Goal: Communication & Community: Answer question/provide support

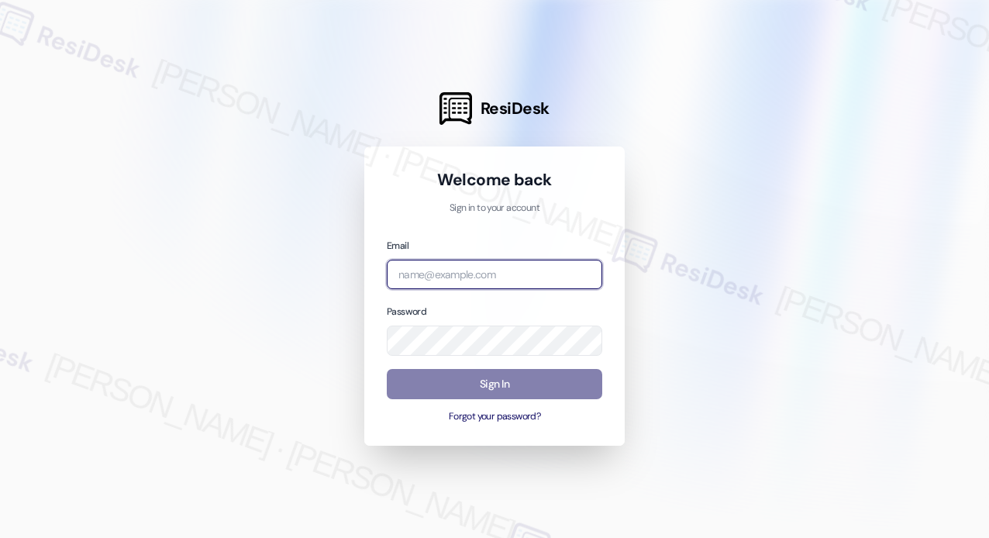
click at [415, 277] on input "email" at bounding box center [494, 275] width 215 height 30
click at [0, 537] on com-1password-button at bounding box center [0, 538] width 0 height 0
click at [499, 269] on input "email" at bounding box center [494, 275] width 215 height 30
type input "automated-surveys-park_properties-[PERSON_NAME].roles@park_[DOMAIN_NAME]"
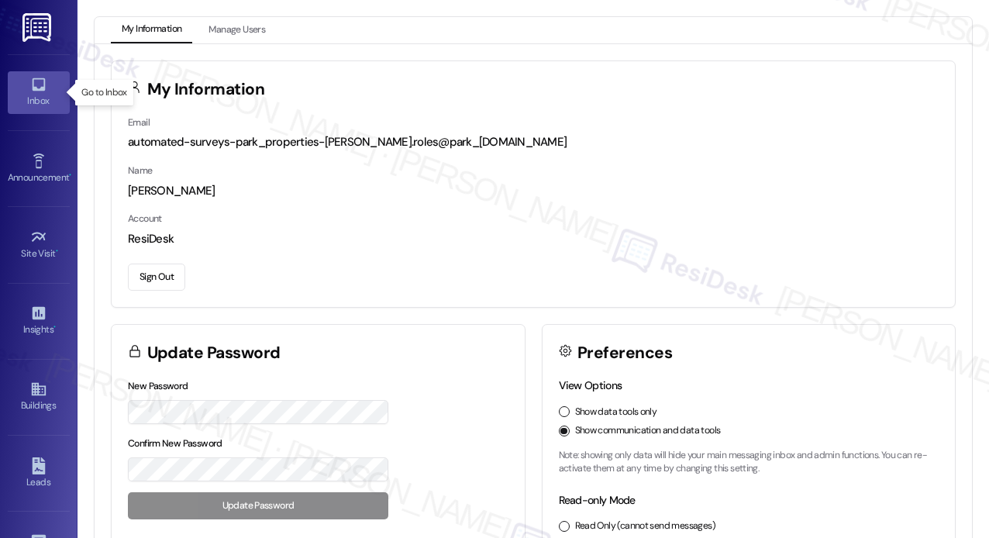
click at [31, 91] on icon at bounding box center [38, 84] width 17 height 17
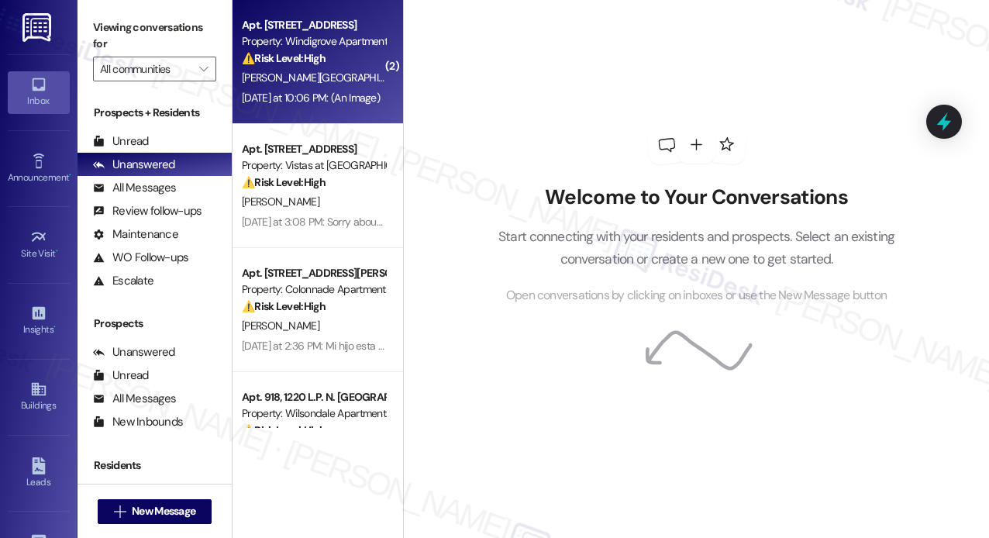
click at [314, 95] on div "[DATE] at 10:06 PM: (An Image) [DATE] at 10:06 PM: (An Image)" at bounding box center [311, 98] width 138 height 14
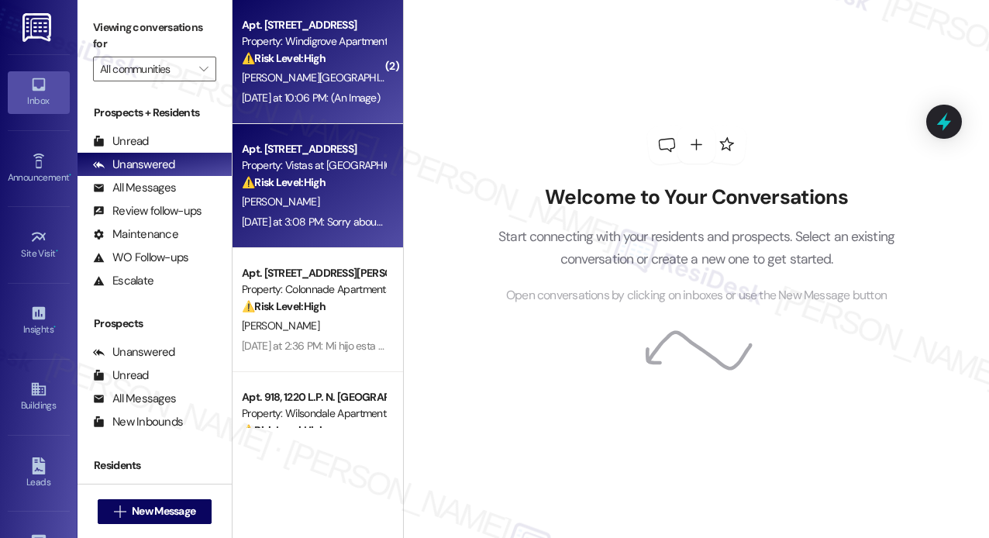
click at [337, 173] on div "Property: Vistas at [GEOGRAPHIC_DATA]" at bounding box center [313, 165] width 143 height 16
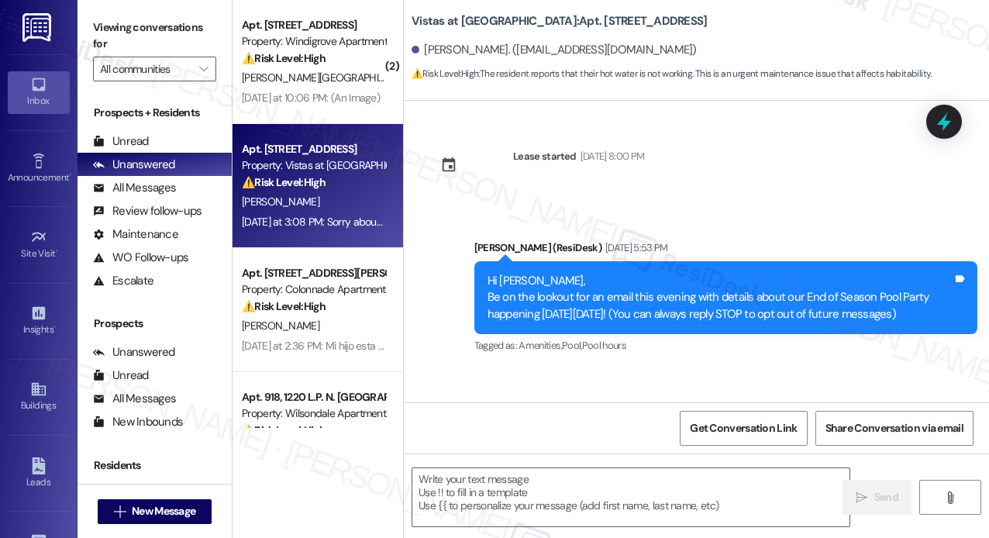
scroll to position [2430, 0]
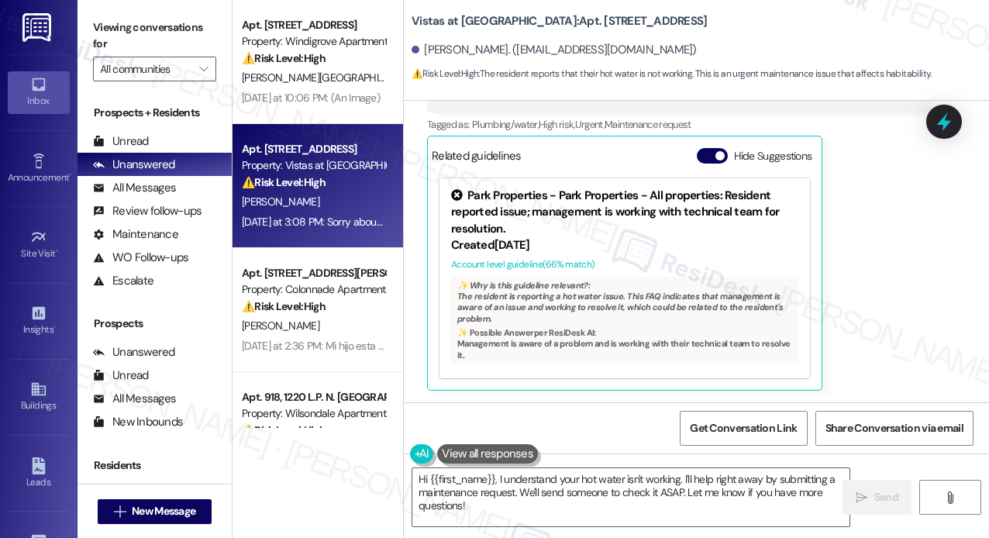
click at [337, 173] on div "Property: Vistas at [GEOGRAPHIC_DATA]" at bounding box center [313, 165] width 143 height 16
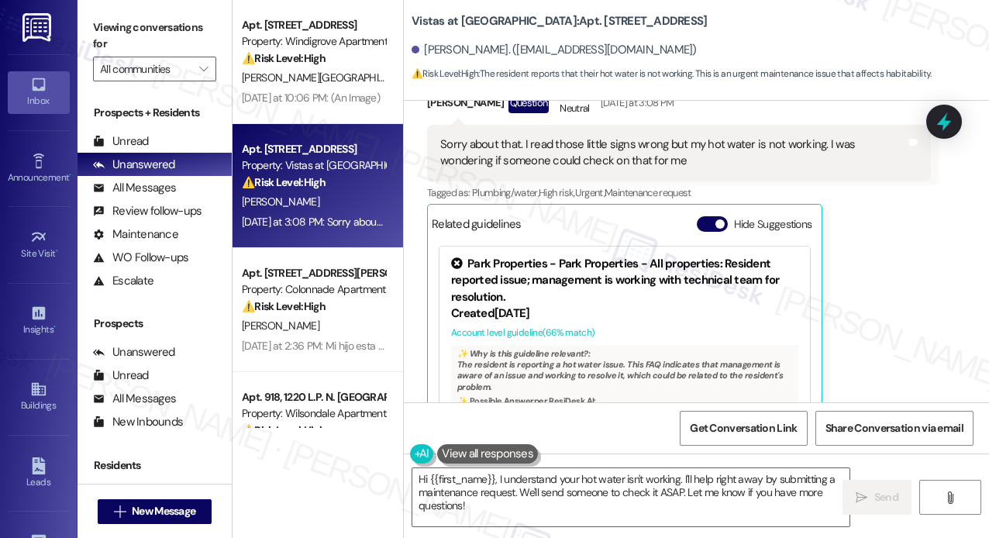
scroll to position [2275, 0]
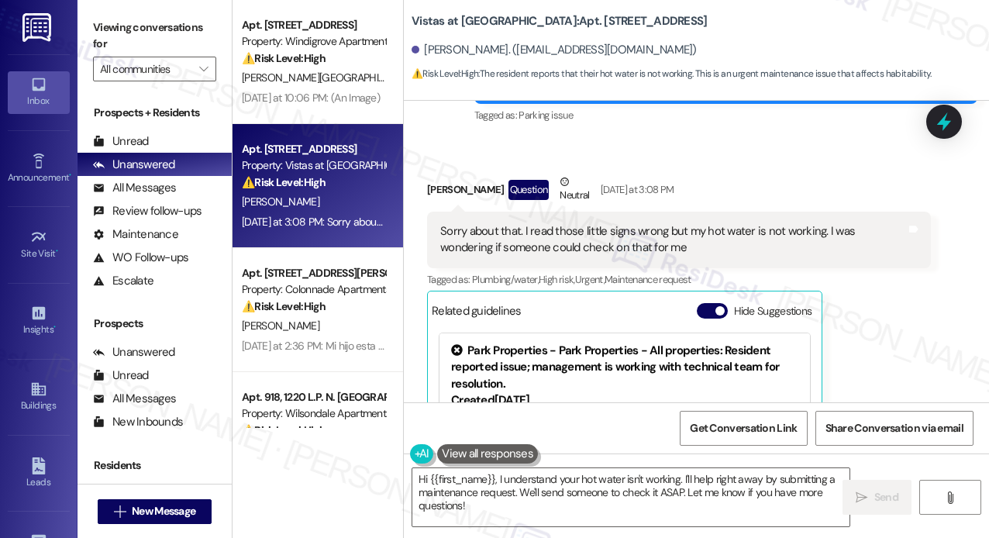
click at [601, 245] on div "Sorry about that. I read those little signs wrong but my hot water is not worki…" at bounding box center [673, 239] width 466 height 33
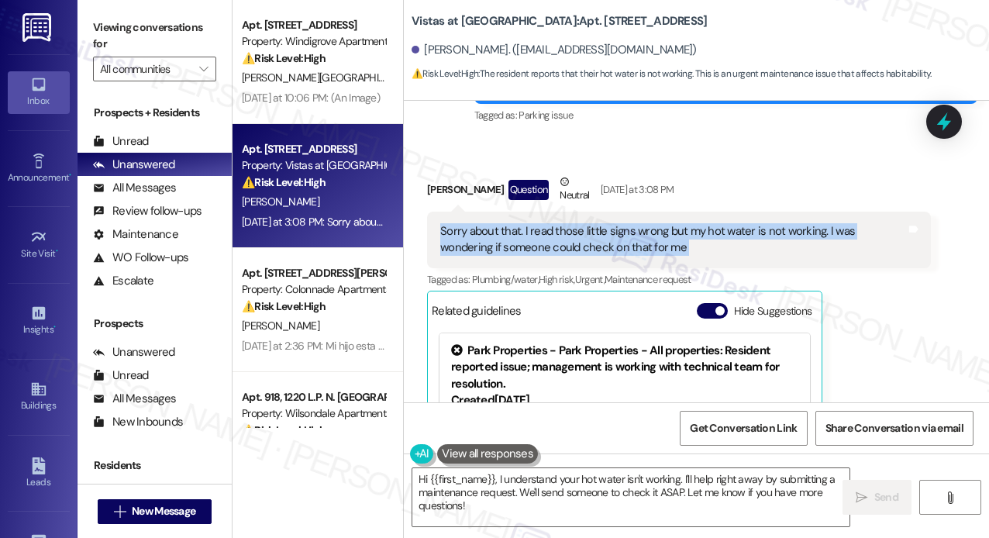
click at [601, 245] on div "Sorry about that. I read those little signs wrong but my hot water is not worki…" at bounding box center [673, 239] width 466 height 33
copy div "Sorry about that. I read those little signs wrong but my hot water is not worki…"
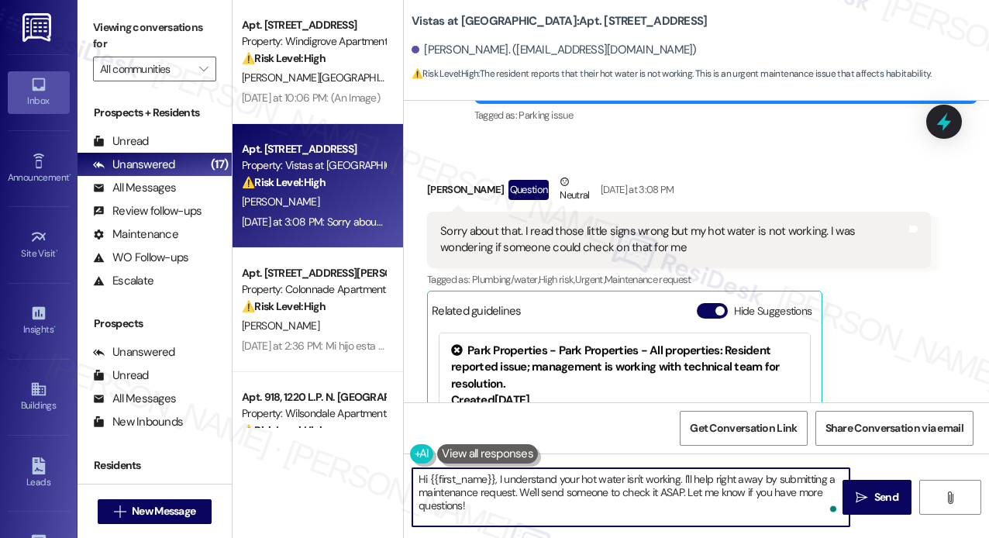
drag, startPoint x: 533, startPoint y: 518, endPoint x: 395, endPoint y: 477, distance: 143.7
click at [395, 477] on div "Apt. 834, 357 II Windigrove Drive Property: Windigrove Apartments ⚠️ Risk Level…" at bounding box center [610, 269] width 756 height 538
paste textarea "Thanks for letting us know! I’m sorry to hear your hot water isn’t working—that…"
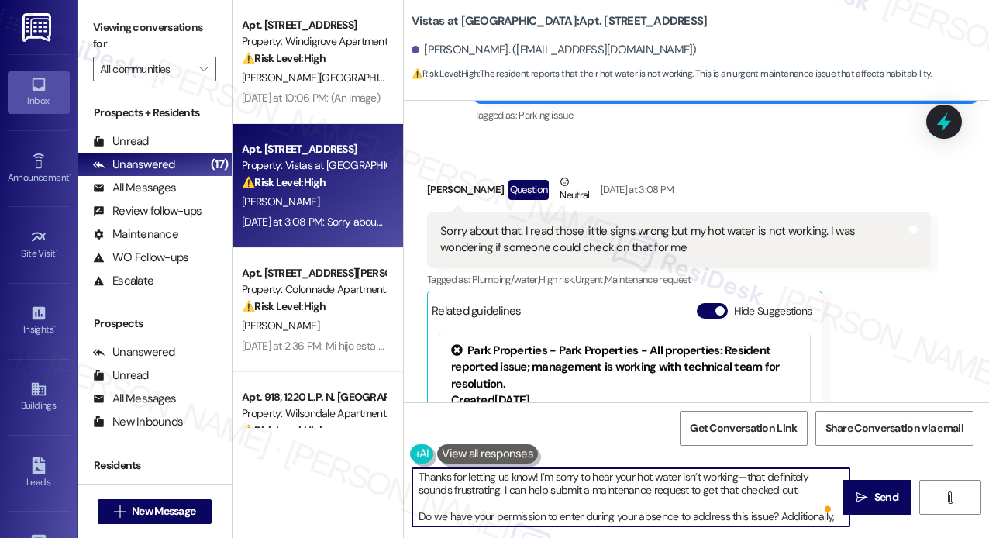
scroll to position [0, 0]
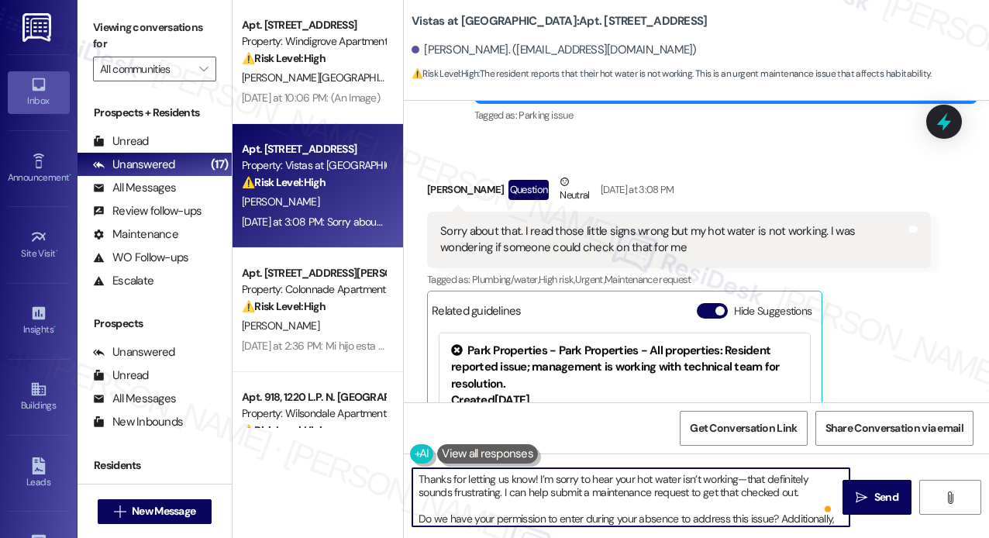
click at [531, 481] on textarea "Thanks for letting us know! I’m sorry to hear your hot water isn’t working—that…" at bounding box center [630, 497] width 437 height 58
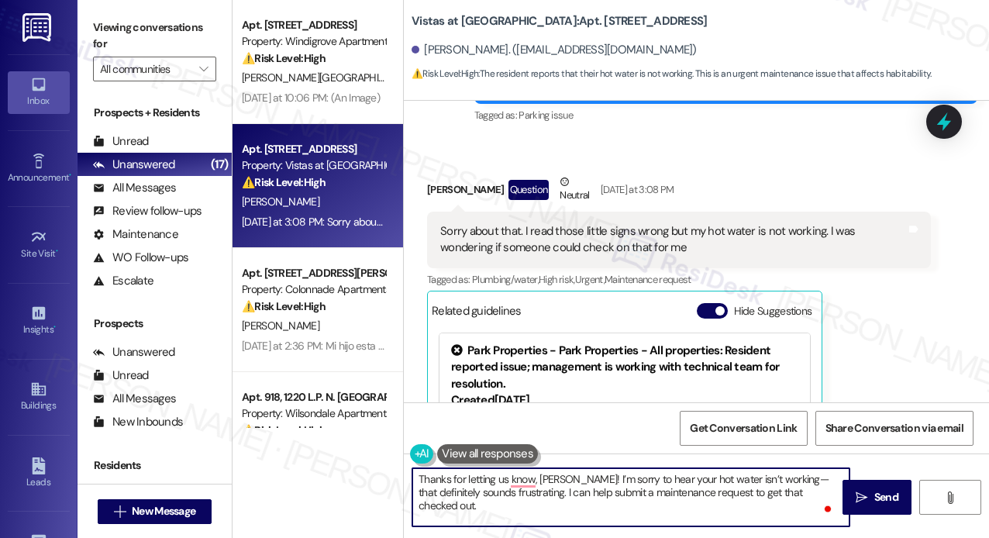
type textarea "Thanks for letting us know, Charles! I’m sorry to hear your hot water isn’t wor…"
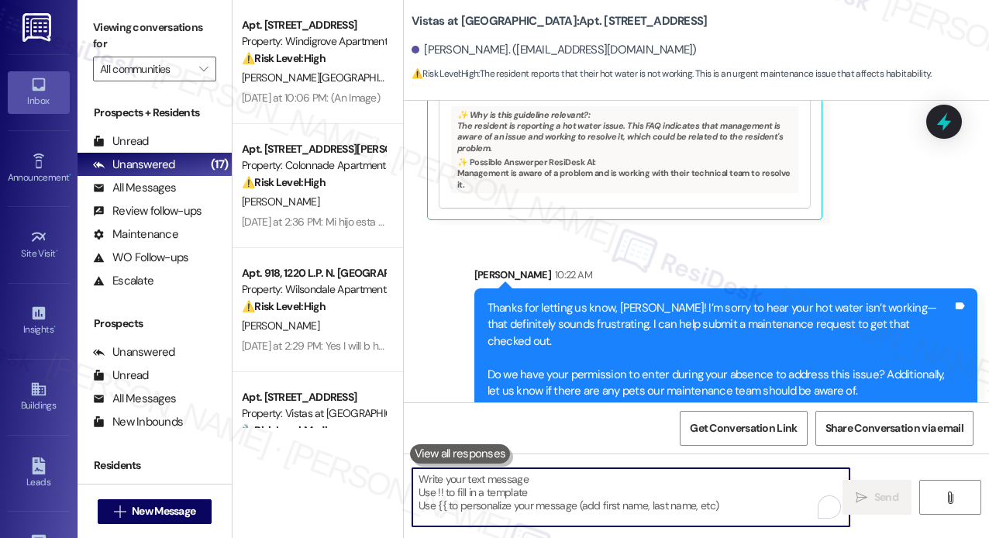
scroll to position [2604, 0]
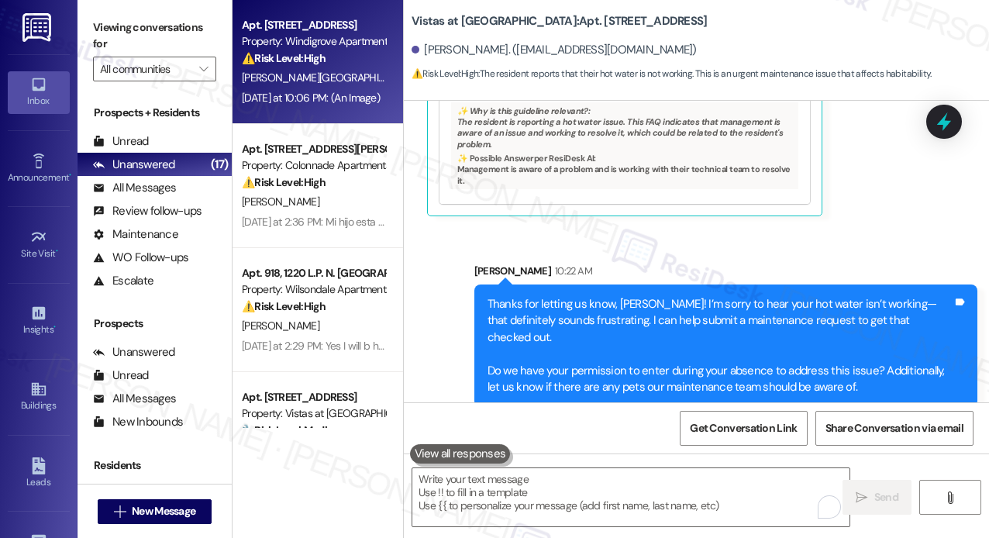
click at [422, 79] on span "O. Ortez Flores" at bounding box center [467, 78] width 90 height 14
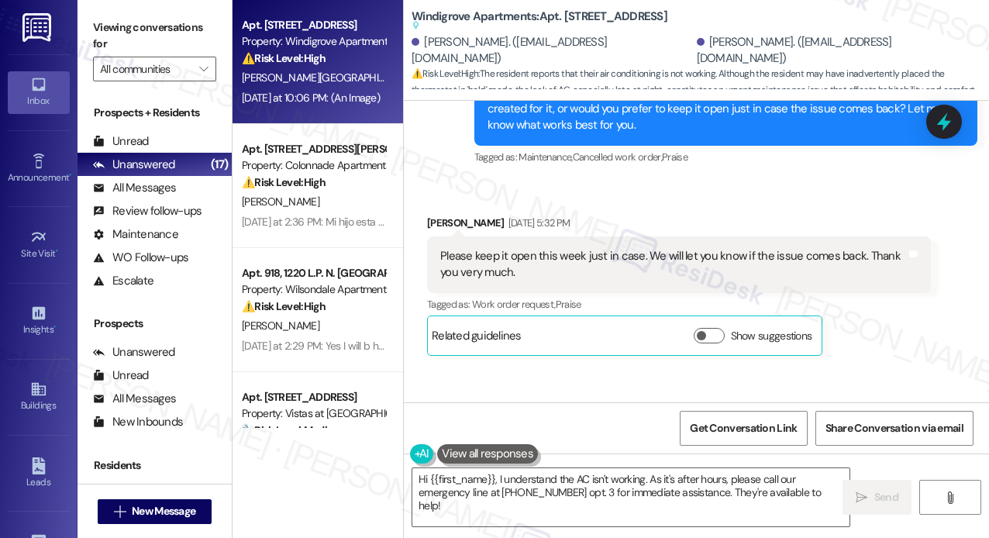
scroll to position [13899, 0]
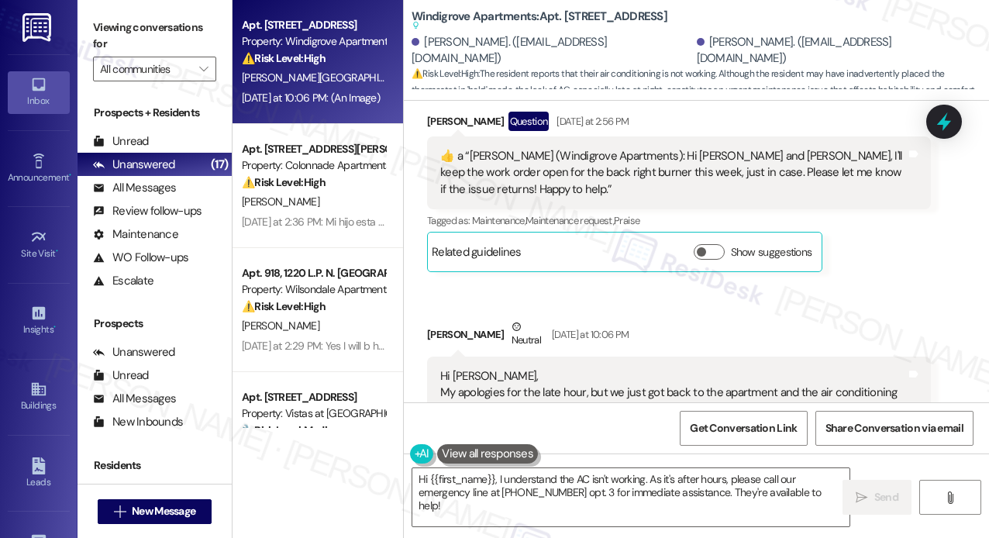
scroll to position [14674, 0]
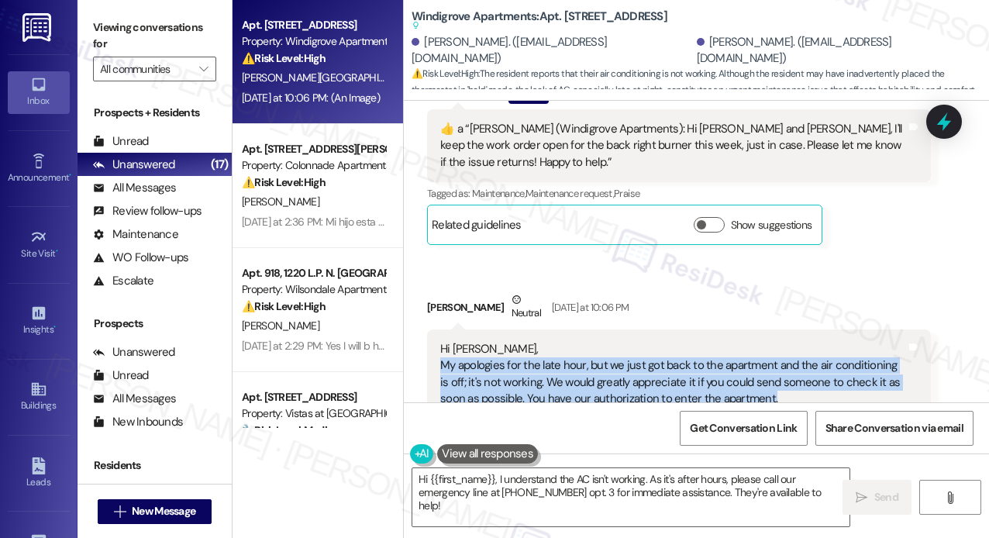
drag, startPoint x: 786, startPoint y: 193, endPoint x: 439, endPoint y: 157, distance: 348.2
click at [440, 341] on div "Hi Sarah, ​My apologies for the late hour, but we just got back to the apartmen…" at bounding box center [673, 382] width 466 height 83
copy div "​My apologies for the late hour, but we just got back to the apartment and the …"
click at [590, 483] on textarea "Hi {{first_name}}, I understand the AC isn't working. As it's after hours, plea…" at bounding box center [630, 497] width 437 height 58
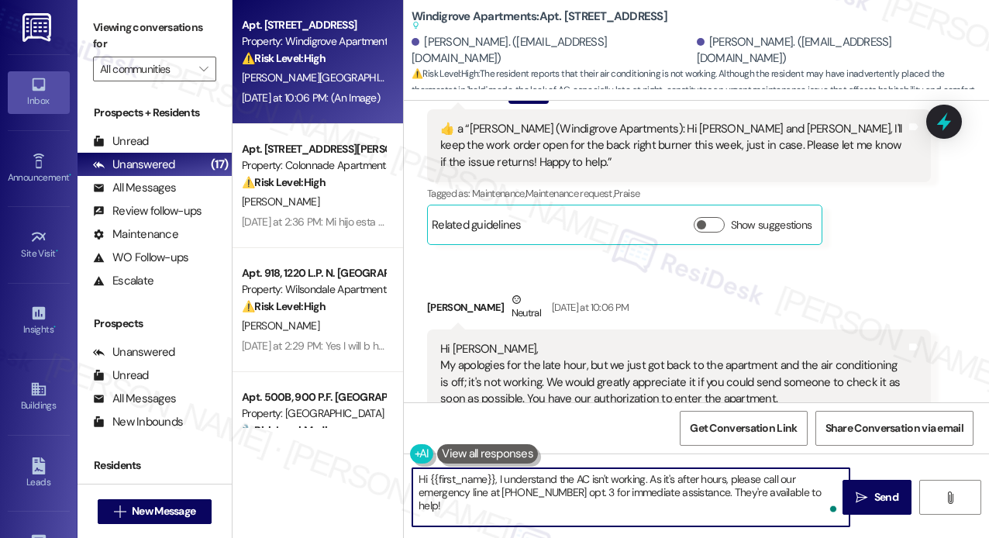
paste textarea "Thanks for reaching out—sorry you’re dealing with this, especially after just g…"
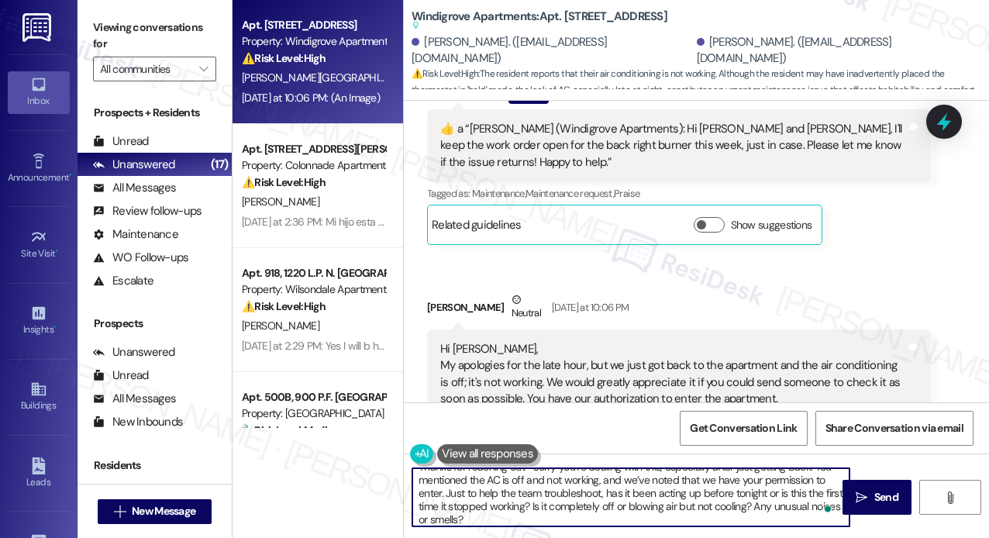
scroll to position [0, 0]
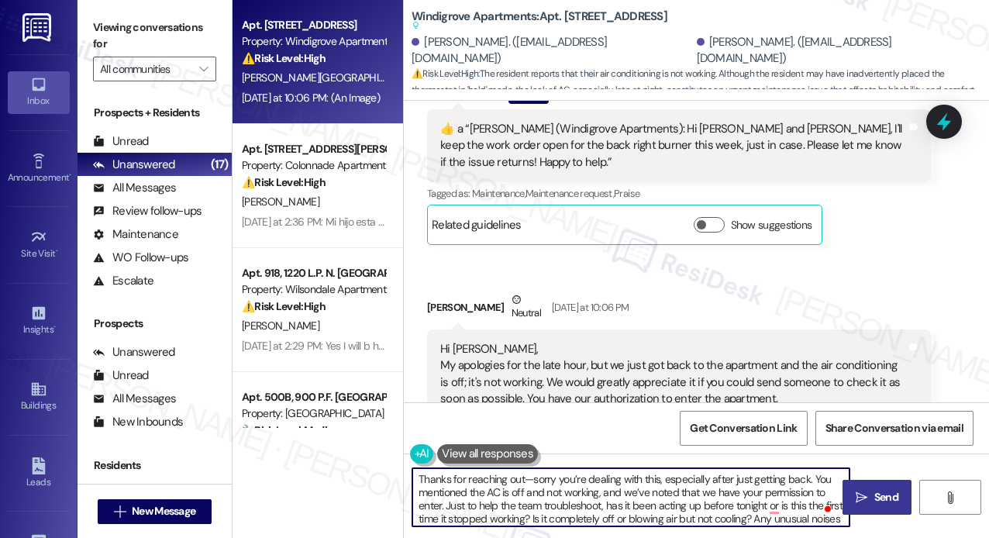
type textarea "Thanks for reaching out—sorry you’re dealing with this, especially after just g…"
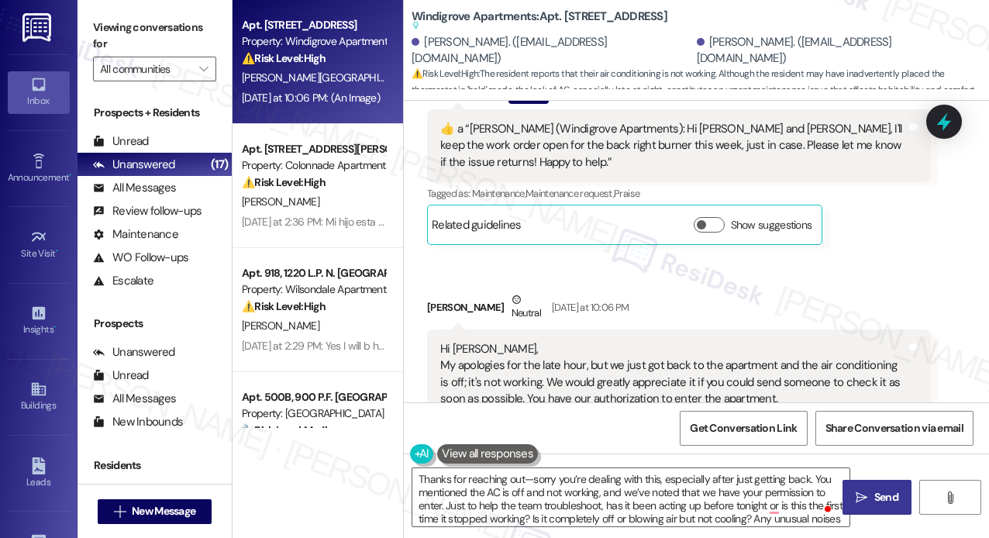
click at [880, 501] on span "Send" at bounding box center [886, 497] width 24 height 16
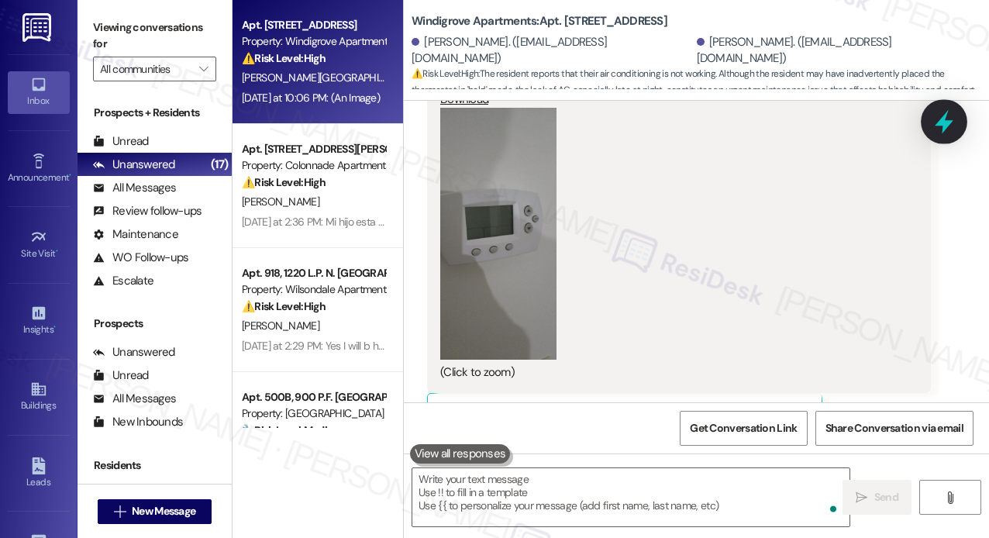
scroll to position [15525, 0]
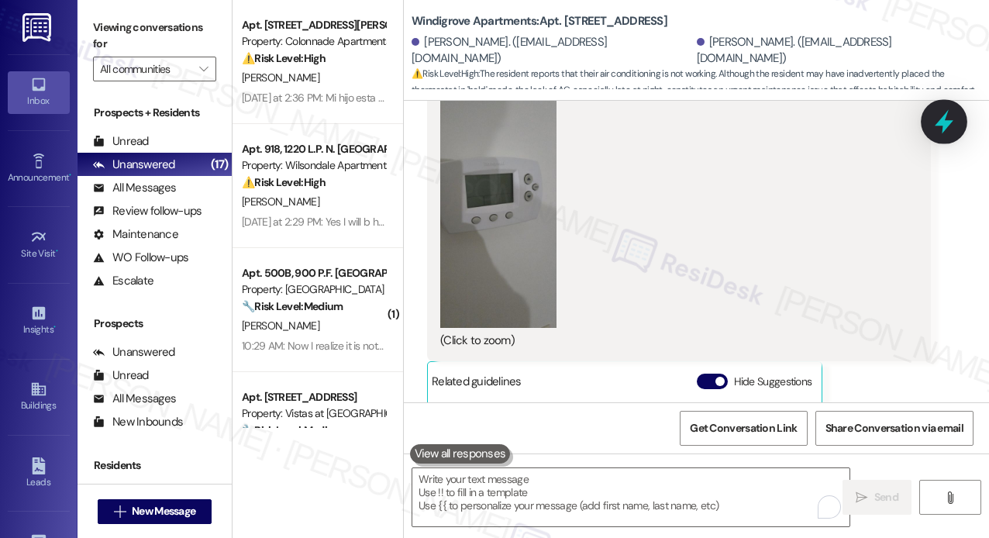
click at [943, 125] on icon at bounding box center [943, 122] width 19 height 24
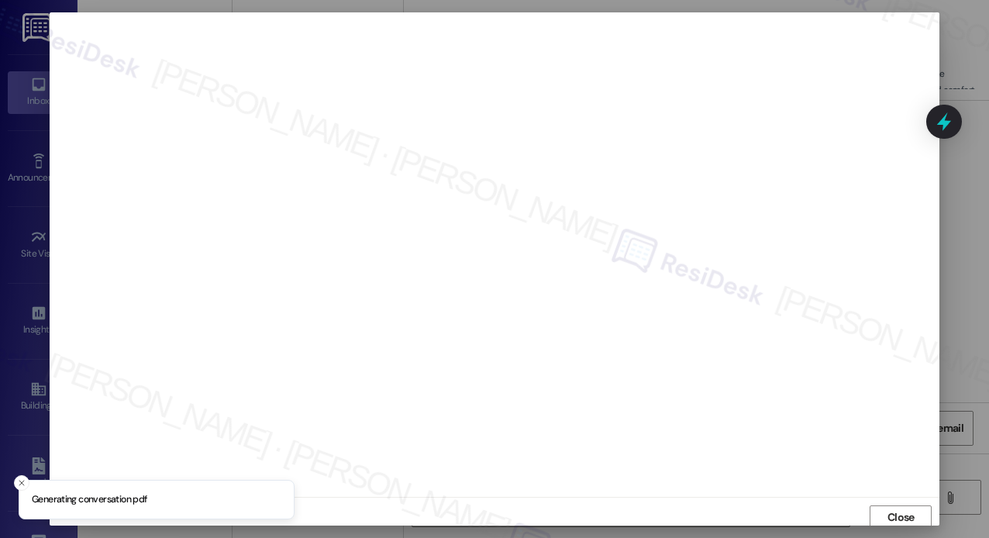
scroll to position [4, 0]
click at [889, 506] on span "Close" at bounding box center [900, 513] width 27 height 16
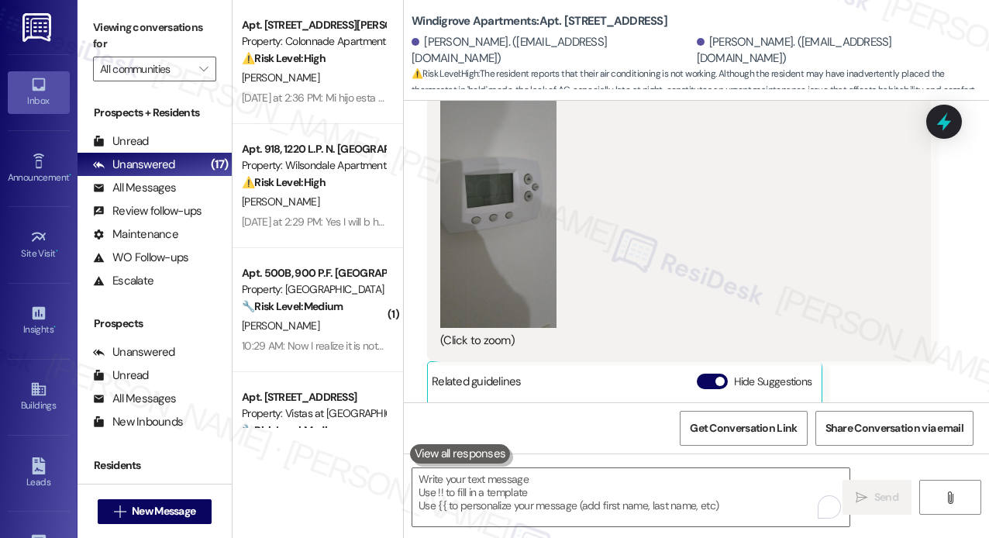
click at [908, 306] on div "Omar Ortez Flores Yesterday at 10:06 PM JPG attachment ResiDesk found written d…" at bounding box center [679, 236] width 504 height 759
click at [940, 125] on icon at bounding box center [943, 122] width 19 height 24
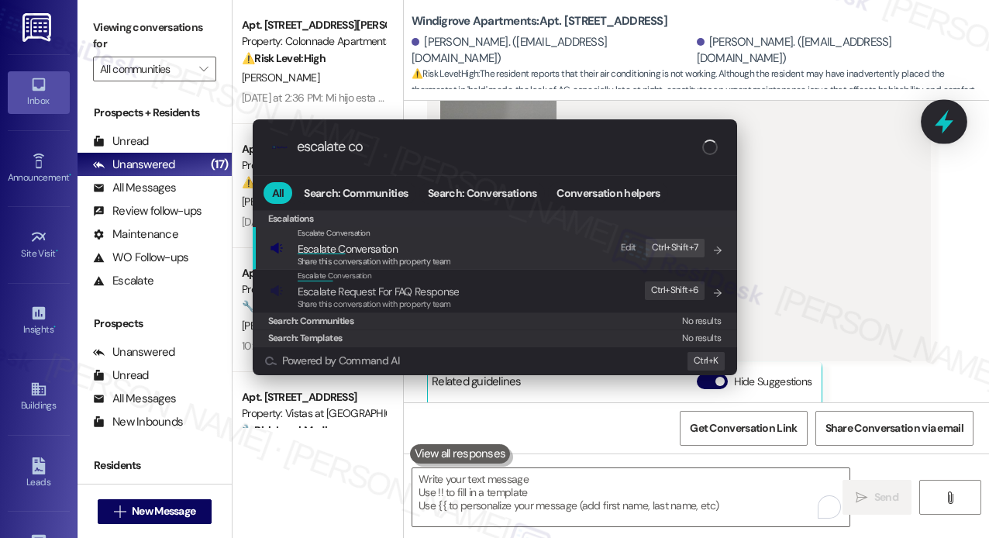
type input "escalate con"
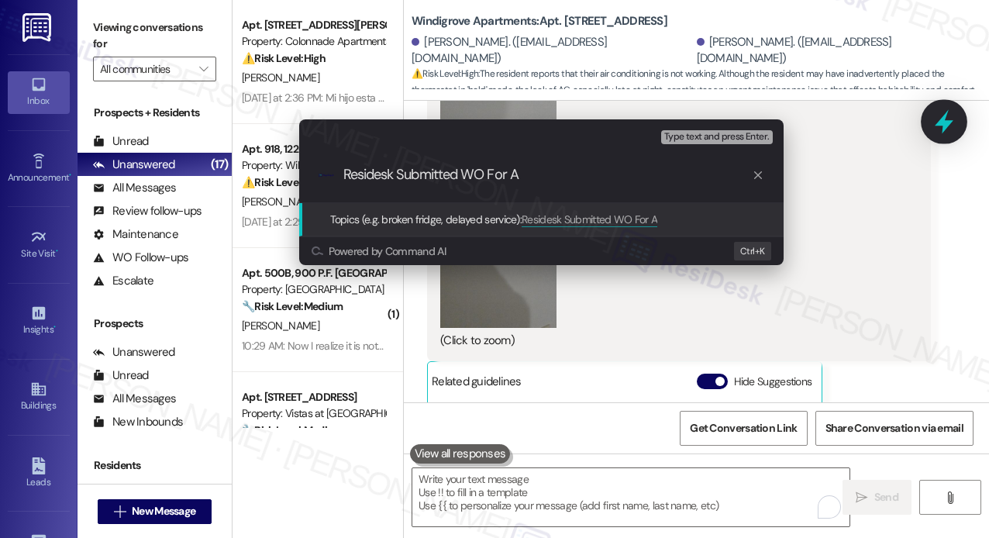
type input "Residesk Submitted WO For AC"
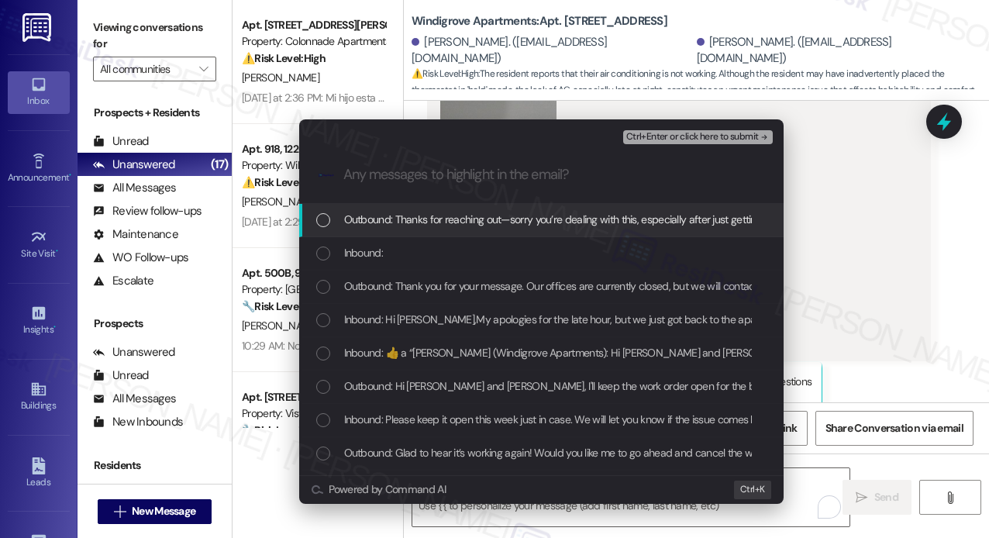
click at [521, 229] on div "Outbound: Thanks for reaching out—sorry you’re dealing with this, especially af…" at bounding box center [541, 220] width 484 height 33
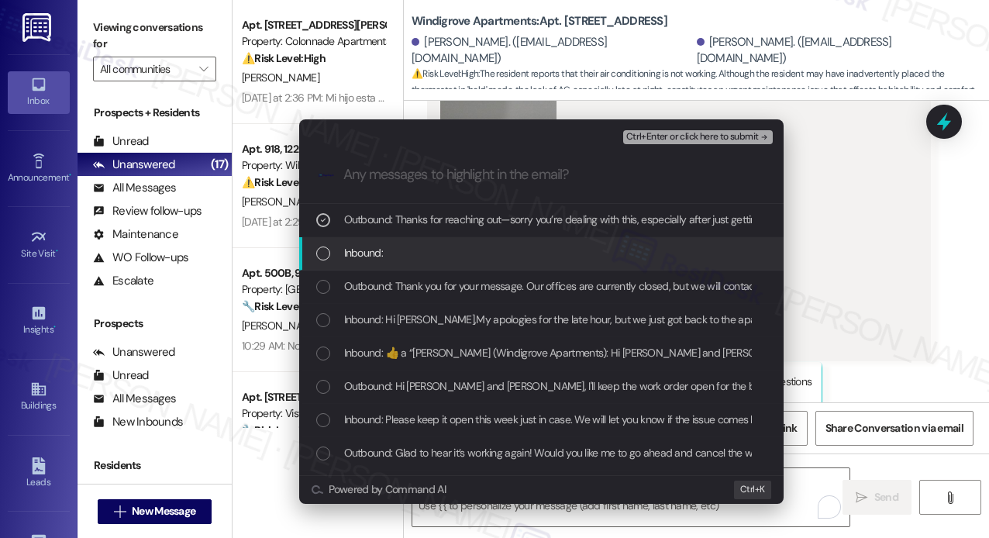
click at [521, 246] on div "Inbound:" at bounding box center [542, 252] width 453 height 17
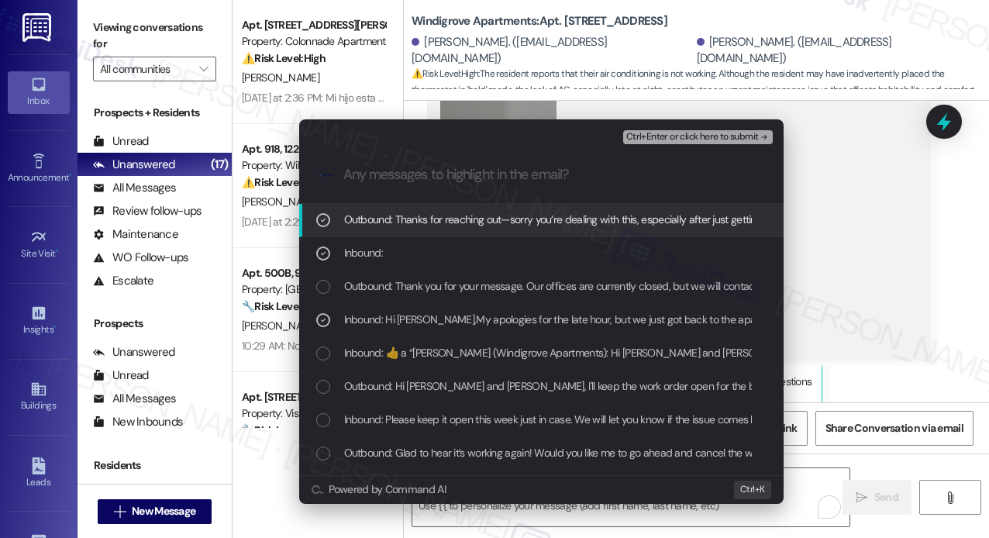
click at [685, 141] on span "Ctrl+Enter or click here to submit" at bounding box center [692, 137] width 132 height 11
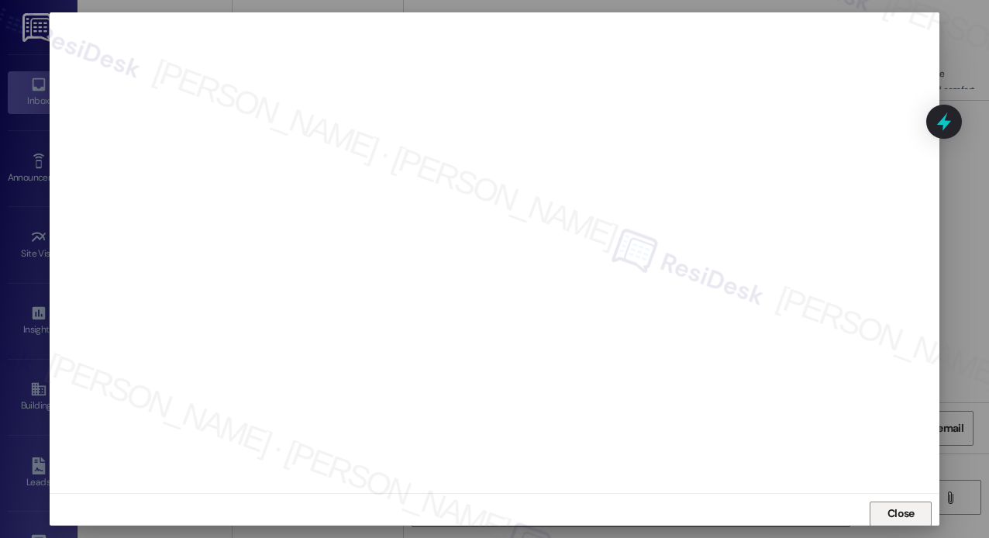
click at [906, 511] on span "Close" at bounding box center [900, 513] width 27 height 16
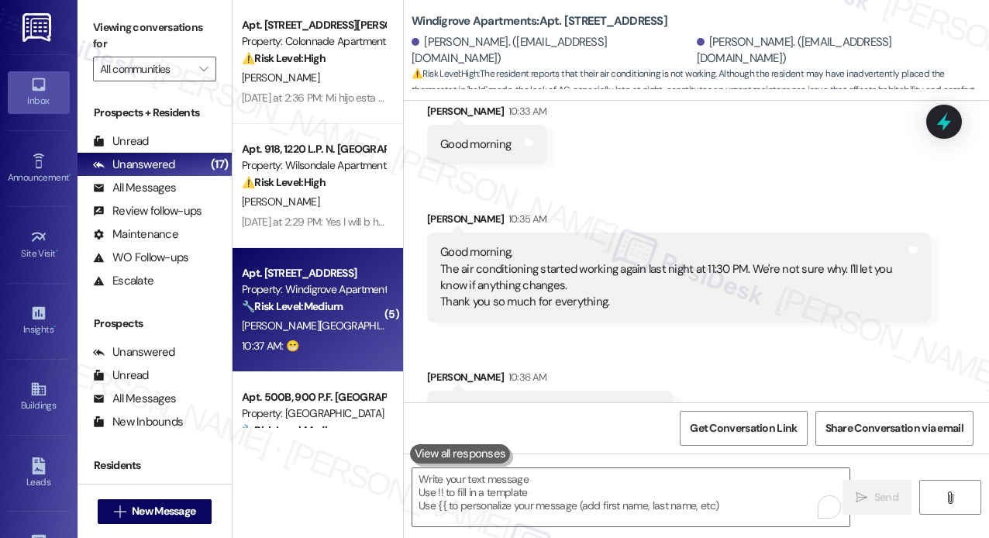
scroll to position [16290, 0]
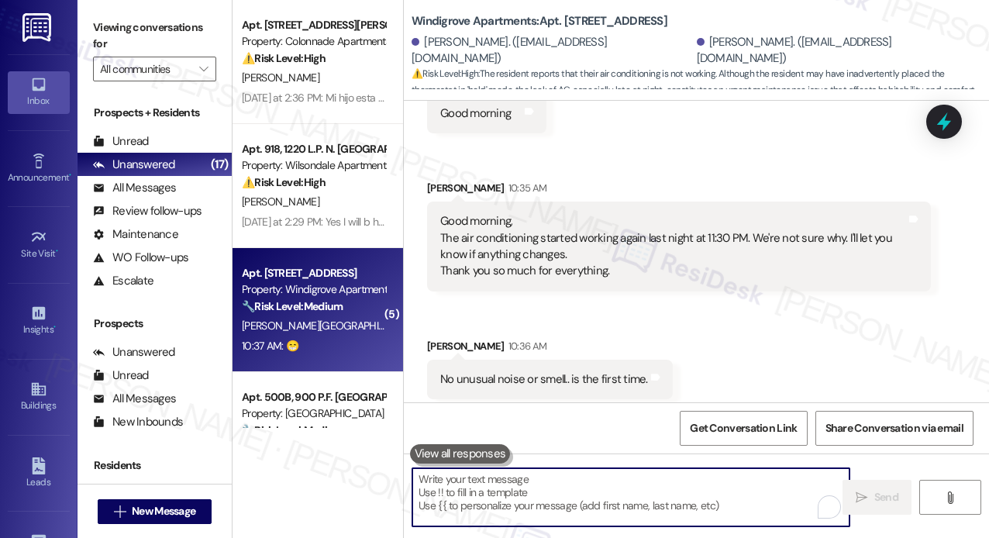
click at [674, 492] on textarea "To enrich screen reader interactions, please activate Accessibility in Grammarl…" at bounding box center [630, 497] width 437 height 58
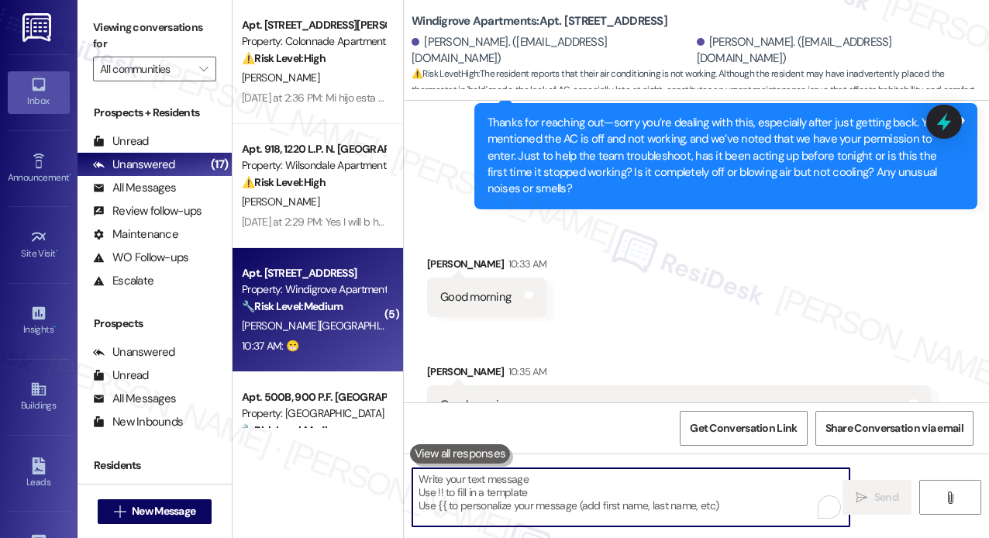
scroll to position [16058, 0]
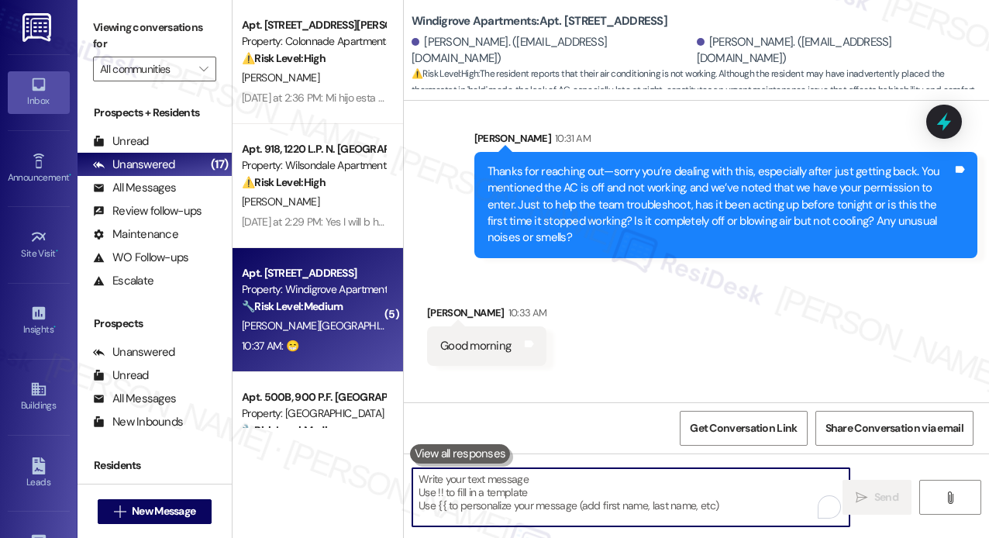
click at [669, 497] on textarea "To enrich screen reader interactions, please activate Accessibility in Grammarl…" at bounding box center [630, 497] width 437 height 58
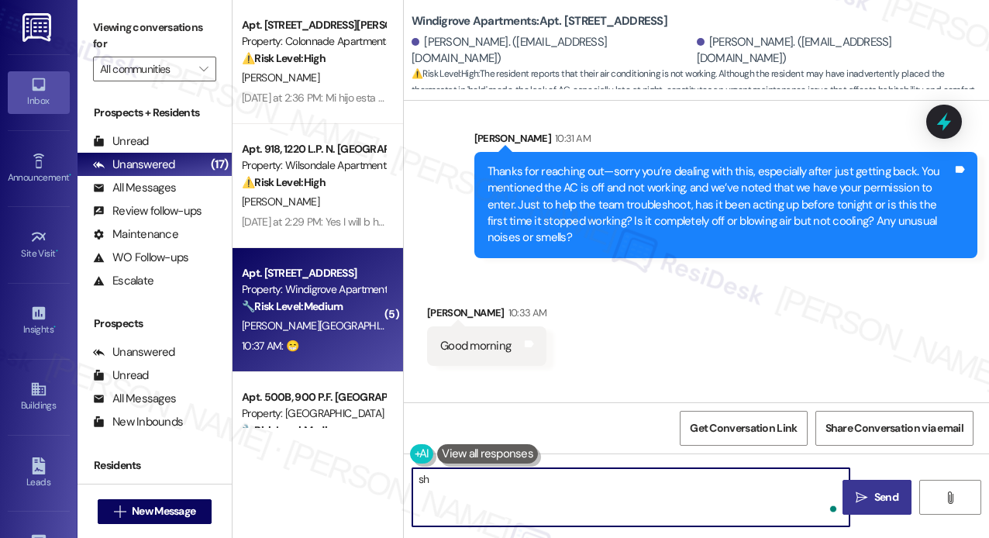
type textarea "s"
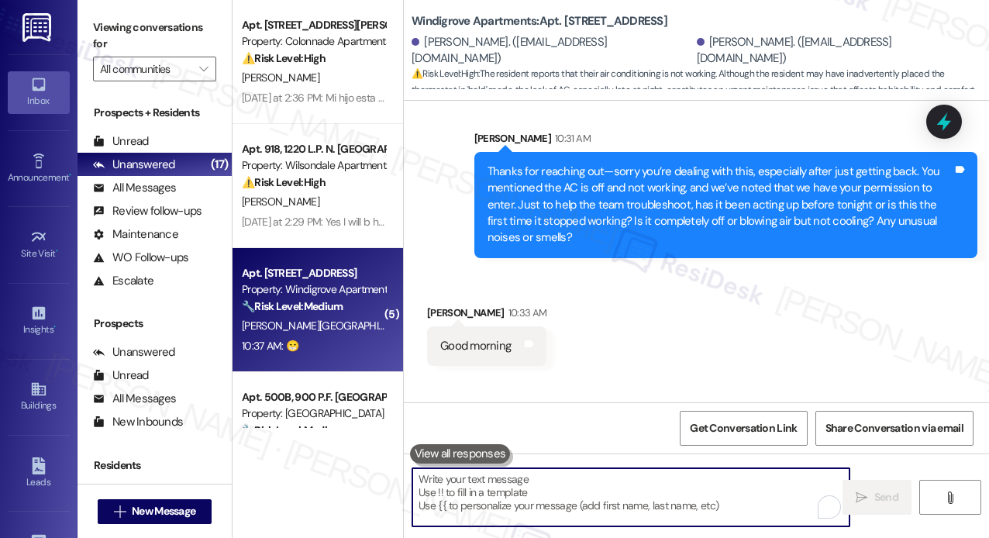
type textarea "G"
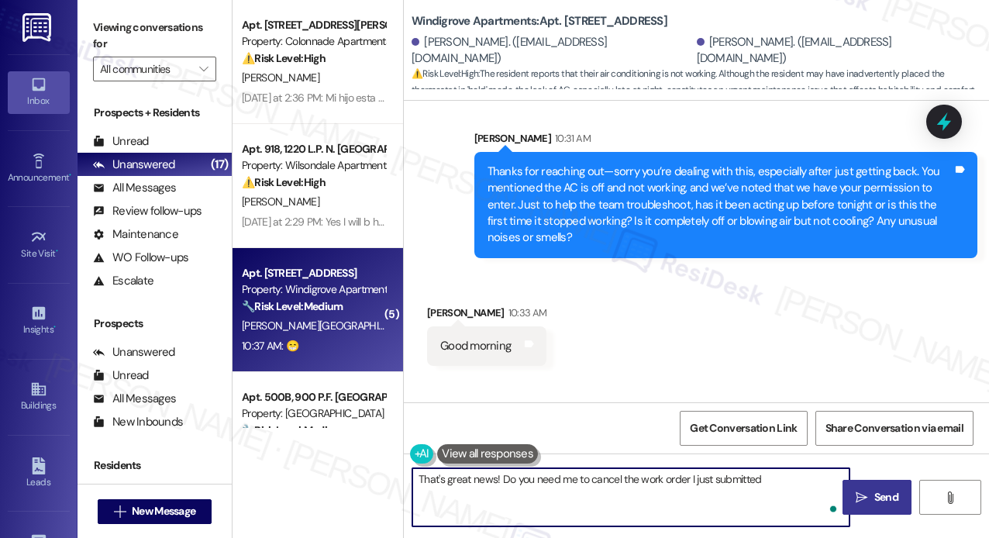
type textarea "That's great news! Do you need me to cancel the work order I just submitted?"
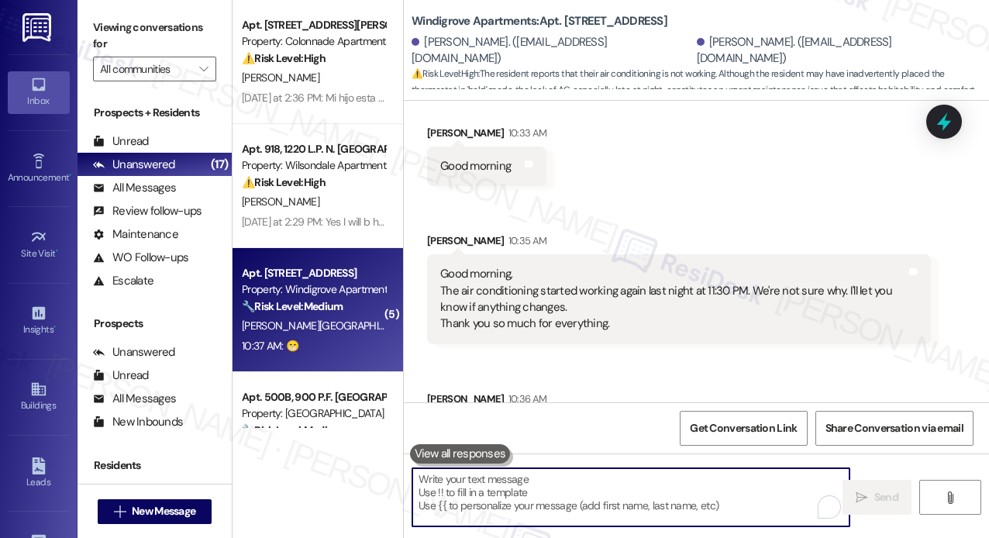
scroll to position [16289, 0]
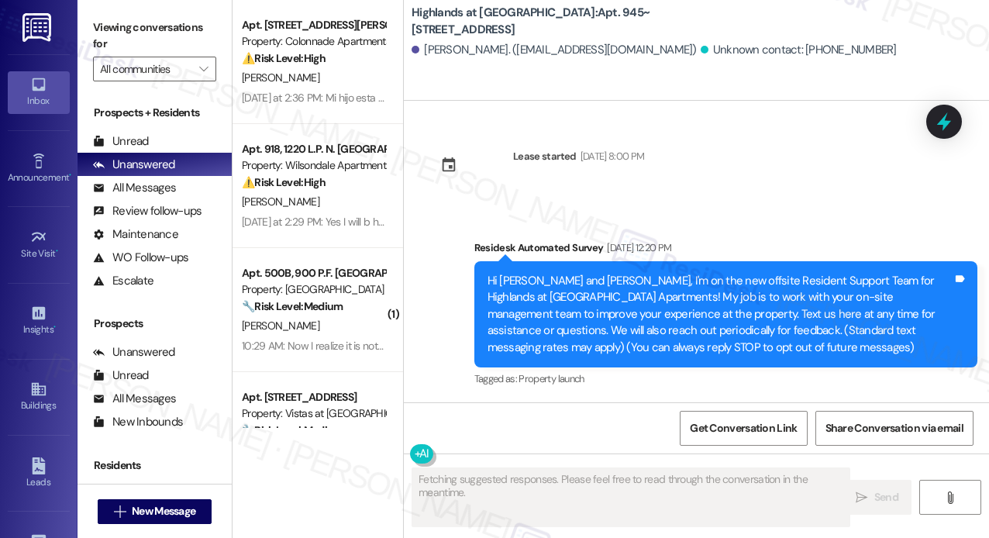
scroll to position [50061, 0]
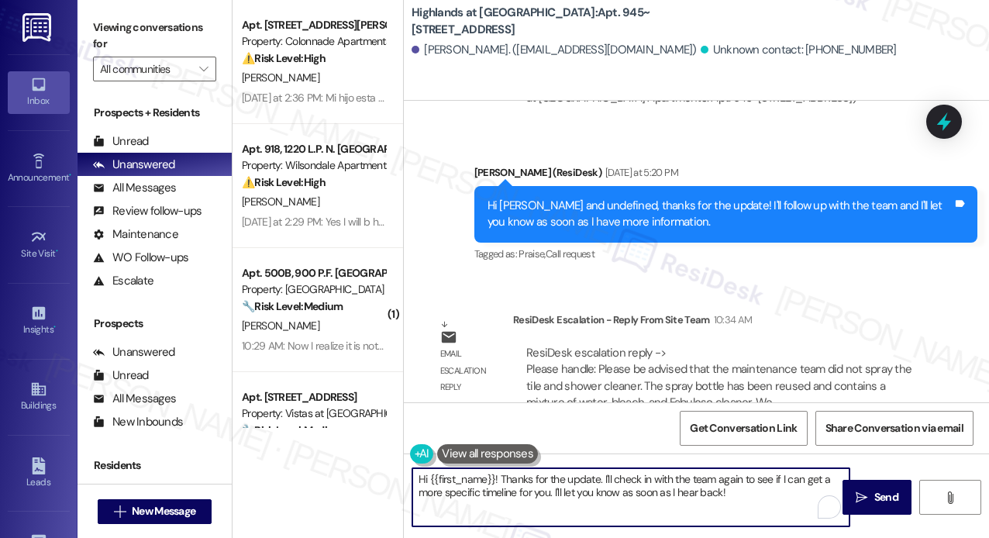
drag, startPoint x: 762, startPoint y: 498, endPoint x: 502, endPoint y: 476, distance: 260.5
click at [502, 476] on textarea "Hi {{first_name}}! Thanks for the update. I'll check in with the team again to …" at bounding box center [630, 497] width 437 height 58
paste textarea "Just passing along an update from the site team: the maintenance team did not u…"
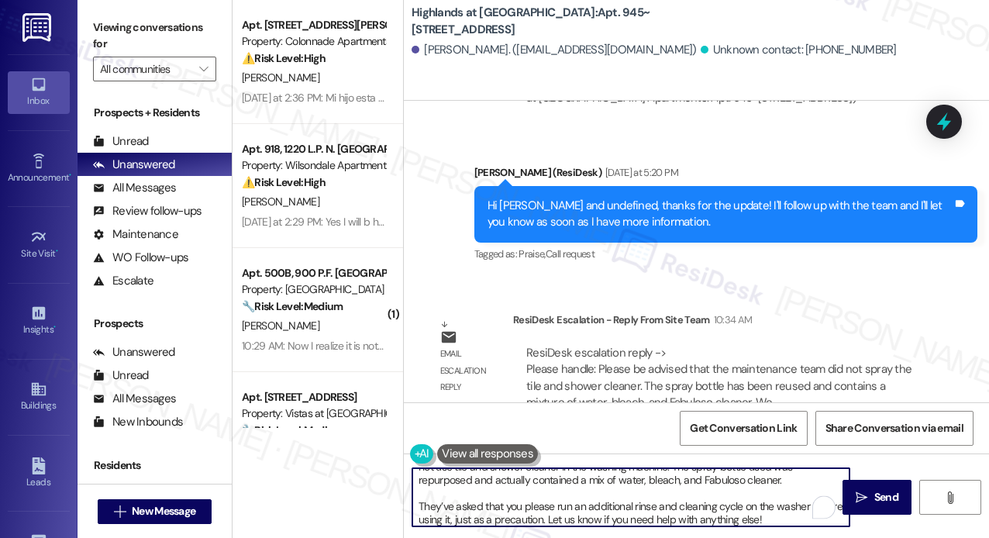
scroll to position [0, 0]
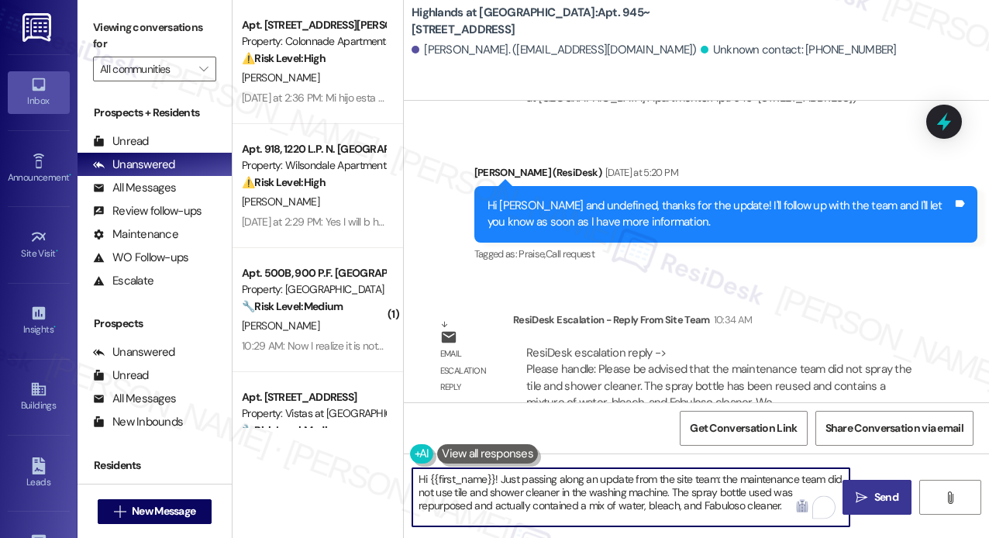
type textarea "Hi {{first_name}}! Just passing along an update from the site team: the mainten…"
click at [865, 493] on icon "" at bounding box center [861, 497] width 12 height 12
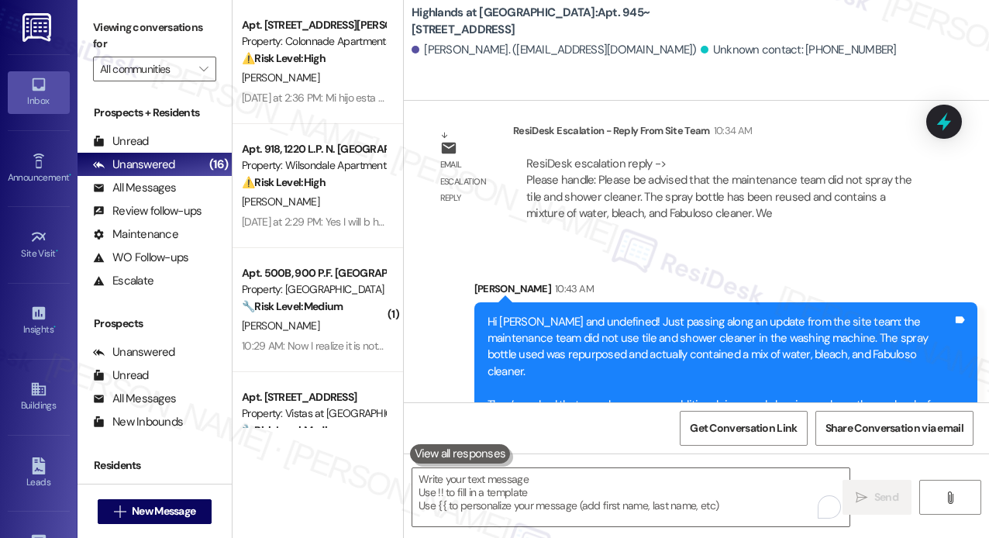
scroll to position [50251, 0]
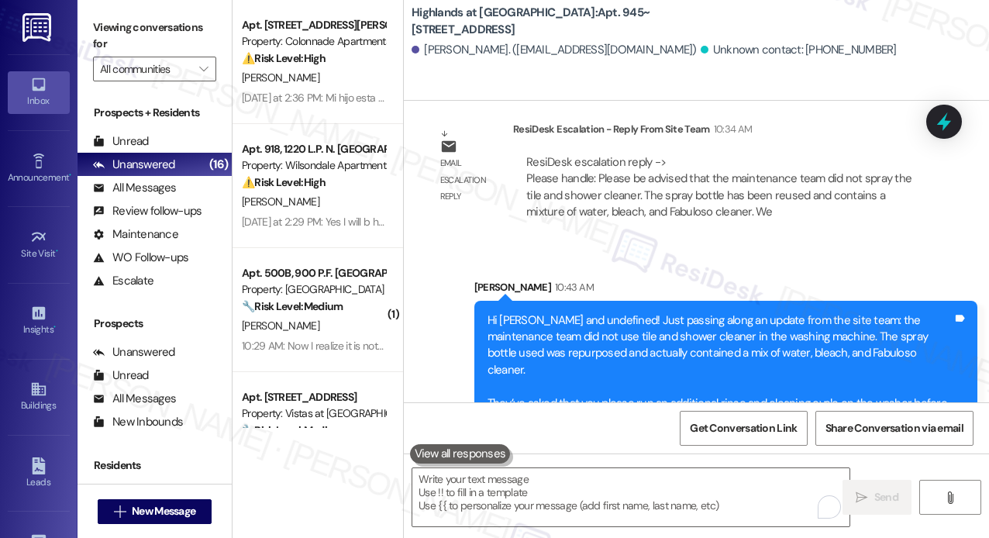
click at [735, 267] on div "Sent via SMS Sarah 10:43 AM Hi Brian and undefined! Just passing along an updat…" at bounding box center [726, 359] width 527 height 184
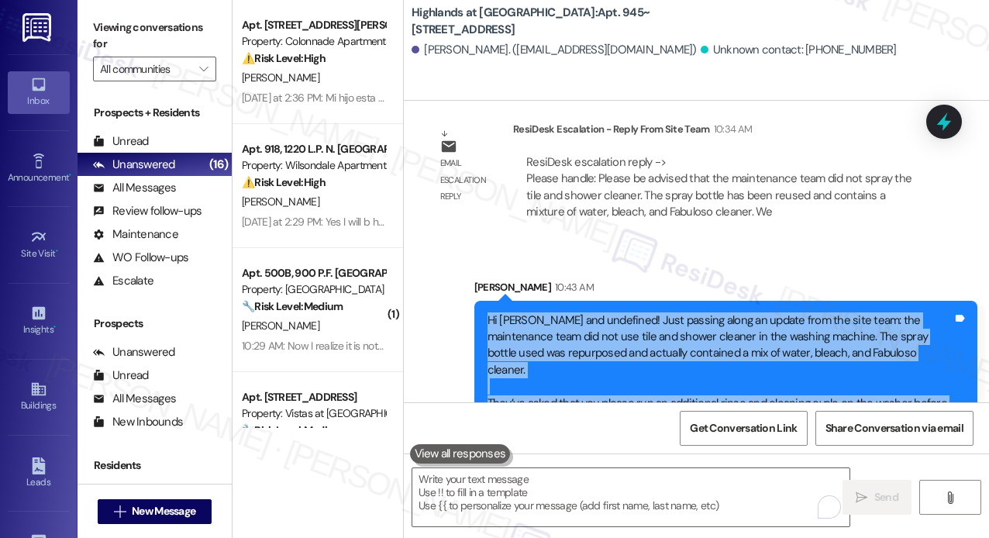
drag, startPoint x: 869, startPoint y: 372, endPoint x: 484, endPoint y: 293, distance: 392.3
click at [486, 312] on div "Hi Brian and undefined! Just passing along an update from the site team: the ma…" at bounding box center [720, 370] width 469 height 116
copy div "Hi Brian and undefined! Just passing along an update from the site team: the ma…"
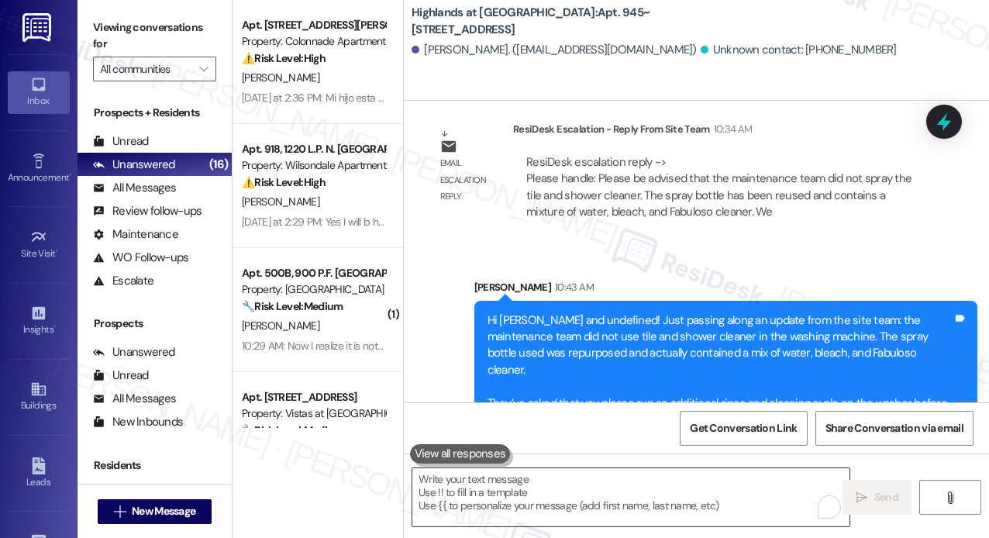
click at [474, 493] on textarea "To enrich screen reader interactions, please activate Accessibility in Grammarl…" at bounding box center [630, 497] width 437 height 58
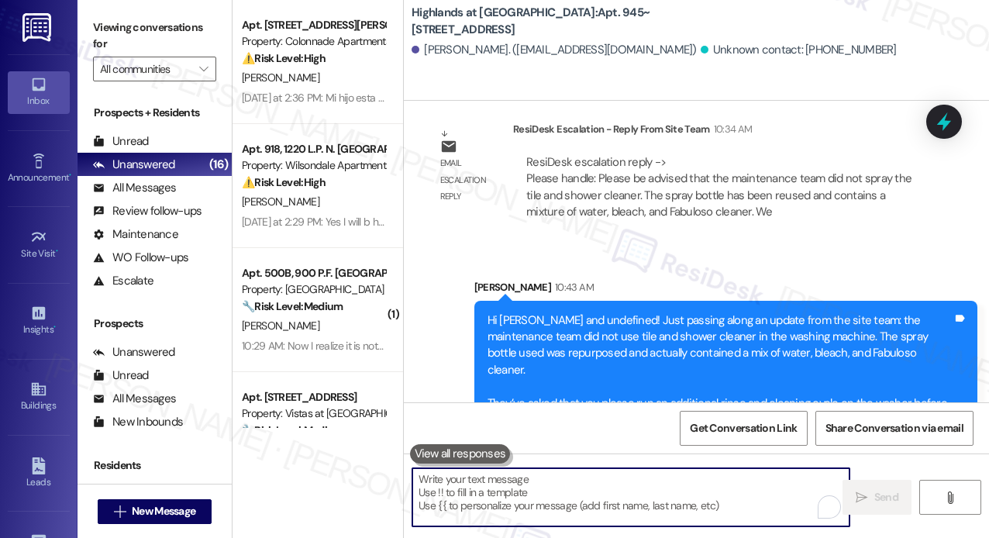
paste textarea "Hi Brian and undefined! Just passing along an update from the site team: the ma…"
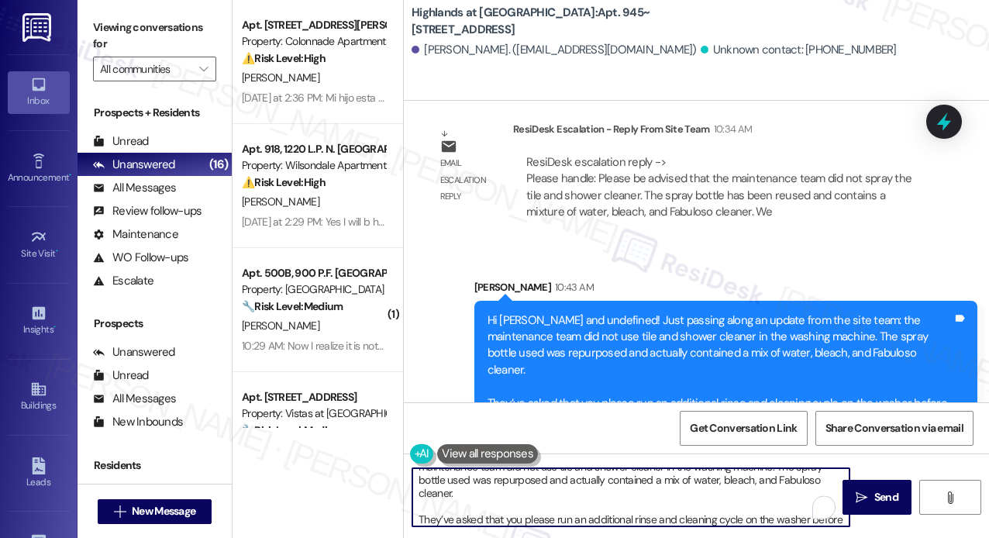
scroll to position [0, 0]
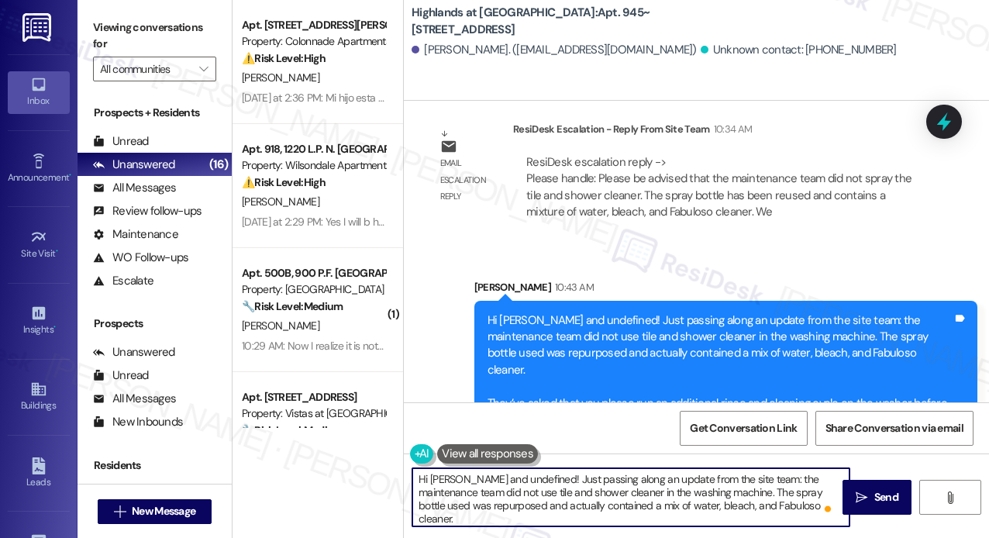
click at [517, 482] on textarea "Hi Brian and undefined! Just passing along an update from the site team: the ma…" at bounding box center [630, 497] width 437 height 58
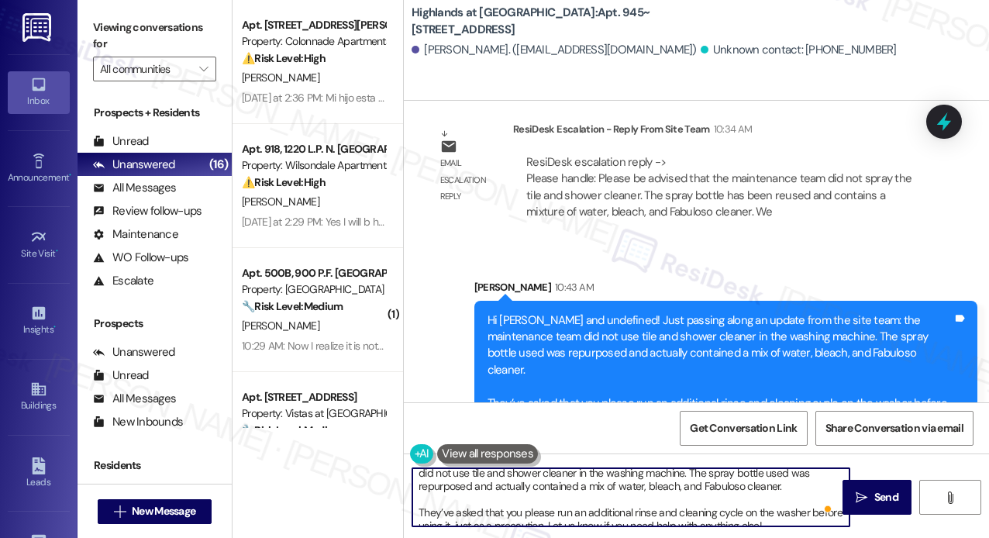
scroll to position [30, 0]
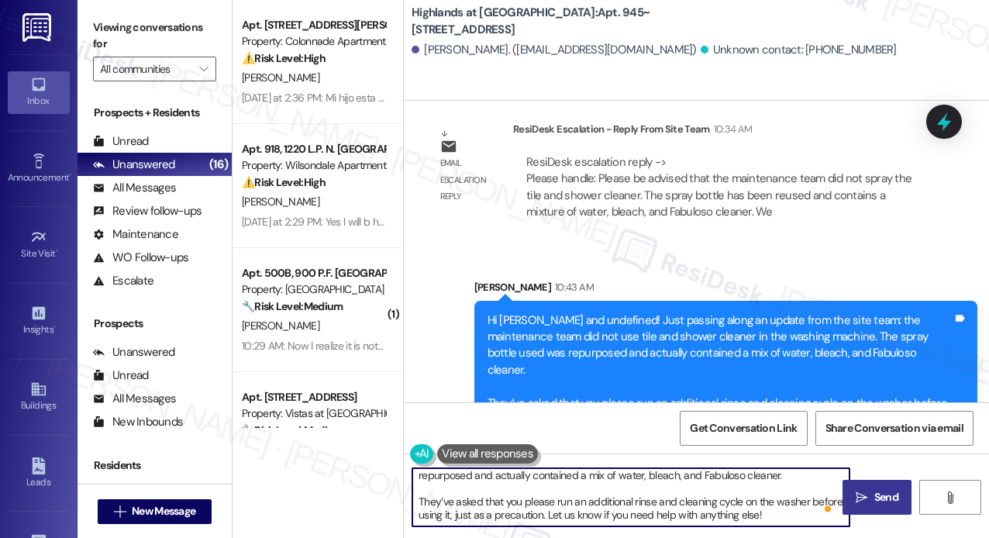
type textarea "Hi Brian! Just passing along an update from the site team: the maintenance team…"
click at [876, 495] on span "Send" at bounding box center [886, 497] width 24 height 16
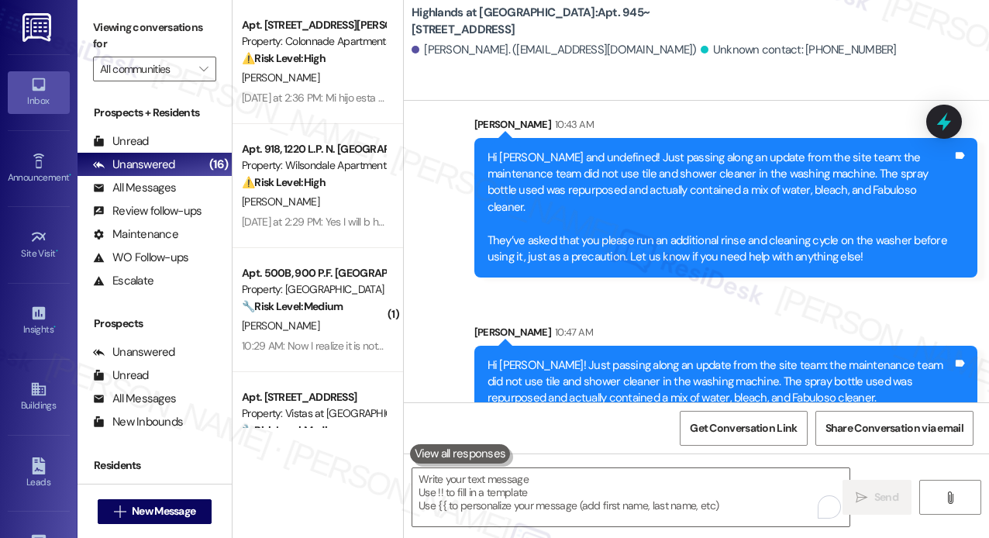
scroll to position [50442, 0]
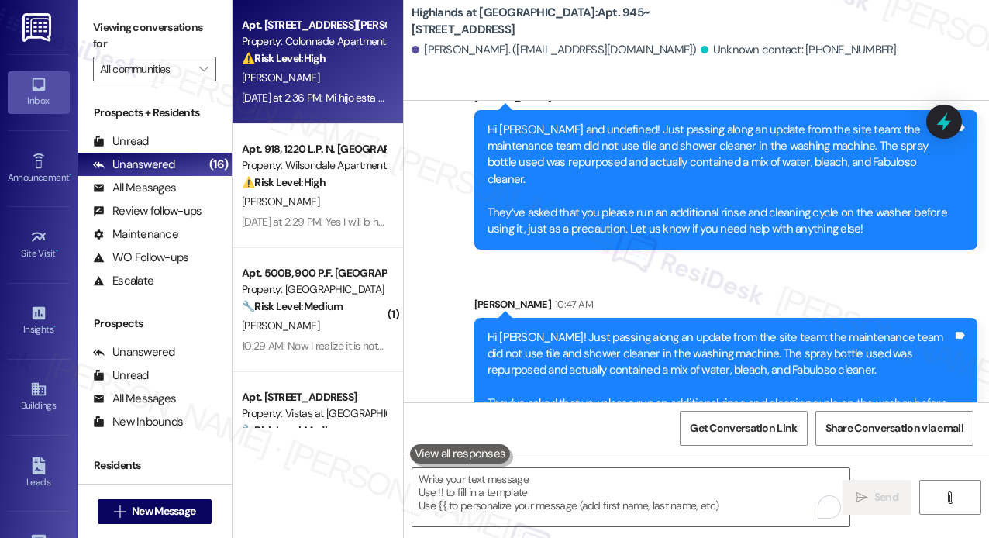
click at [312, 78] on div "E. Osullivan" at bounding box center [313, 77] width 146 height 19
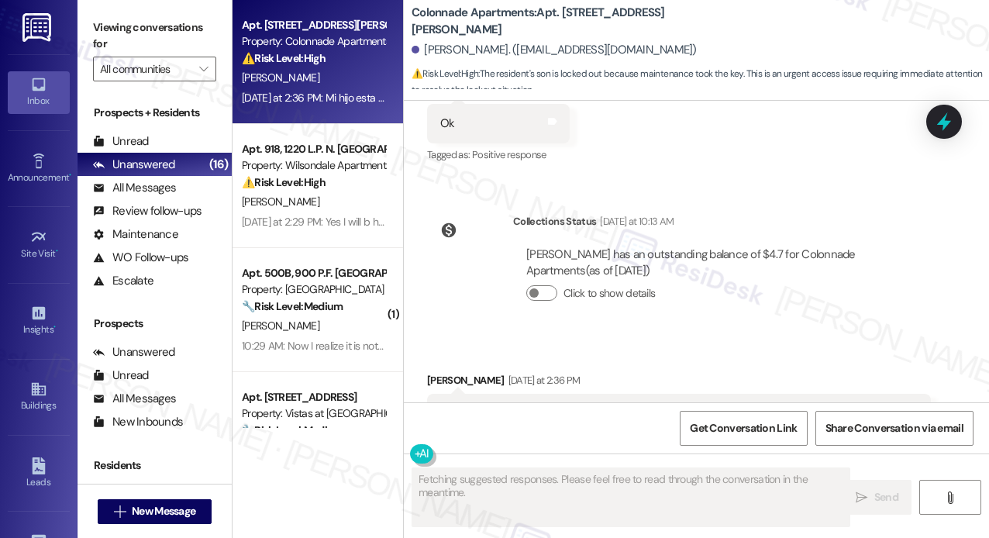
scroll to position [3158, 0]
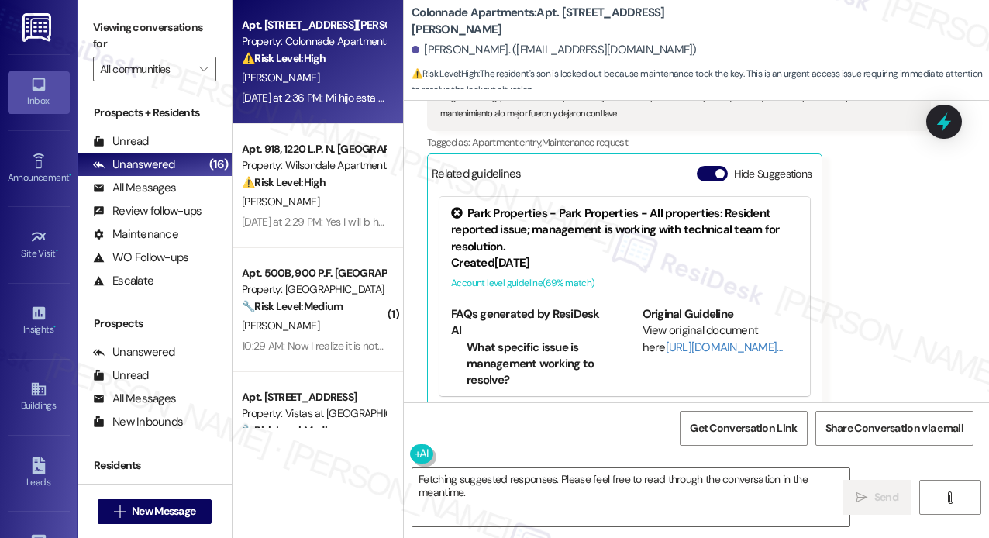
click at [899, 287] on div "Eileen Osullivan Yesterday at 2:36 PM Translated message: My son is outside, ca…" at bounding box center [679, 205] width 504 height 405
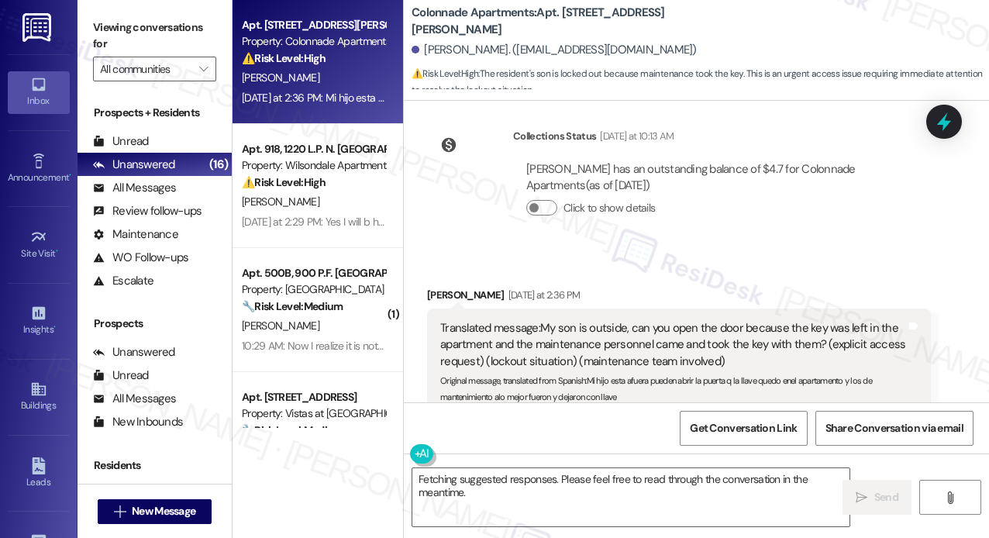
scroll to position [3003, 0]
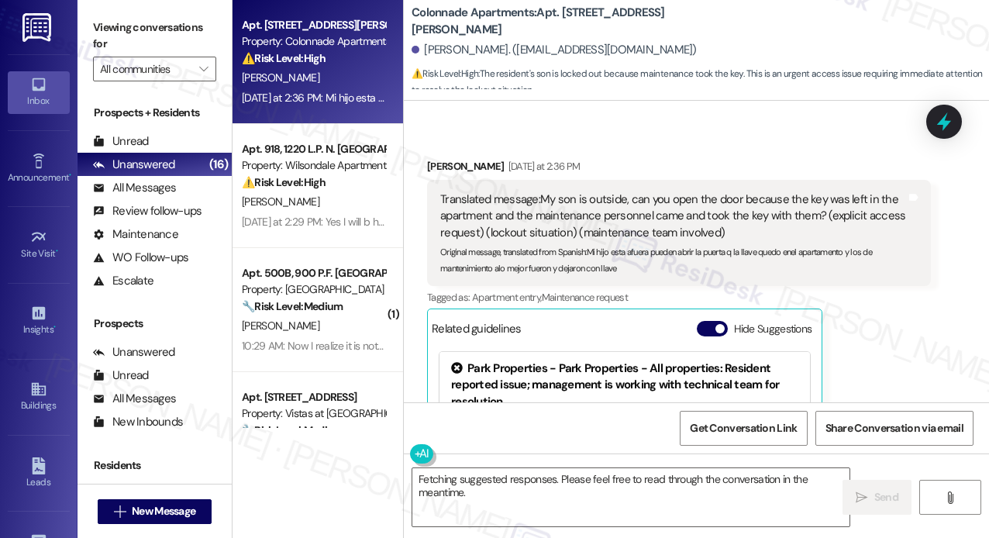
click at [700, 158] on div "Eileen Osullivan Yesterday at 2:36 PM" at bounding box center [679, 169] width 504 height 22
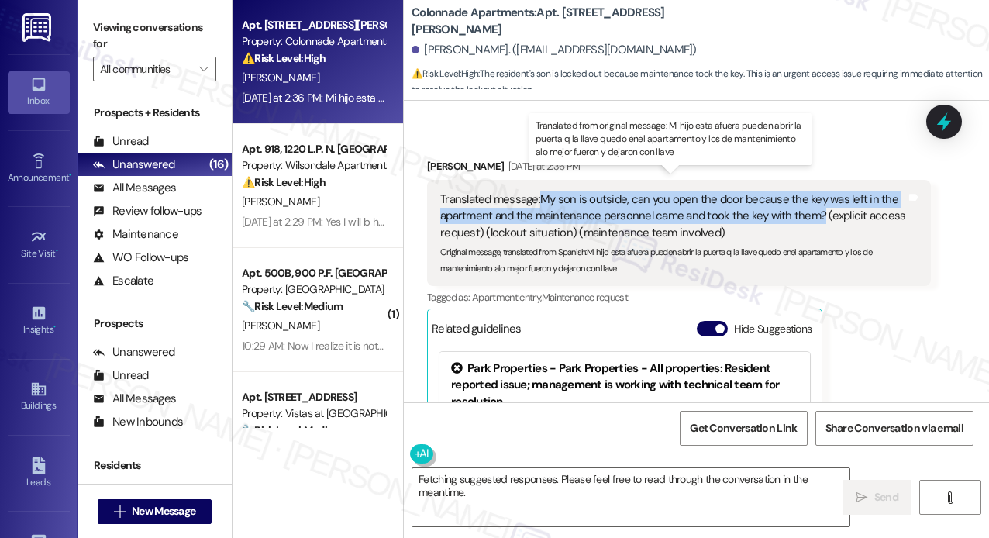
drag, startPoint x: 817, startPoint y: 194, endPoint x: 563, endPoint y: 219, distance: 255.3
click at [541, 191] on div "Translated message: My son is outside, can you open the door because the key wa…" at bounding box center [673, 216] width 466 height 50
copy div "My son is outside, can you open the door because the key was left in the apartm…"
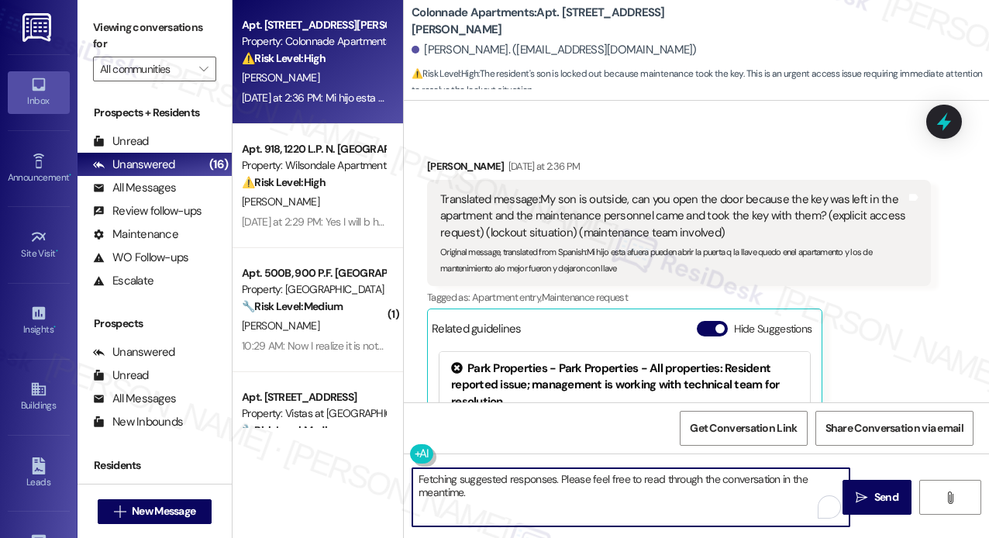
drag, startPoint x: 551, startPoint y: 497, endPoint x: 366, endPoint y: 456, distance: 189.7
click at [366, 456] on div "Apt. 405, 351 N. Mason Street Property: Colonnade Apartments ⚠️ Risk Level: Hig…" at bounding box center [610, 269] width 756 height 538
type textarea "s"
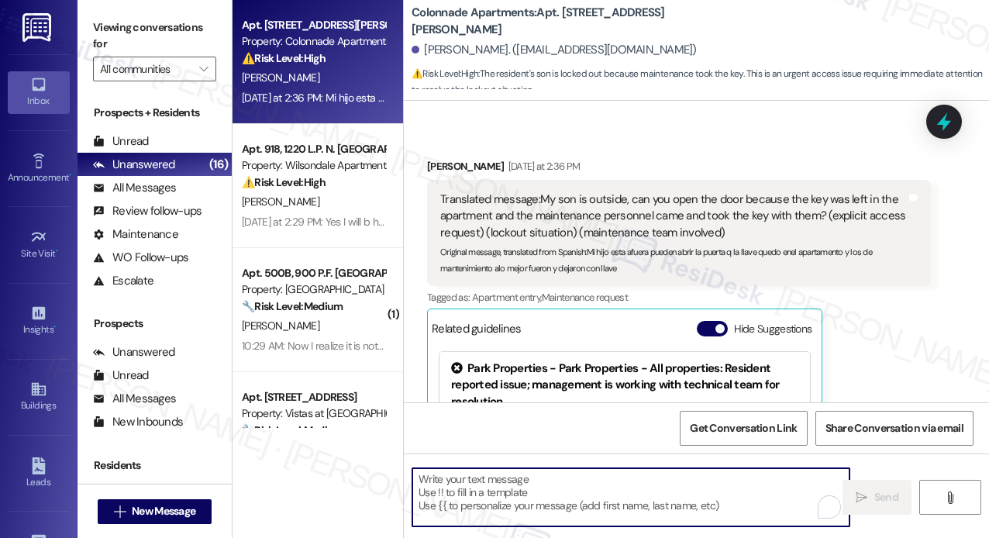
paste textarea "Sorry for the delay in getting back to you! Was your son able to get inside the…"
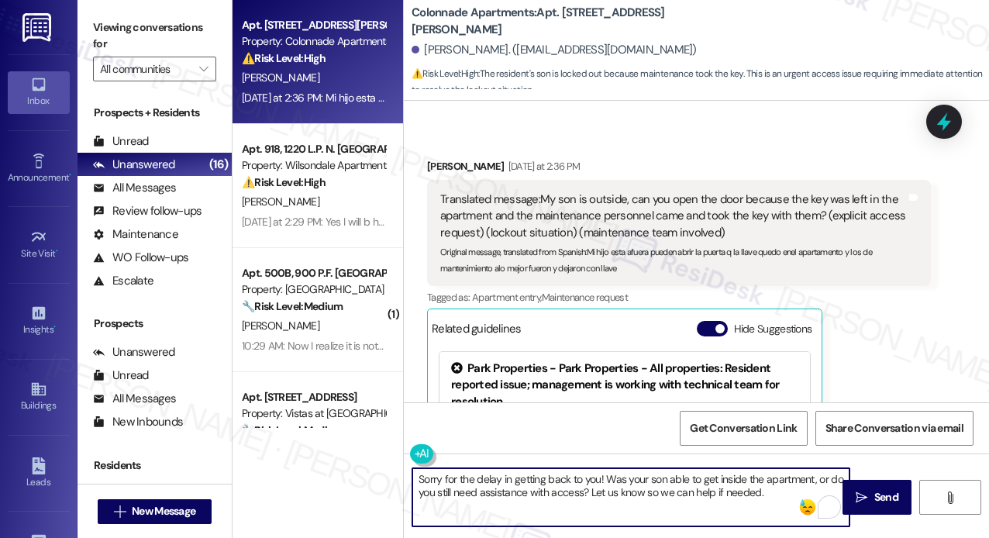
drag, startPoint x: 555, startPoint y: 484, endPoint x: 532, endPoint y: 487, distance: 23.4
drag, startPoint x: 532, startPoint y: 487, endPoint x: 542, endPoint y: 504, distance: 20.2
click at [542, 504] on textarea "Sorry for the delay in getting back to you! Was your son able to get inside the…" at bounding box center [630, 497] width 437 height 58
type textarea "Sorry for the delay in getting back to you! Was your son able to get inside the…"
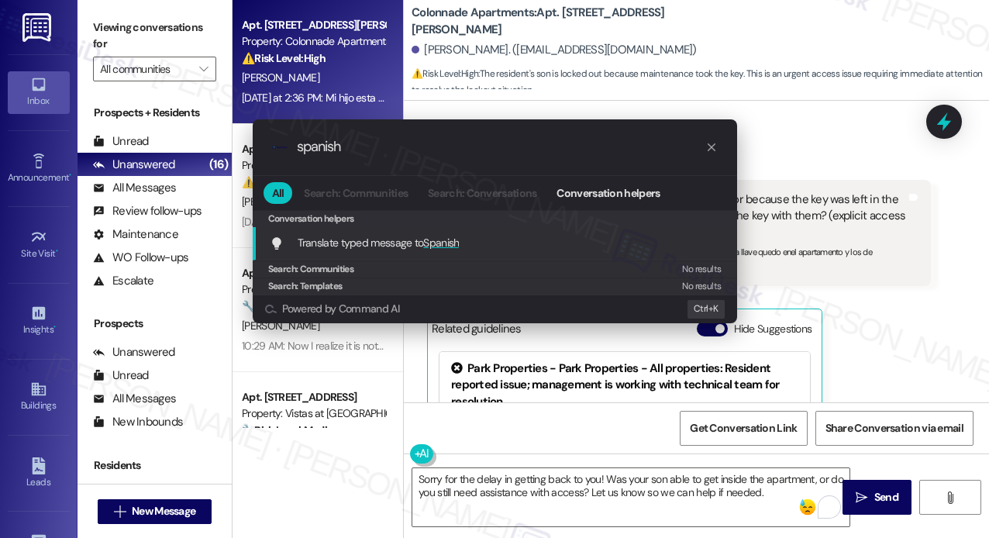
type input "spanish"
click at [481, 245] on div "Translate typed message to Spanish Add shortcut" at bounding box center [496, 242] width 453 height 17
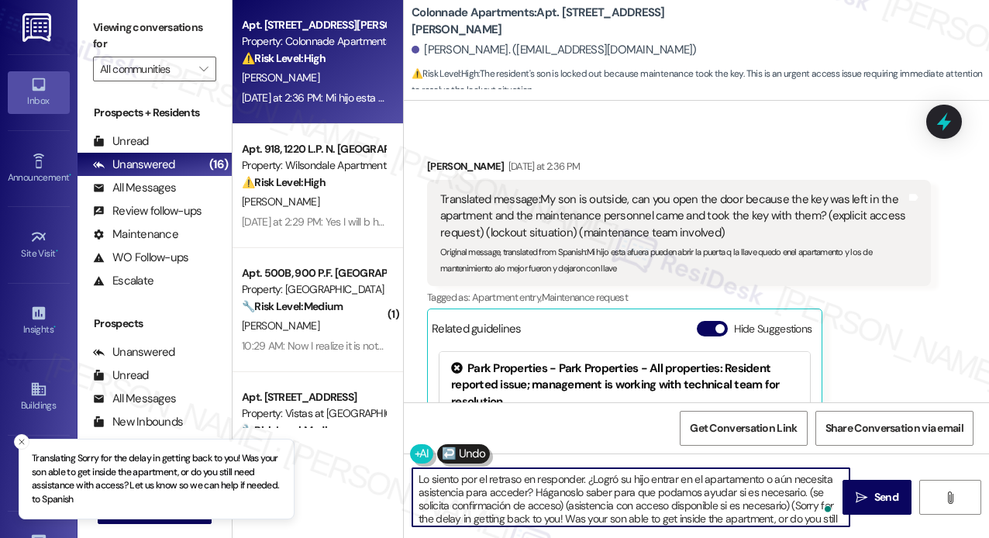
type textarea "Lo siento por el retraso en responder. ¿Logró su hijo entrar en el apartamento …"
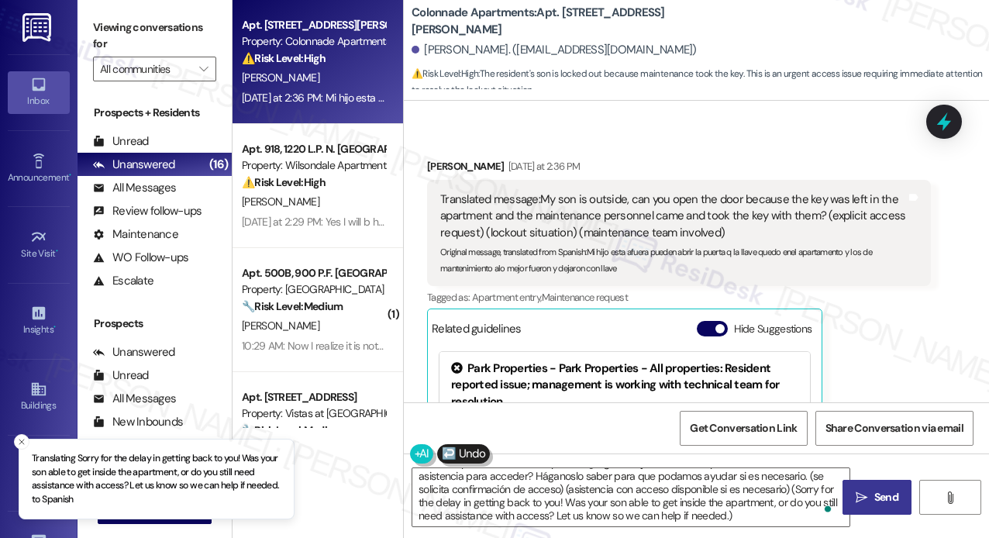
click at [866, 501] on icon "" at bounding box center [861, 497] width 12 height 12
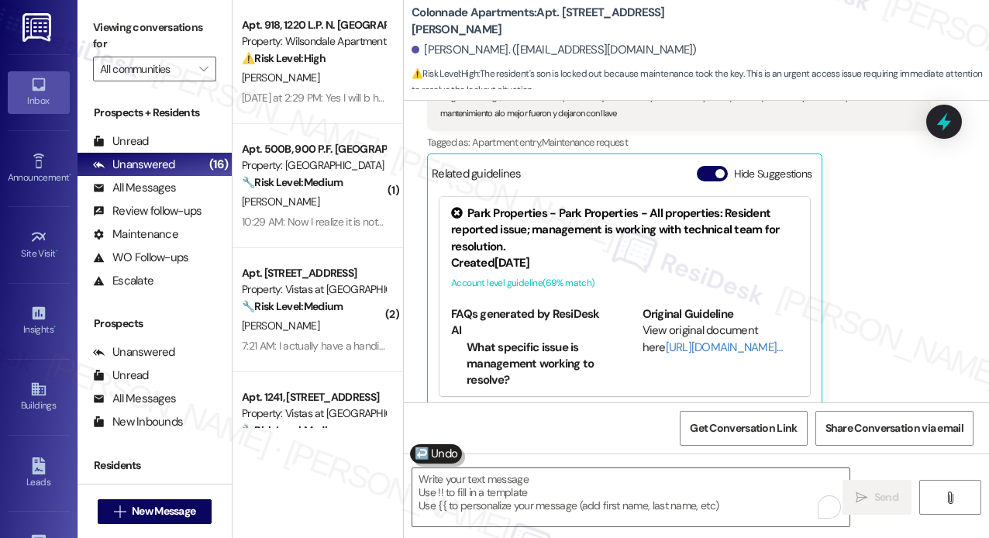
scroll to position [3334, 0]
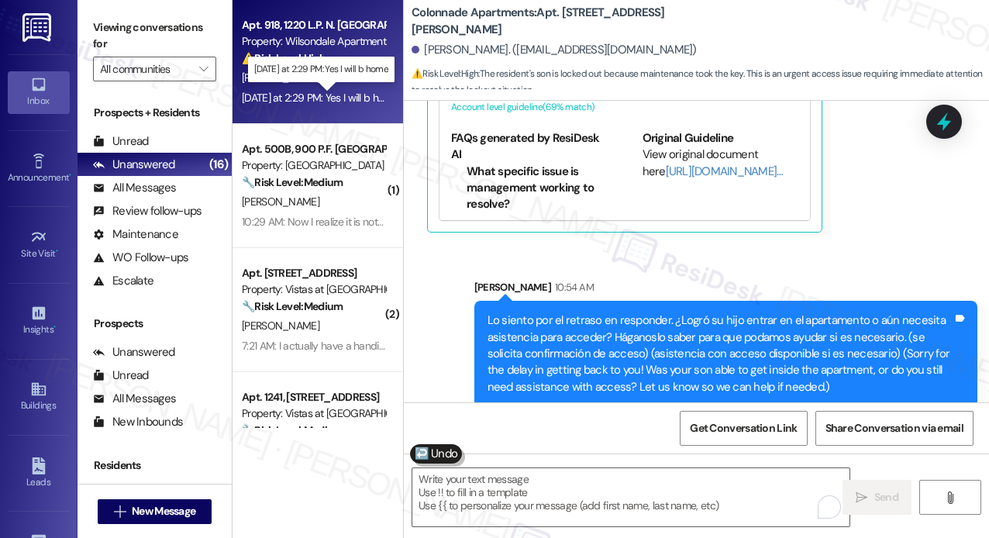
click at [292, 92] on div "Yesterday at 2:29 PM: Yes I will b home Yesterday at 2:29 PM: Yes I will b home" at bounding box center [320, 98] width 157 height 14
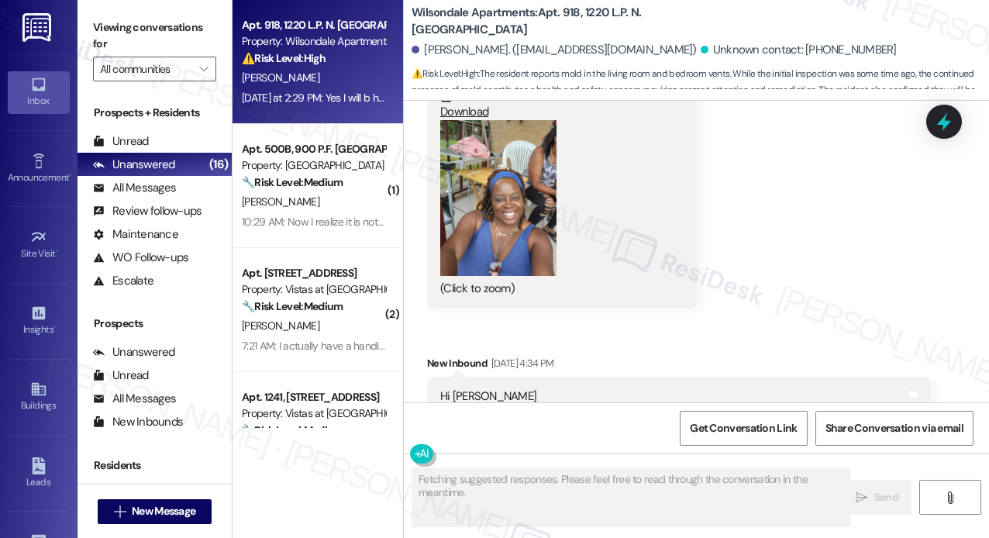
scroll to position [7677, 0]
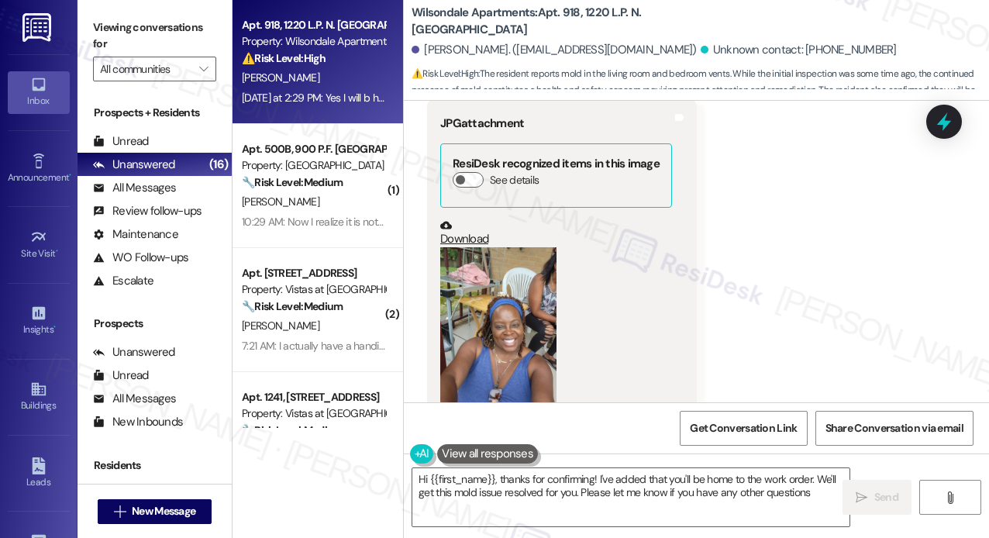
type textarea "Hi {{first_name}}, thanks for confirming! I've added that you'll be home to the…"
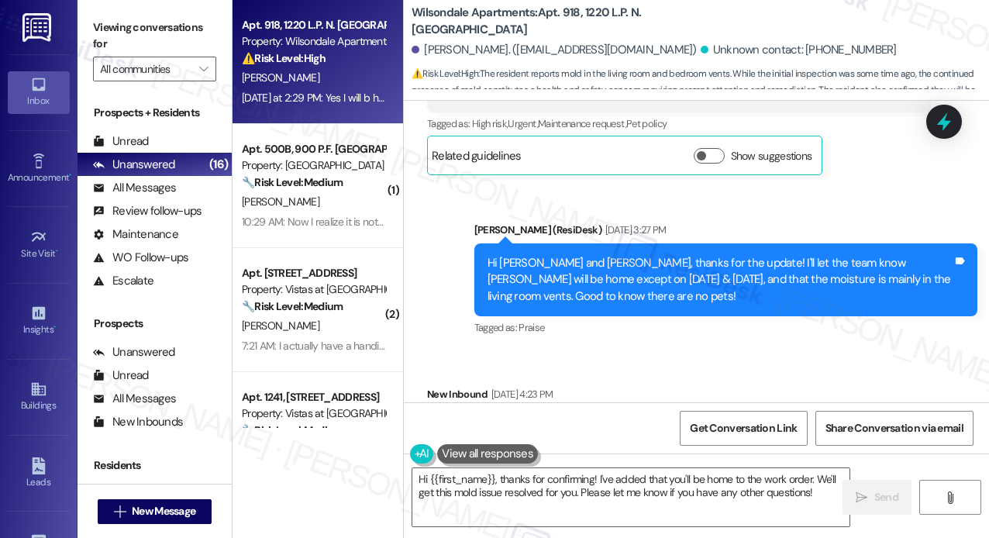
scroll to position [7367, 0]
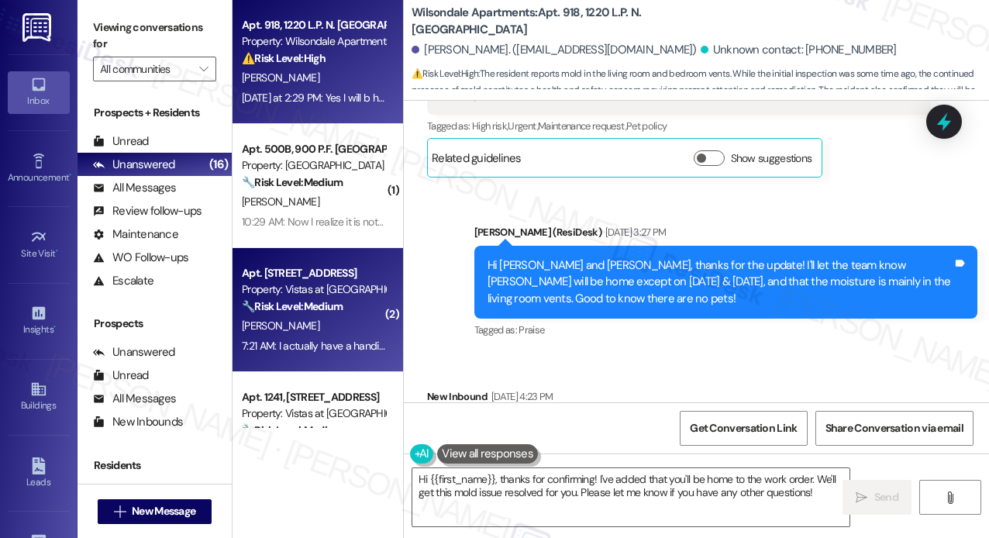
click at [302, 268] on div "Apt. [STREET_ADDRESS]" at bounding box center [313, 273] width 143 height 16
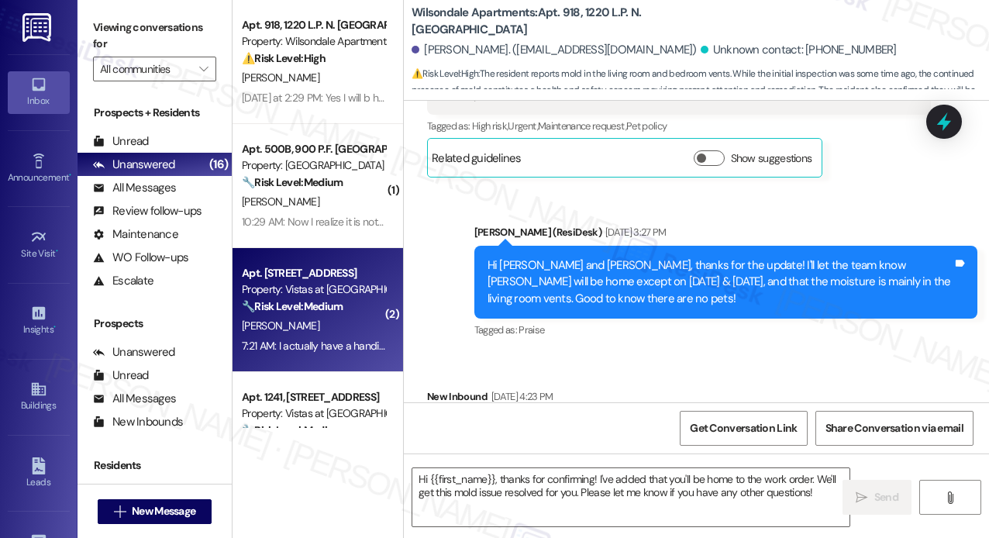
type textarea "Fetching suggested responses. Please feel free to read through the conversation…"
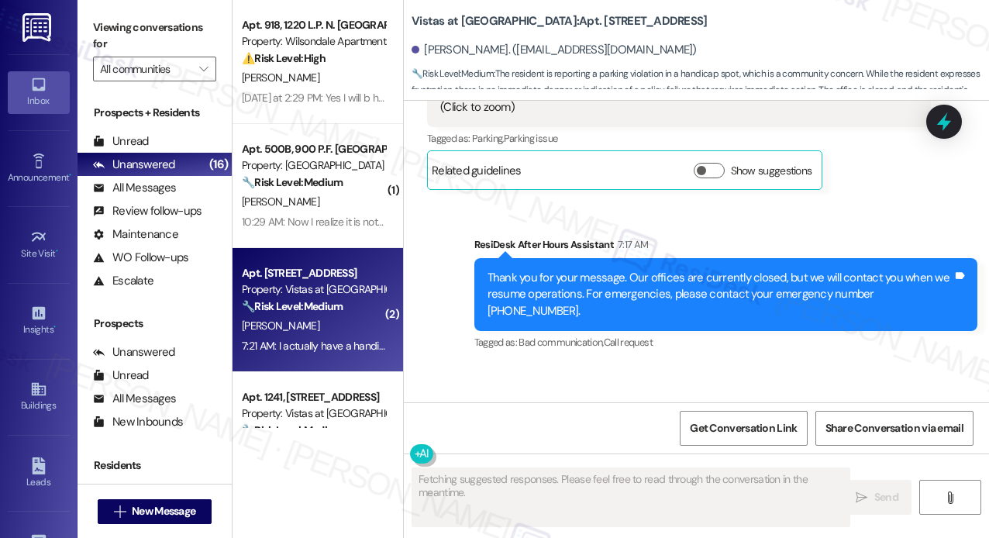
scroll to position [4615, 0]
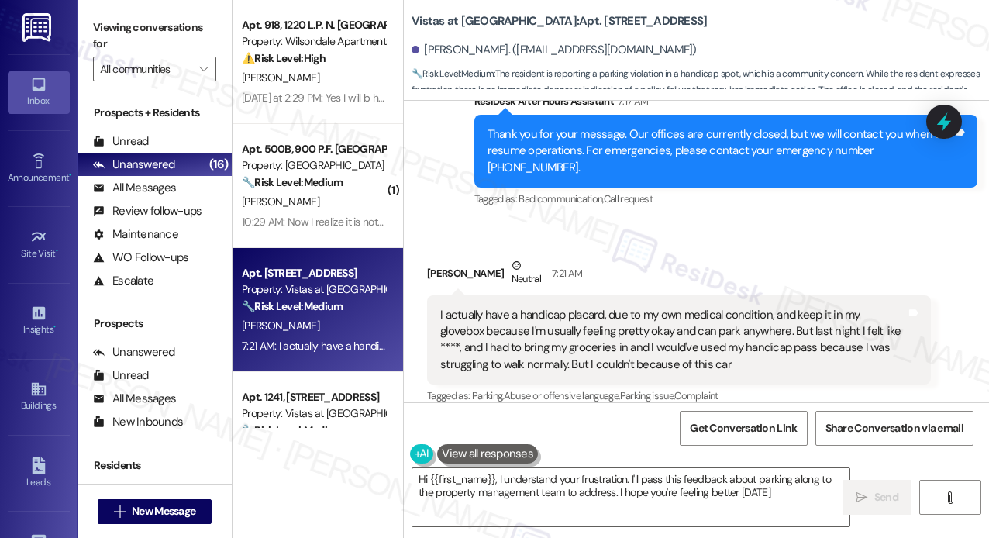
type textarea "Hi {{first_name}}, I understand your frustration. I'll pass this feedback about…"
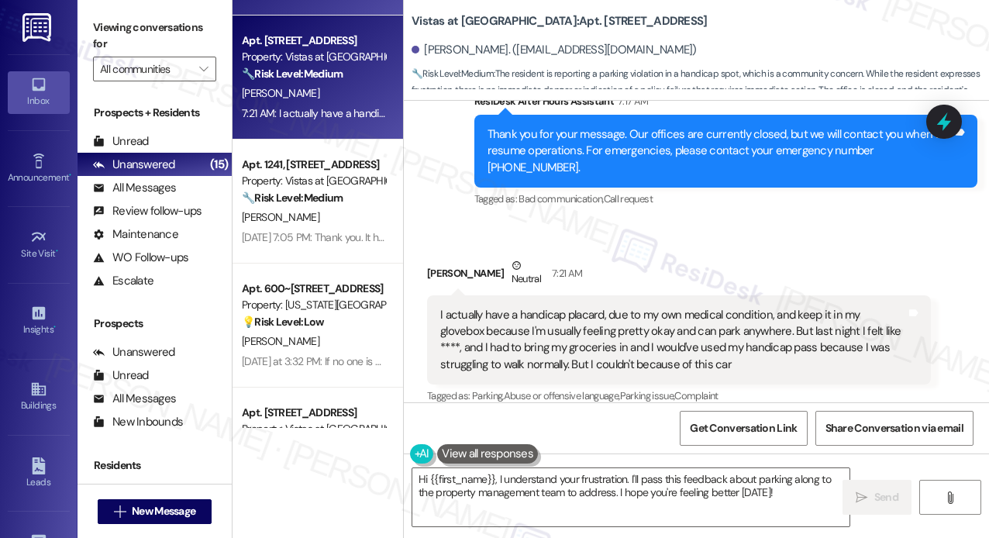
scroll to position [310, 0]
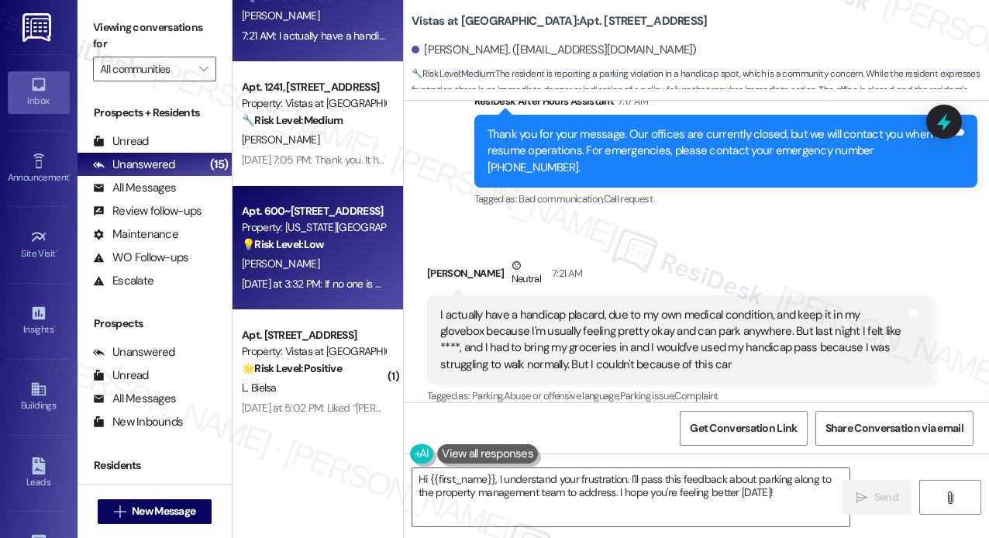
click at [325, 193] on div "Apt. 600~302, 650 II Summerchase Street Property: Washington Landing Apartments…" at bounding box center [317, 248] width 170 height 124
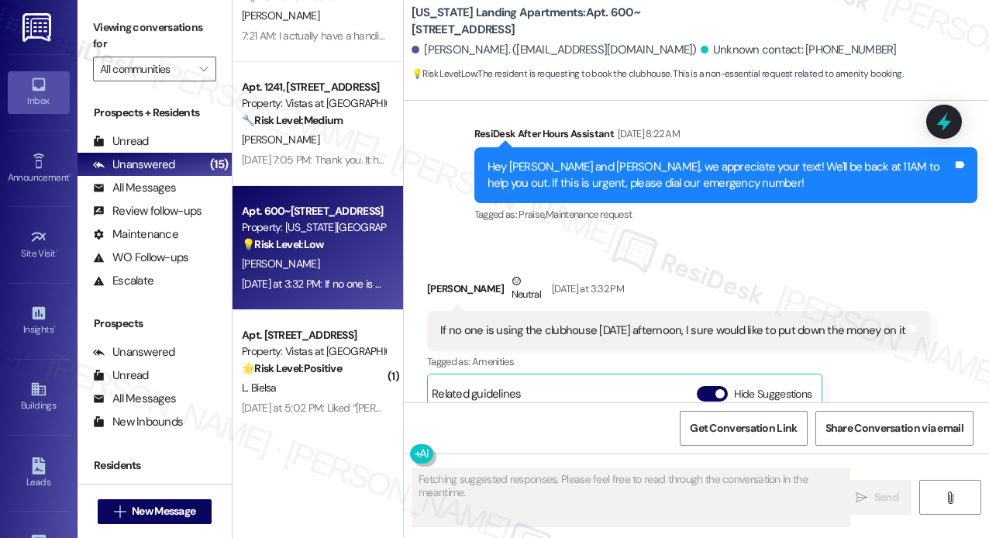
scroll to position [7813, 0]
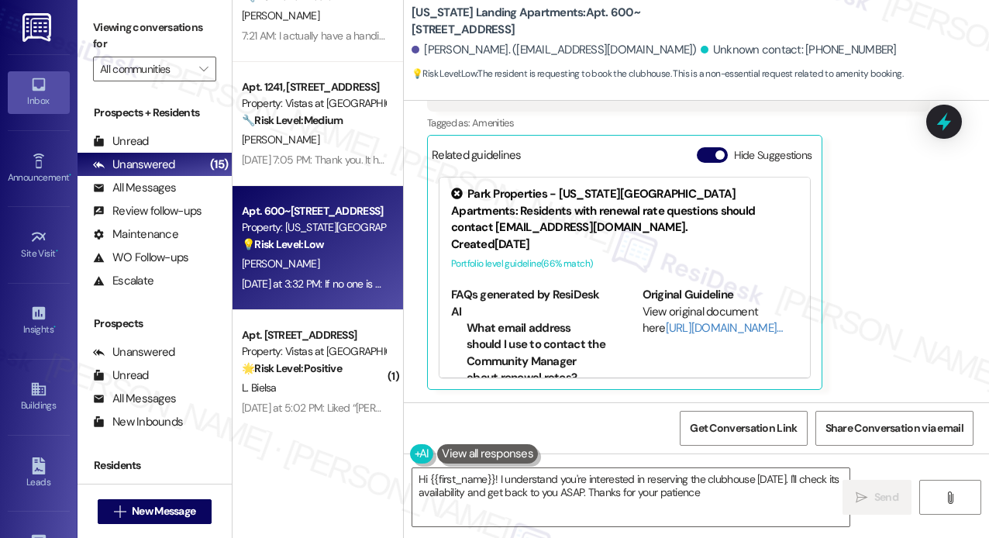
type textarea "Hi {{first_name}}! I understand you're interested in reserving the clubhouse th…"
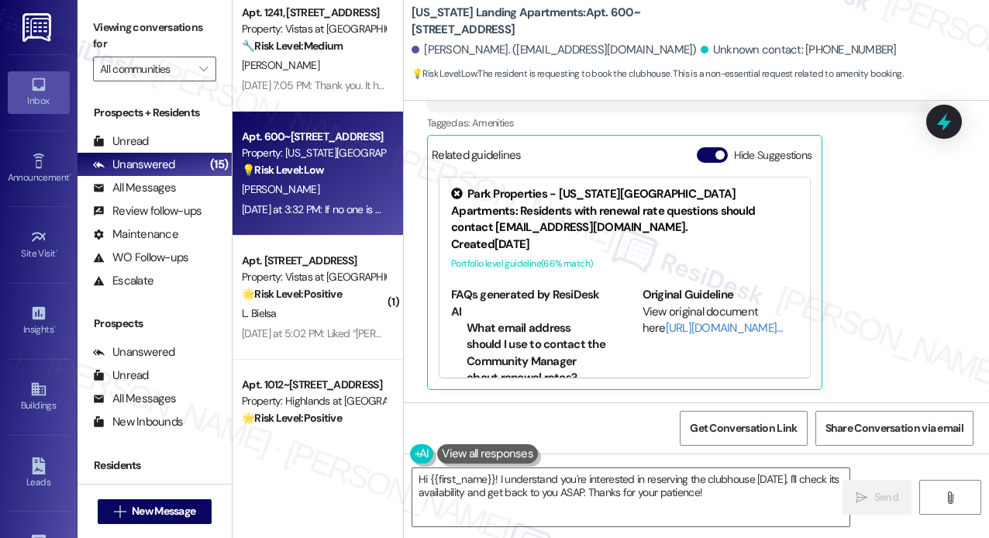
scroll to position [620, 0]
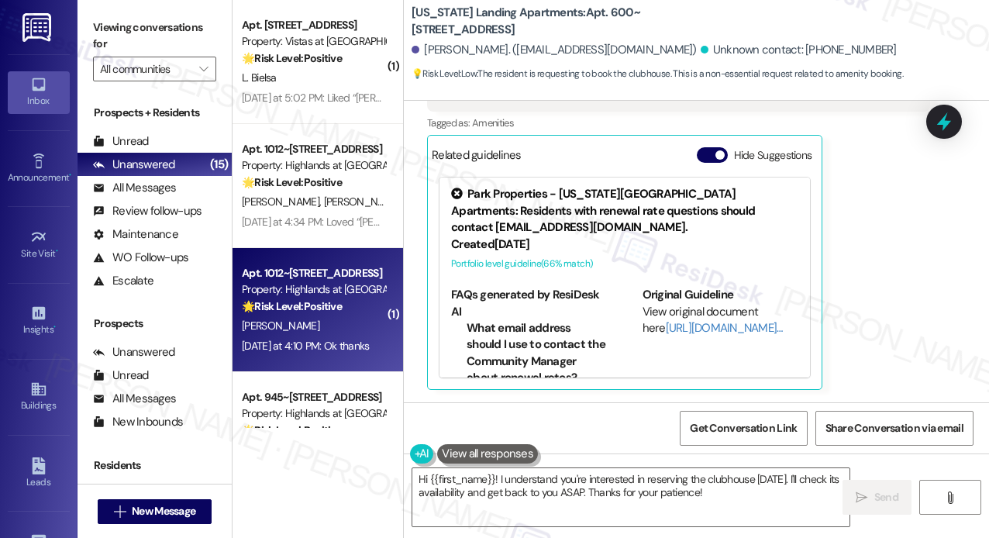
click at [325, 275] on div "Apt. 1012~[STREET_ADDRESS]" at bounding box center [313, 273] width 143 height 16
type textarea "Fetching suggested responses. Please feel free to read through the conversation…"
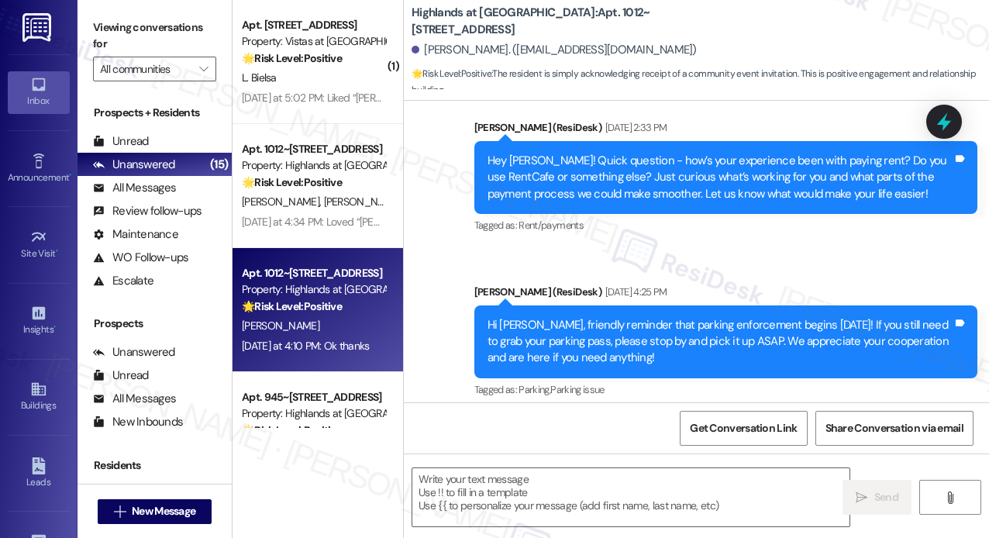
scroll to position [1899, 0]
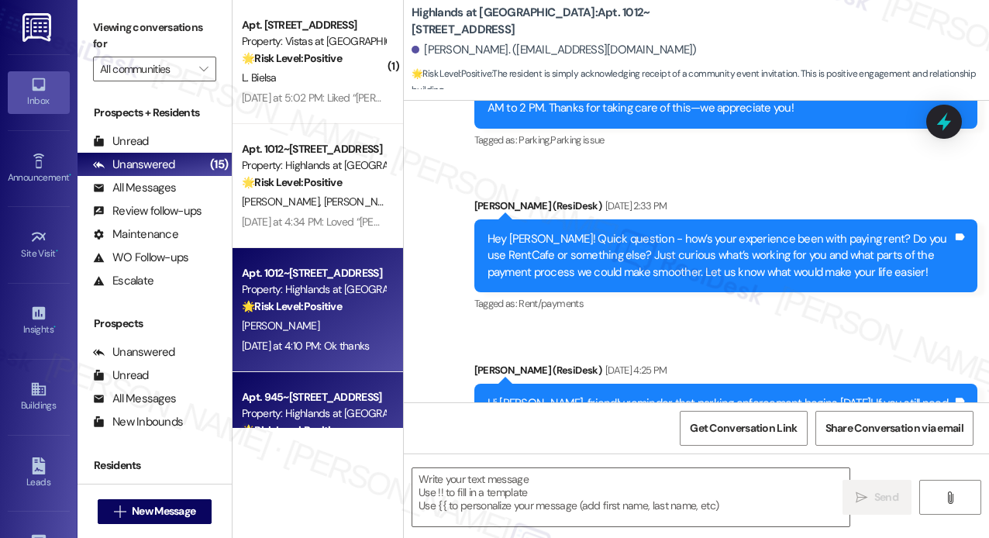
click at [316, 402] on div "Apt. 945~[STREET_ADDRESS]" at bounding box center [313, 397] width 143 height 16
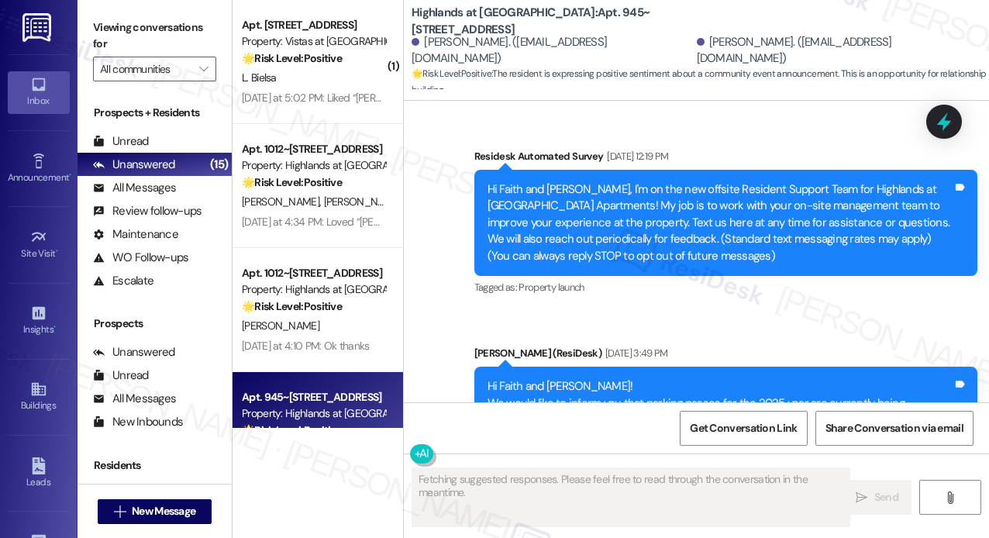
scroll to position [16752, 0]
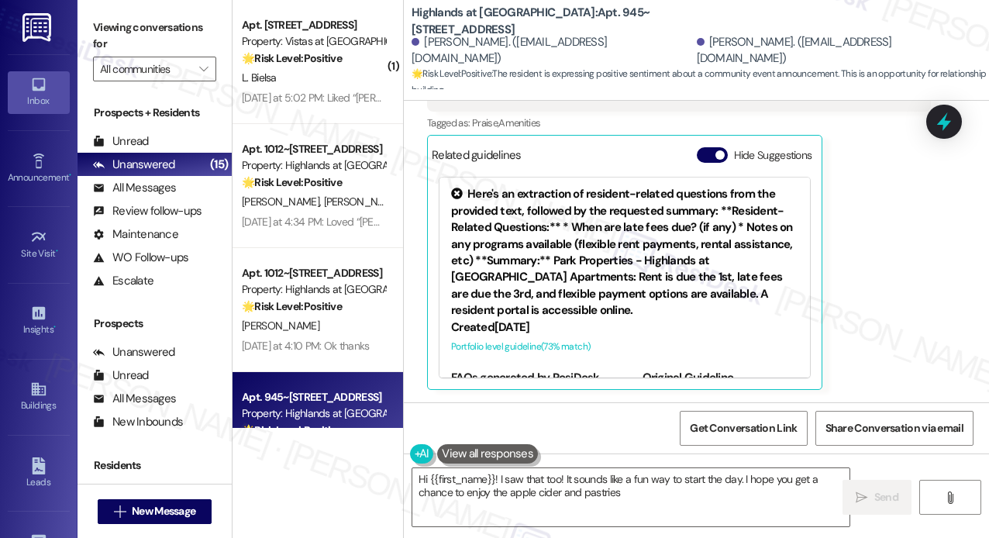
type textarea "Hi {{first_name}}! I saw that too! It sounds like a fun way to start the day. I…"
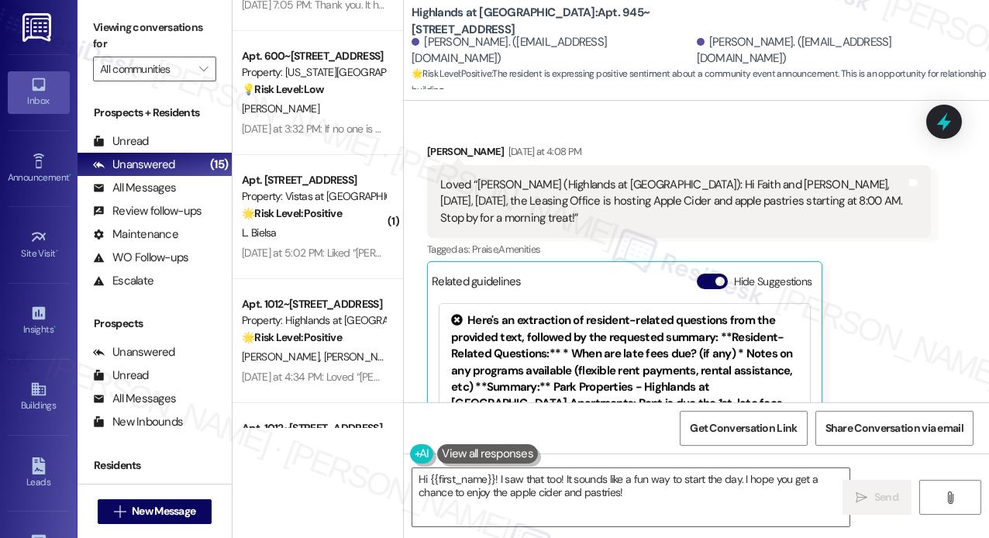
scroll to position [16520, 0]
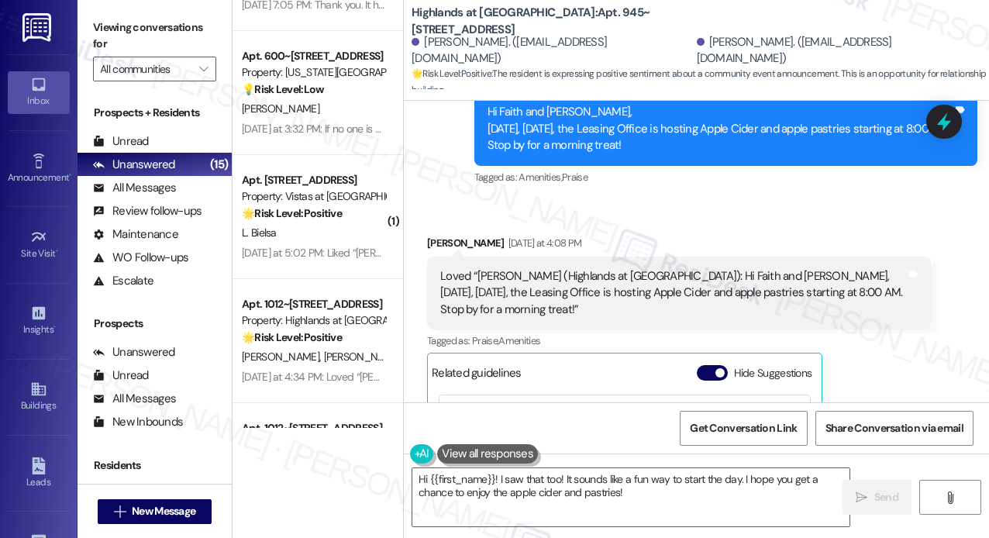
click at [857, 229] on div "Received via SMS Faith Faulks Yesterday at 4:08 PM Loved “Sarah (Highlands at H…" at bounding box center [696, 409] width 585 height 419
click at [708, 222] on div "Received via SMS Faith Faulks Yesterday at 4:08 PM Loved “Sarah (Highlands at H…" at bounding box center [696, 409] width 585 height 419
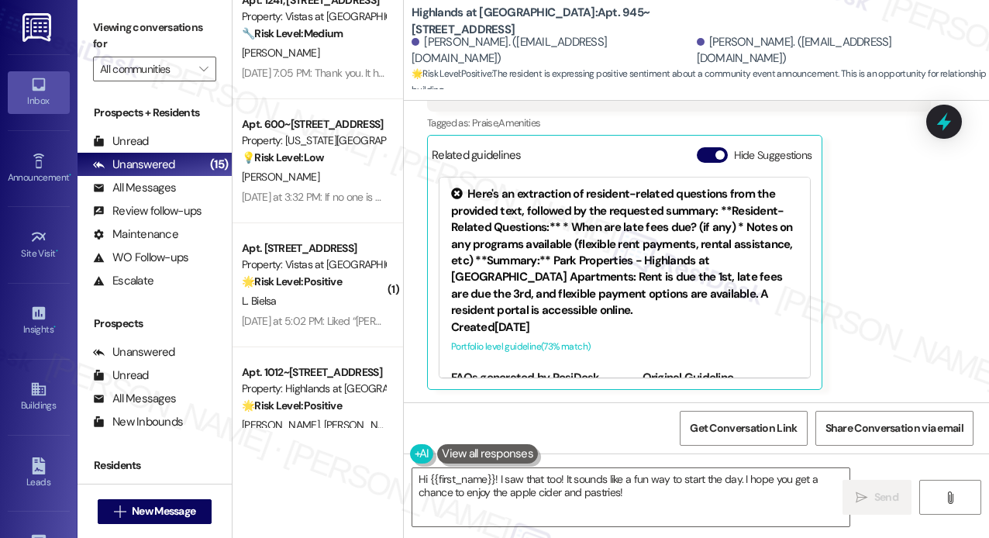
scroll to position [310, 0]
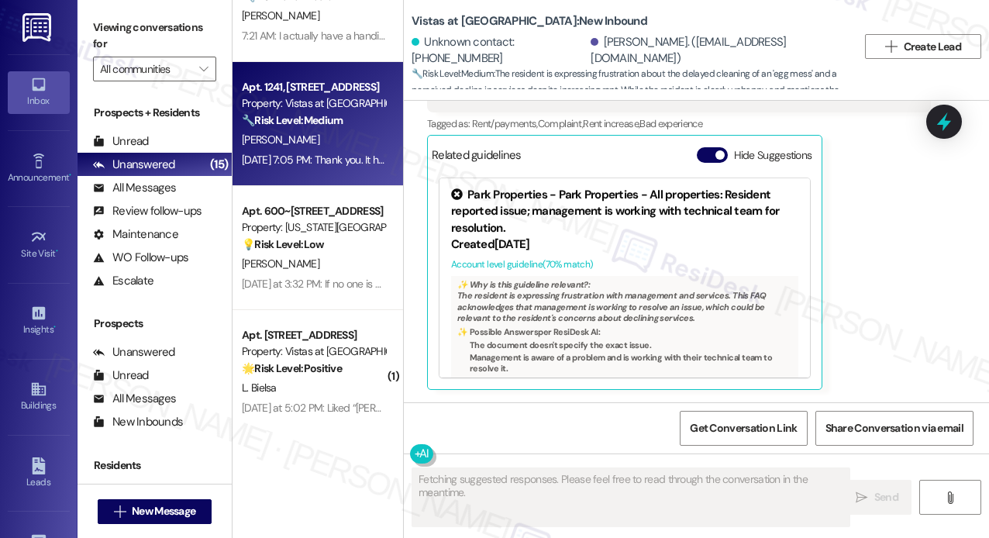
scroll to position [20114, 0]
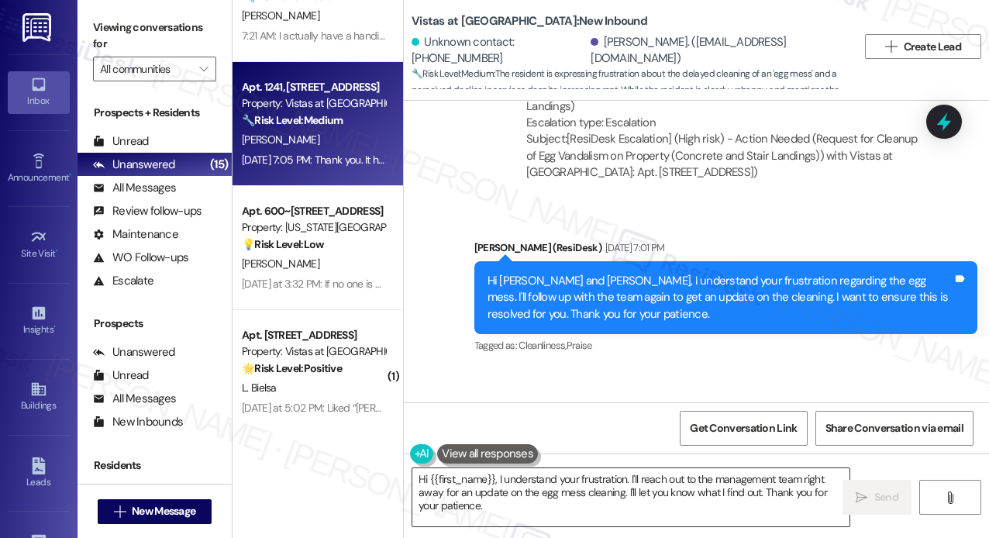
click at [638, 477] on textarea "Hi {{first_name}}, I understand your frustration. I'll reach out to the managem…" at bounding box center [630, 497] width 437 height 58
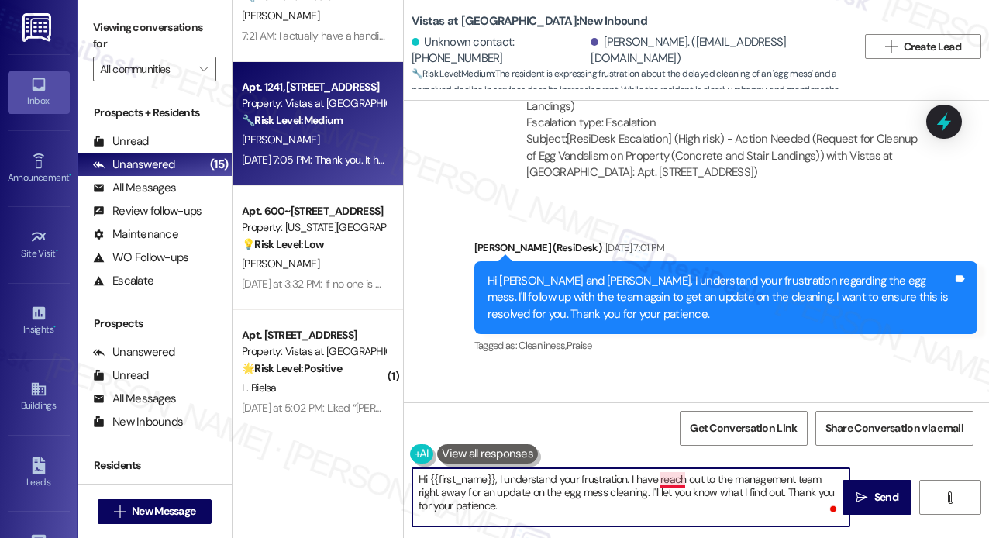
click at [682, 474] on textarea "Hi {{first_name}}, I understand your frustration. I have reach out to the manag…" at bounding box center [630, 497] width 437 height 58
click at [681, 497] on textarea "Hi {{first_name}}, I understand your frustration. I have reached out to the man…" at bounding box center [630, 497] width 437 height 58
type textarea "Hi {{first_name}}, I understand your frustration. I have reached out to the man…"
click at [855, 494] on span " Send" at bounding box center [876, 497] width 49 height 16
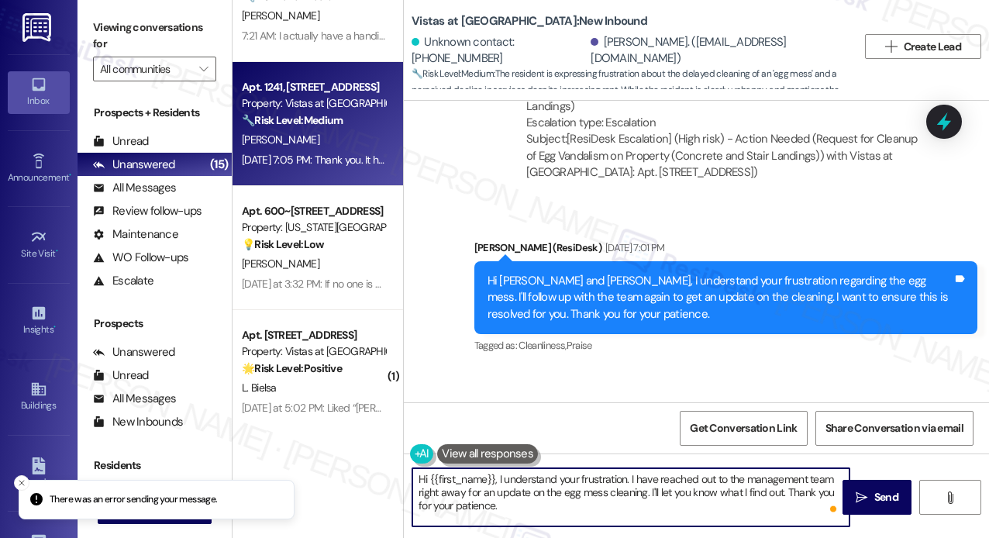
drag, startPoint x: 553, startPoint y: 511, endPoint x: 404, endPoint y: 481, distance: 152.4
click at [404, 481] on div "Hi {{first_name}}, I understand your frustration. I have reached out to the man…" at bounding box center [623, 497] width 439 height 60
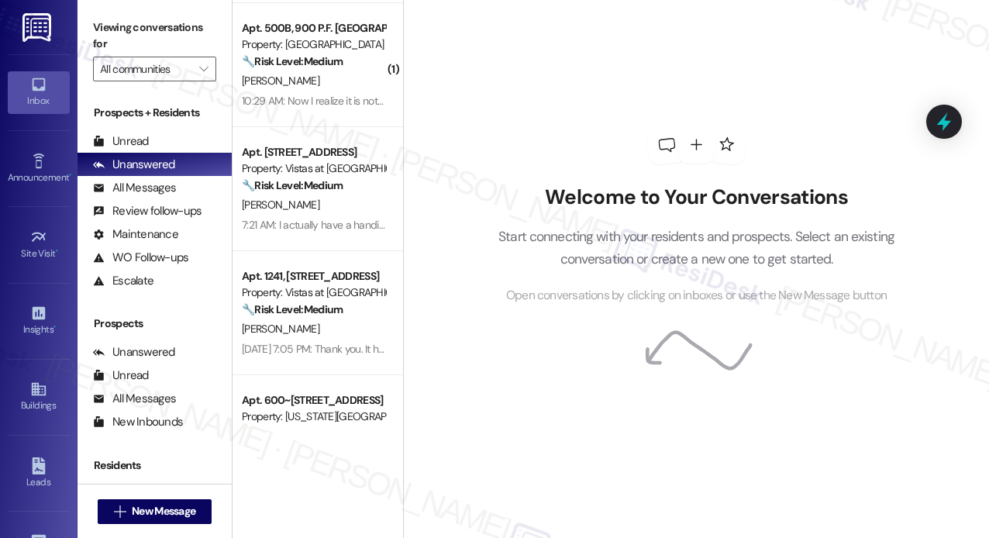
scroll to position [310, 0]
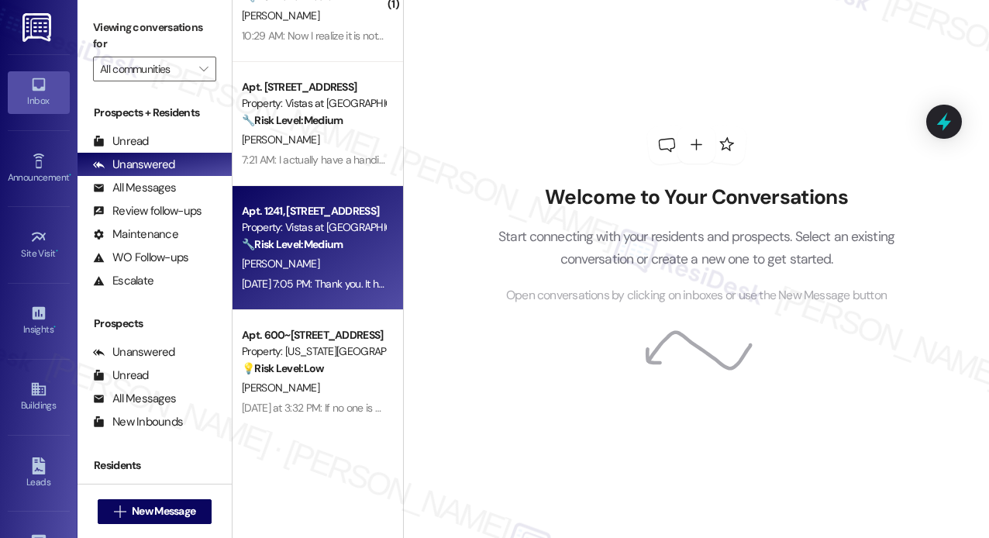
click at [324, 263] on div "[PERSON_NAME]" at bounding box center [313, 263] width 146 height 19
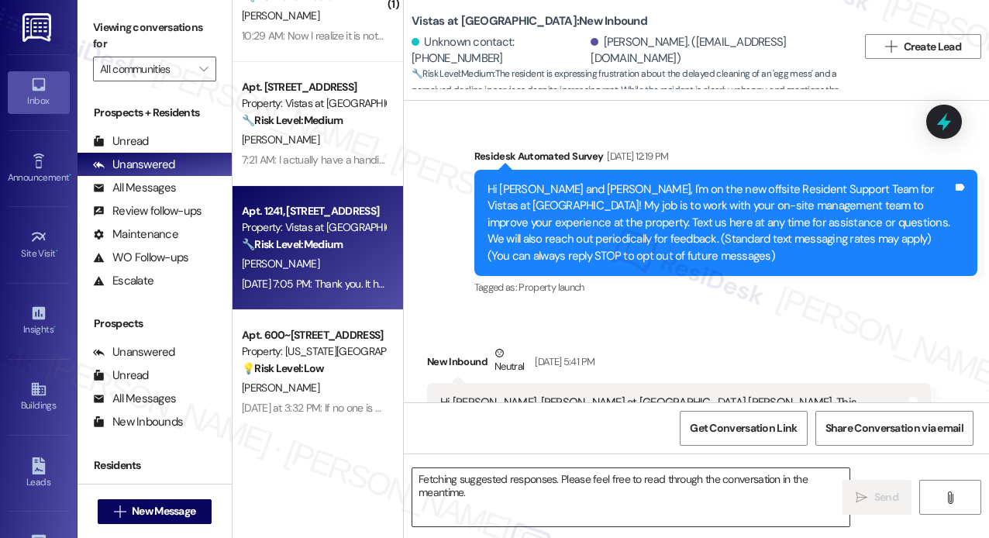
scroll to position [20346, 0]
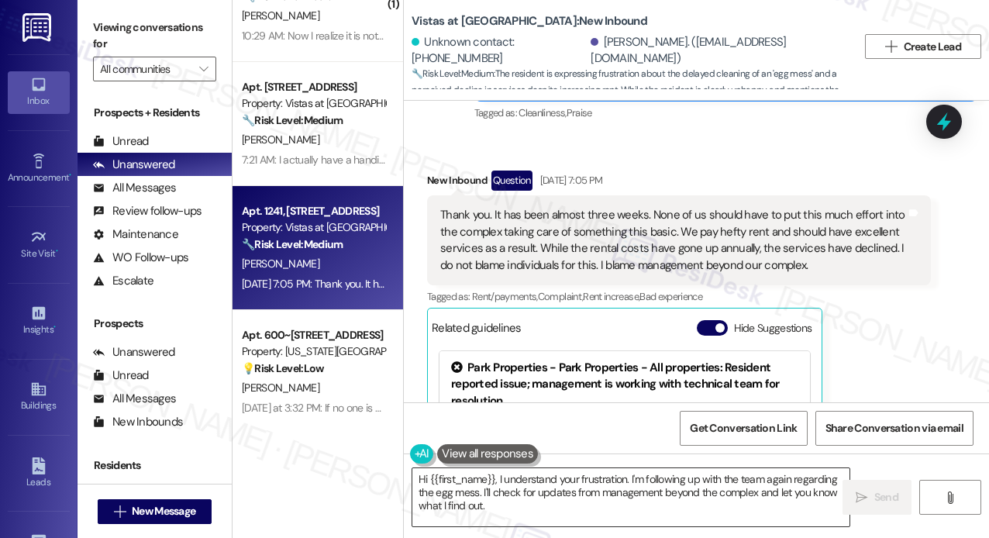
click at [550, 486] on textarea "Hi {{first_name}}, I understand your frustration. I'm following up with the tea…" at bounding box center [630, 497] width 437 height 58
click at [876, 498] on span "Send" at bounding box center [886, 497] width 24 height 16
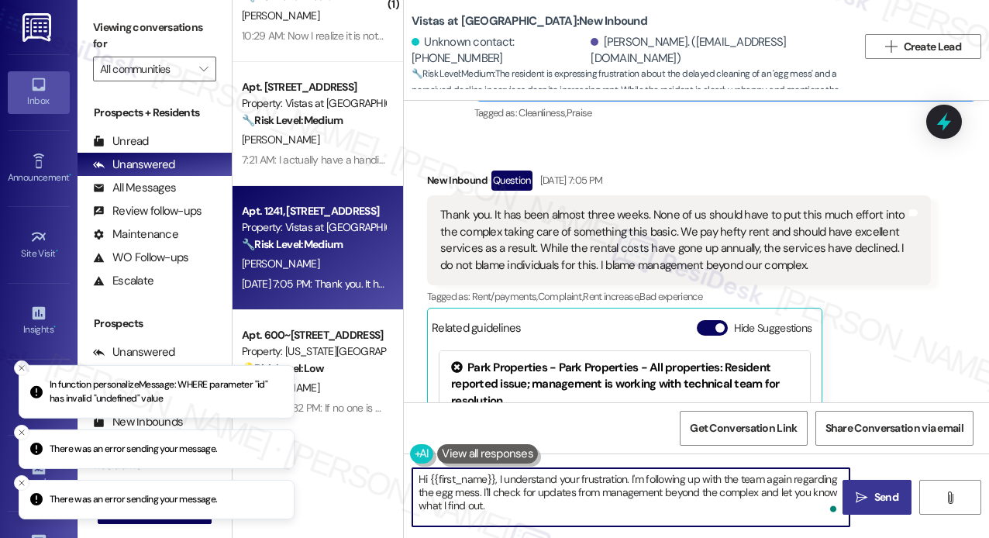
drag, startPoint x: 643, startPoint y: 508, endPoint x: 395, endPoint y: 480, distance: 249.5
click at [394, 483] on div "Apt. 918, 1220 L.P. N. King Street Property: Wilsondale Apartments ⚠️ Risk Leve…" at bounding box center [610, 269] width 756 height 538
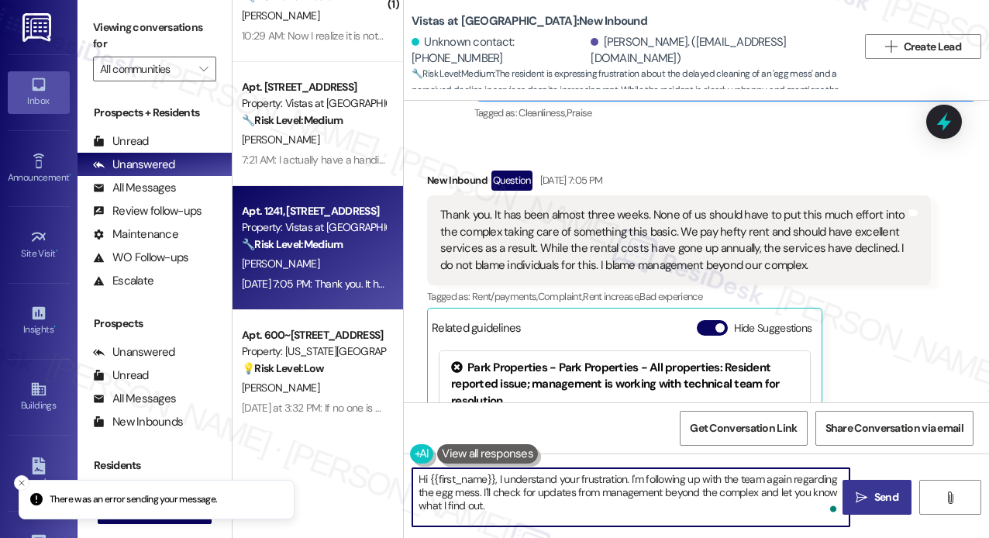
paste textarea "thanks so much for reaching out. I’ve connected with the management team to get…"
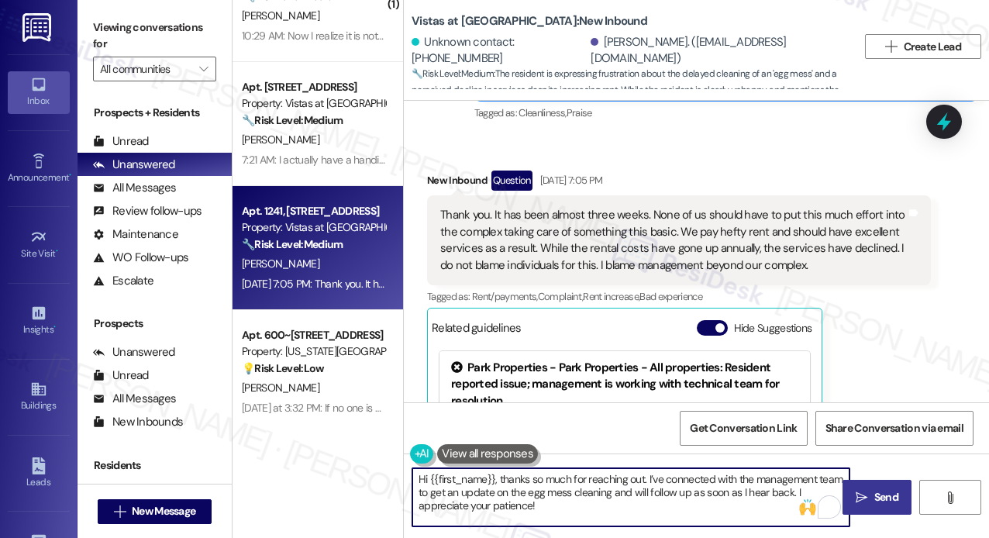
type textarea "Hi {{first_name}}, thanks so much for reaching out. I’ve connected with the man…"
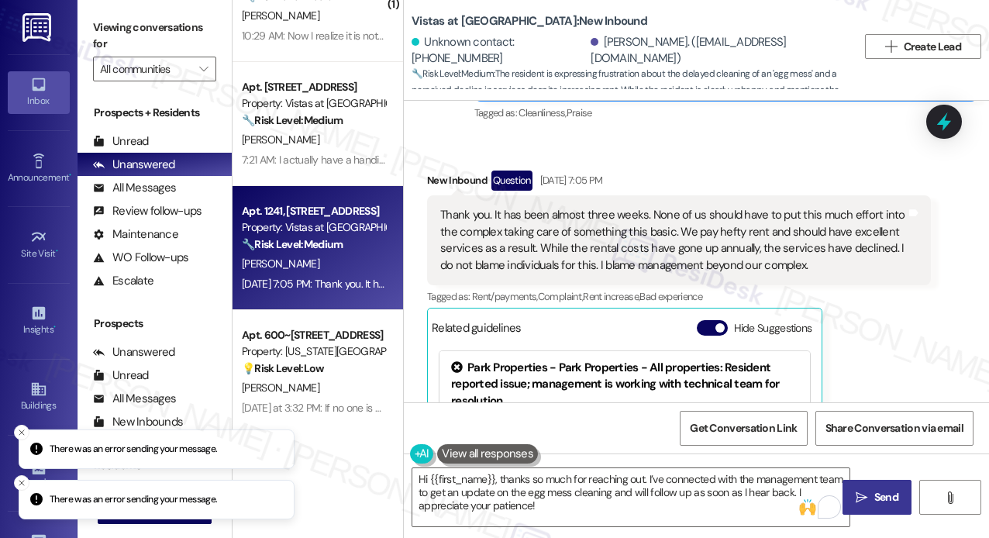
click at [869, 494] on span " Send" at bounding box center [876, 497] width 49 height 16
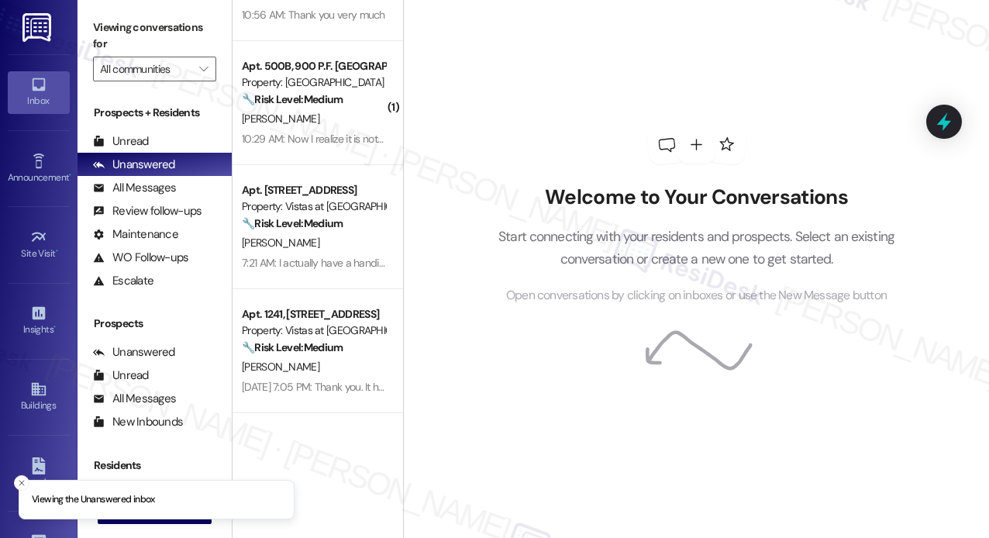
scroll to position [310, 0]
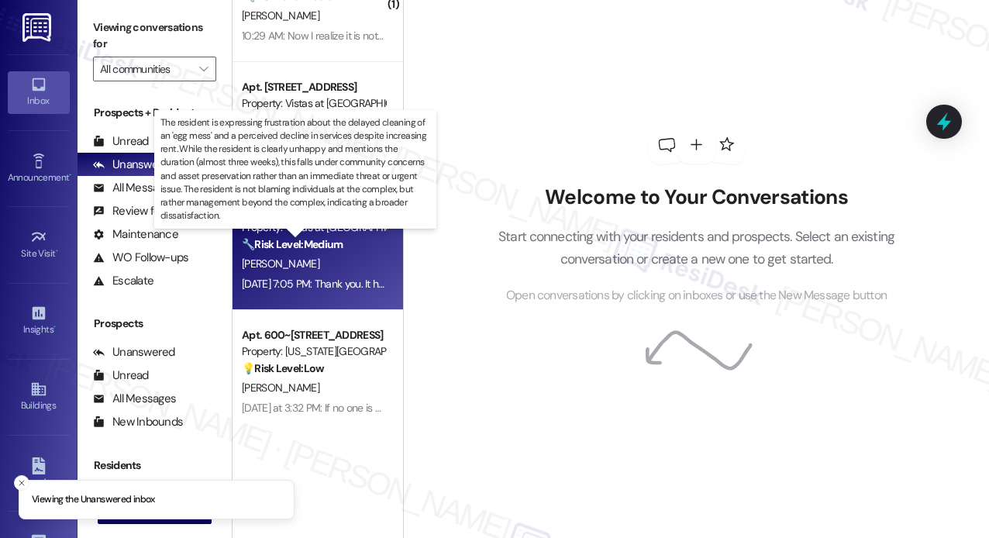
click at [330, 246] on strong "🔧 Risk Level: Medium" at bounding box center [292, 244] width 101 height 14
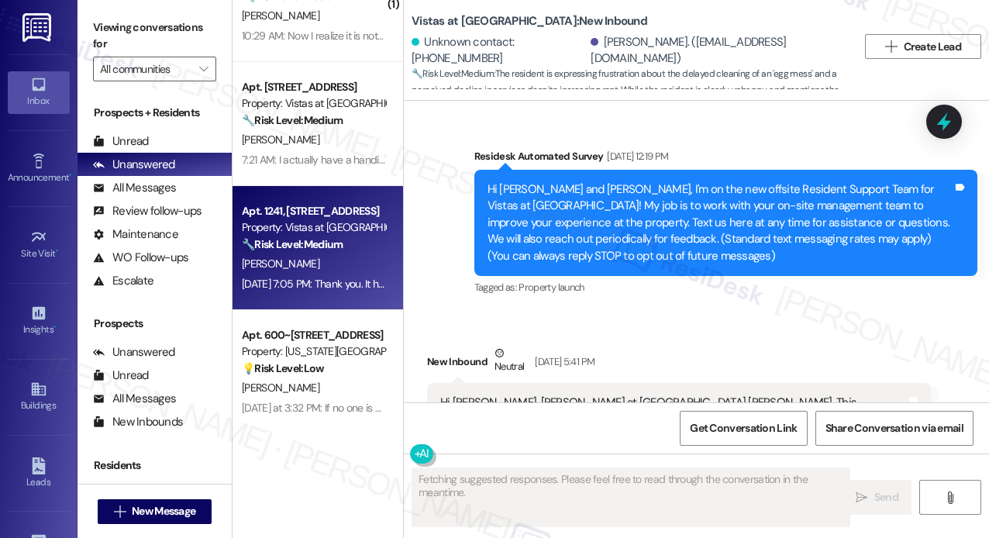
scroll to position [20346, 0]
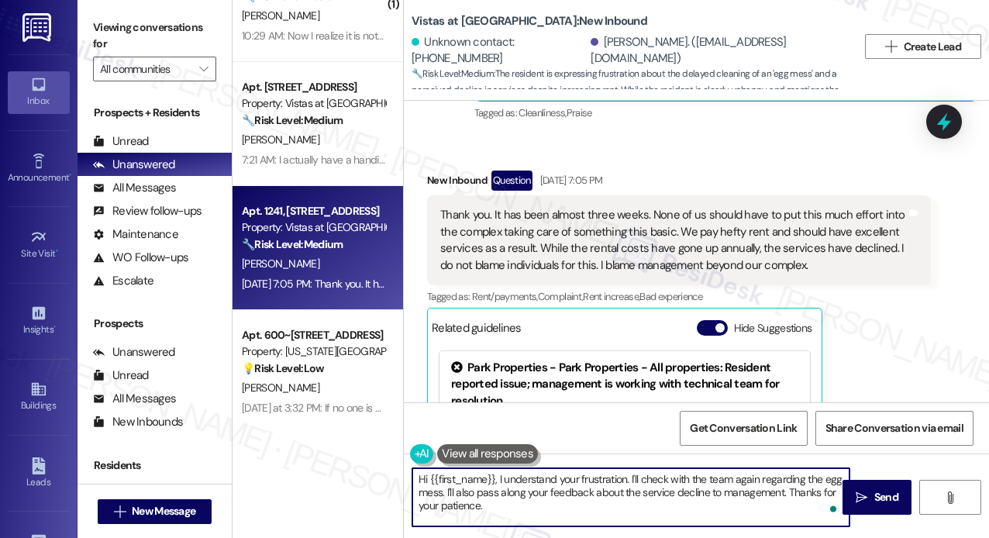
drag, startPoint x: 579, startPoint y: 512, endPoint x: 499, endPoint y: 476, distance: 87.4
click at [499, 476] on textarea "Hi {{first_name}}, I understand your frustration. I'll check with the team agai…" at bounding box center [630, 497] width 437 height 58
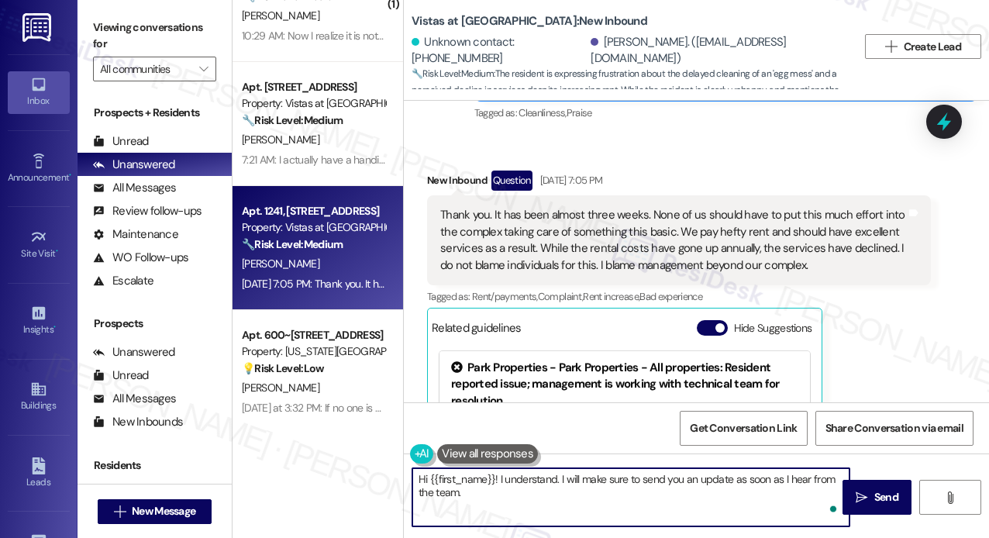
type textarea "Hi {{first_name}}! I understand. I will make sure to send you an update as soon…"
click at [617, 498] on textarea "Hi {{first_name}}! I understand. I will make sure to send you an update as soon…" at bounding box center [630, 497] width 437 height 58
click at [589, 499] on textarea "Hi {{first_name}}! I understand. I will make sure to send you an update as soon…" at bounding box center [630, 497] width 437 height 58
drag, startPoint x: 587, startPoint y: 497, endPoint x: 499, endPoint y: 483, distance: 89.4
click at [499, 483] on textarea "Hi {{first_name}}! I understand. I will make sure to send you an update as soon…" at bounding box center [630, 497] width 437 height 58
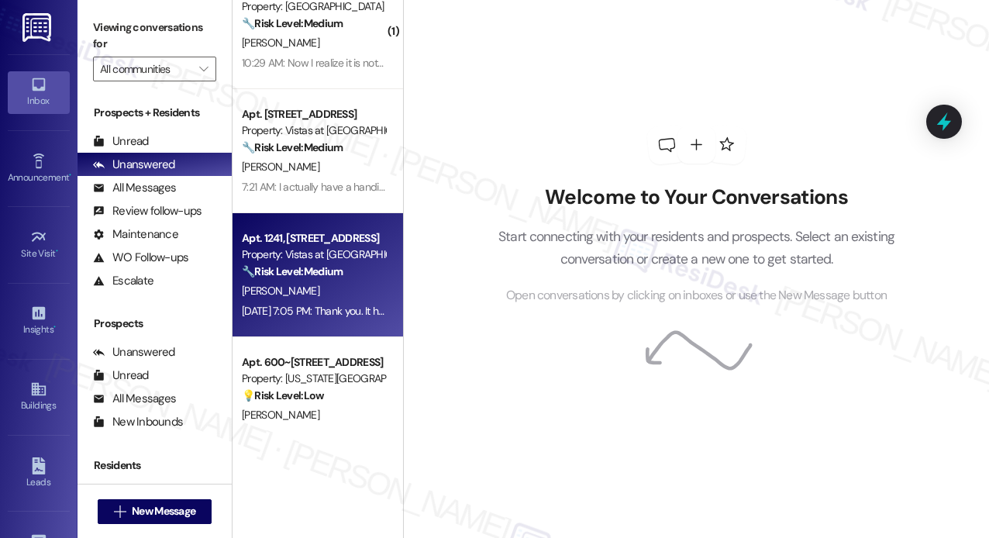
scroll to position [310, 0]
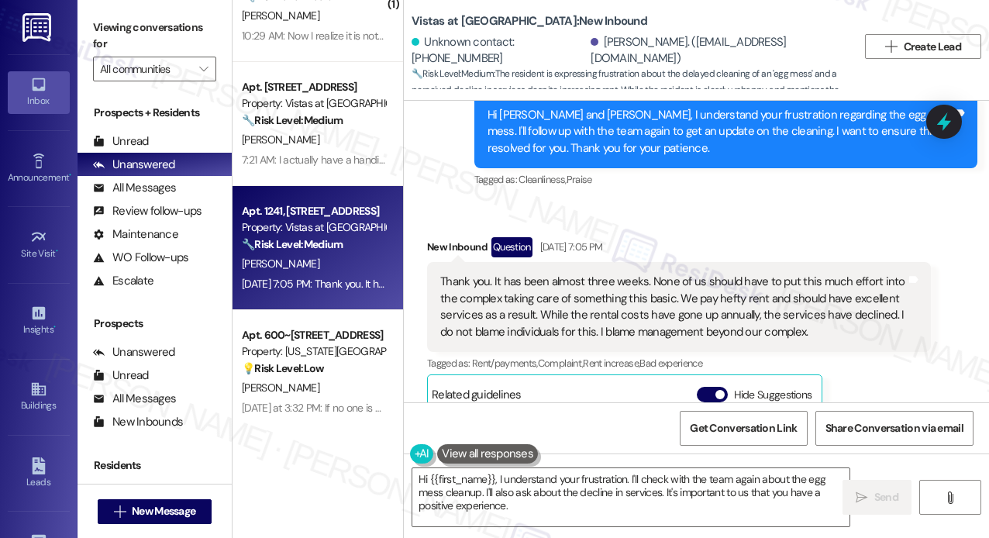
scroll to position [20191, 0]
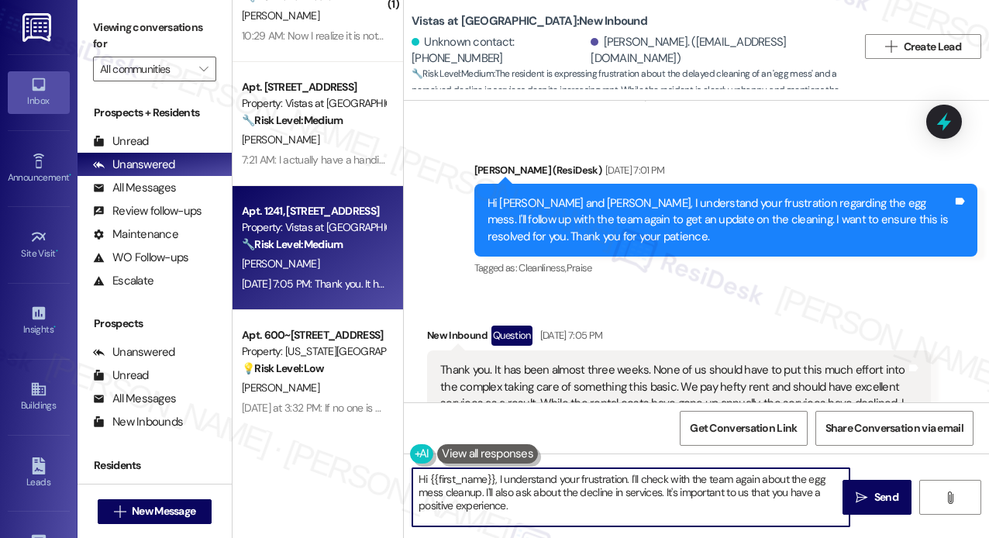
drag, startPoint x: 538, startPoint y: 507, endPoint x: 394, endPoint y: 479, distance: 146.9
click at [394, 480] on div "Apt. 918, 1220 L.P. N. [GEOGRAPHIC_DATA] Property: Wilsondale Apartments ⚠️ Ris…" at bounding box center [610, 269] width 756 height 538
paste textarea "I understand. I will make sure to send you an update as soon as I hear from the…"
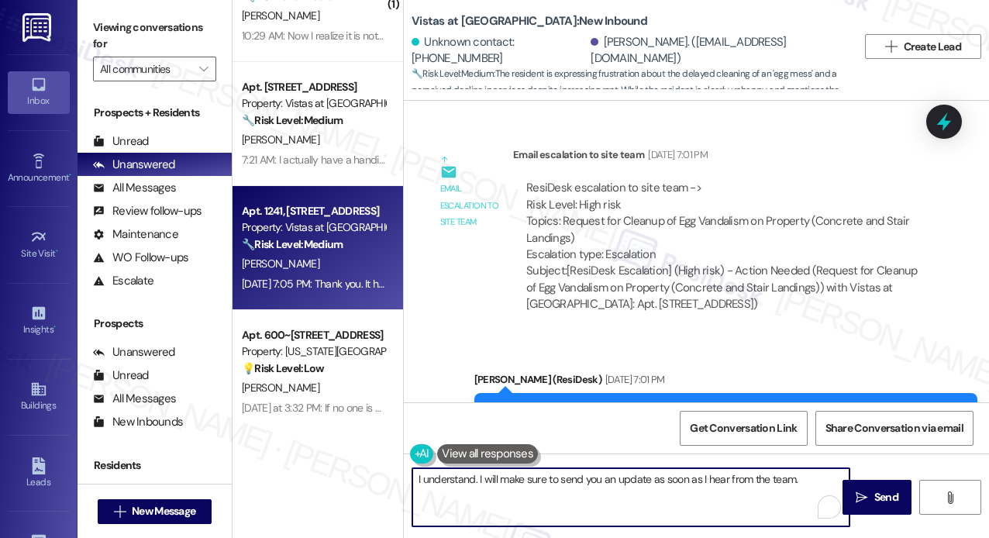
scroll to position [19959, 0]
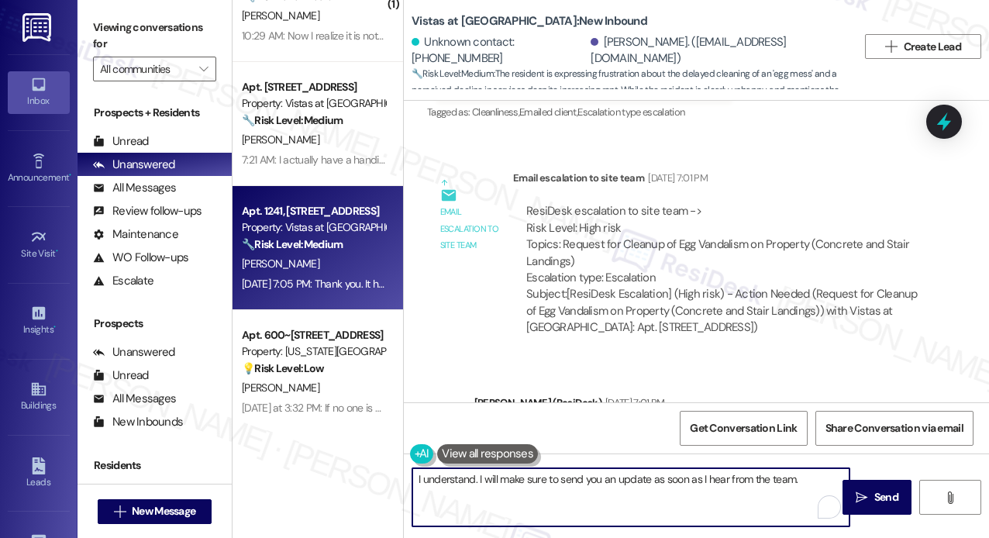
click at [475, 480] on textarea "I understand. I will make sure to send you an update as soon as I hear from the…" at bounding box center [630, 497] width 437 height 58
click at [650, 472] on textarea "I understand, [PERSON_NAME]. I will make sure to send you an update as soon as …" at bounding box center [630, 497] width 437 height 58
click at [659, 474] on textarea "I understand, [PERSON_NAME]. I will make sure to send you an update as soon as …" at bounding box center [630, 497] width 437 height 58
click at [831, 480] on textarea "I understand, [PERSON_NAME]. I will make sure to send you an update as soon as …" at bounding box center [630, 497] width 437 height 58
type textarea "I understand, [PERSON_NAME]. I will make sure to send you an update as soon as …"
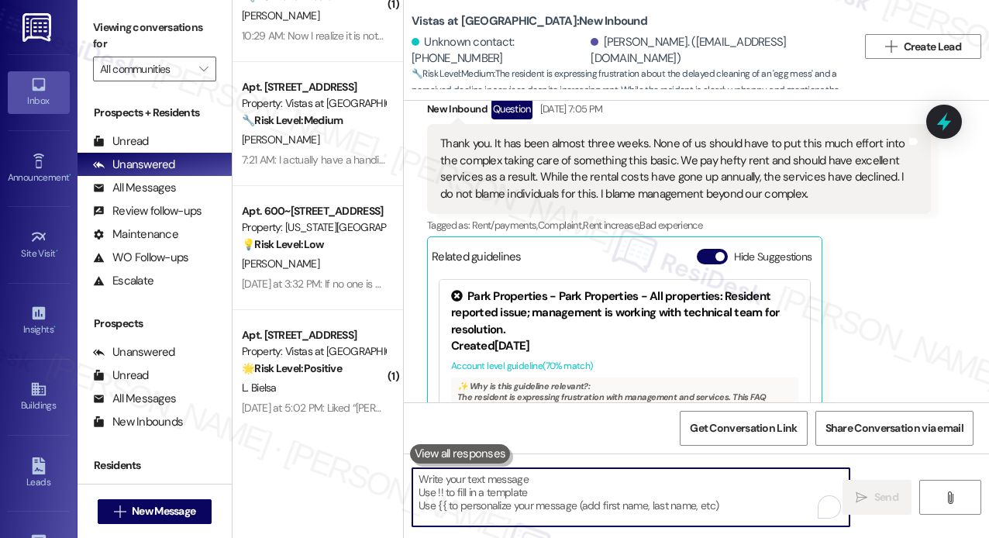
scroll to position [20471, 0]
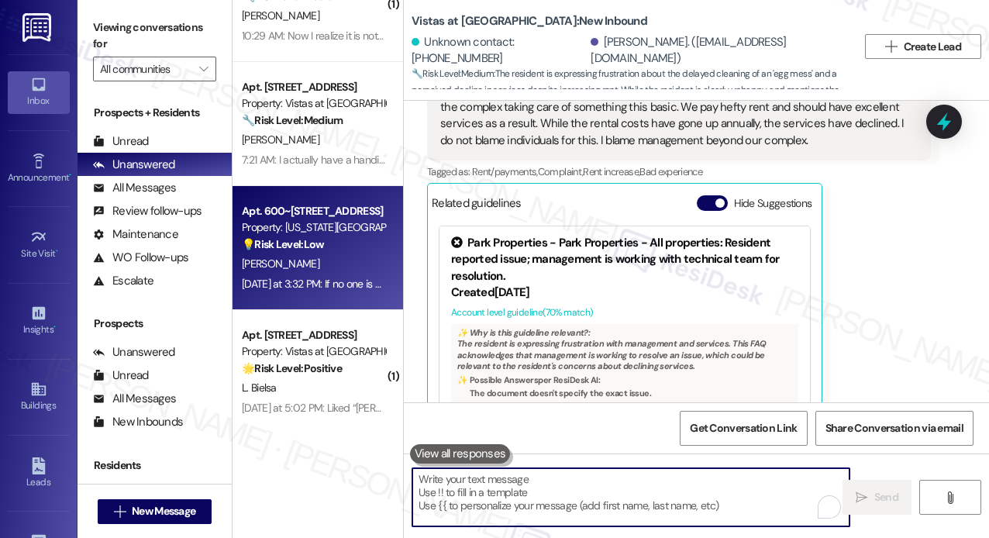
click at [369, 239] on div "💡 Risk Level: Low The resident is requesting to book the clubhouse. This is a n…" at bounding box center [313, 244] width 143 height 16
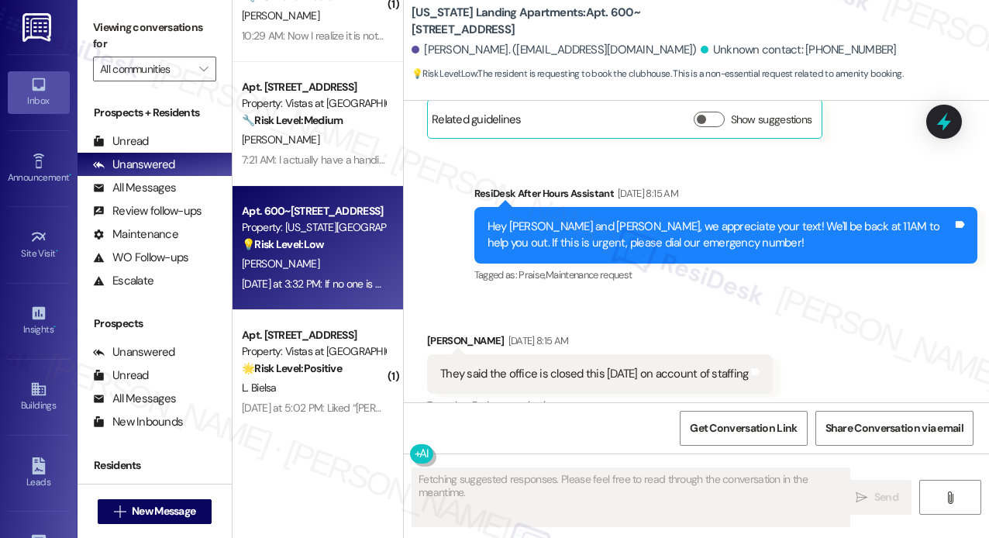
scroll to position [7813, 0]
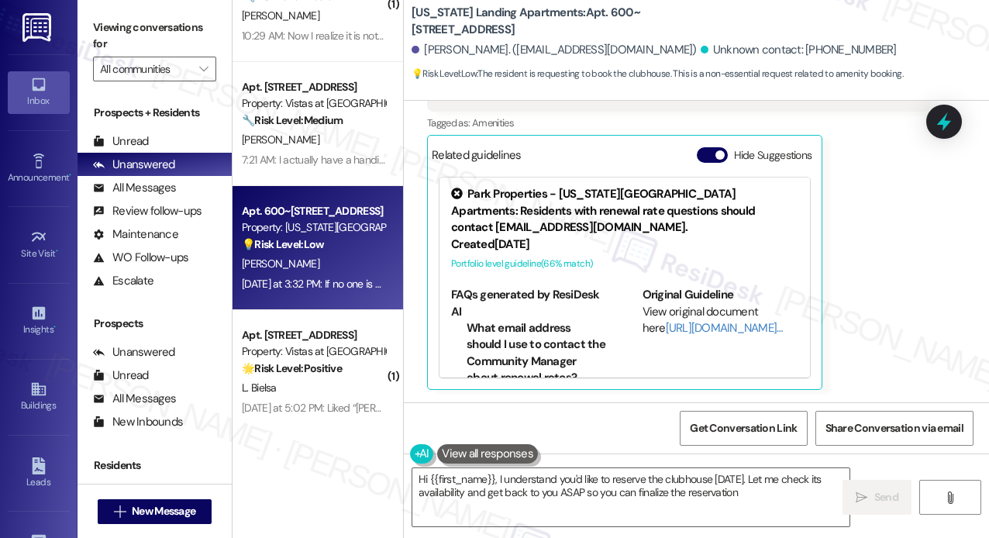
type textarea "Hi {{first_name}}, I understand you'd like to reserve the clubhouse [DATE]. Let…"
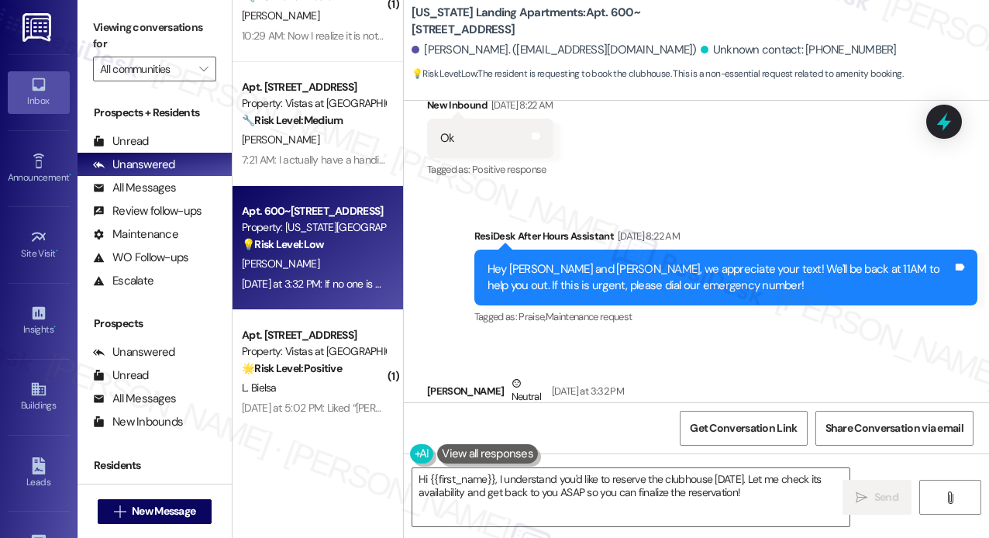
scroll to position [7503, 0]
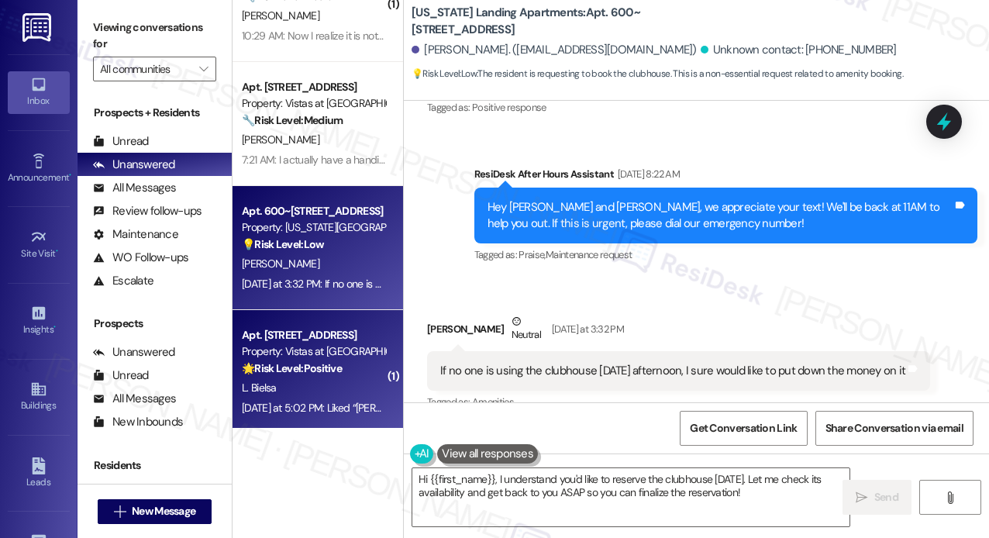
click at [339, 366] on strong "🌟 Risk Level: Positive" at bounding box center [292, 368] width 100 height 14
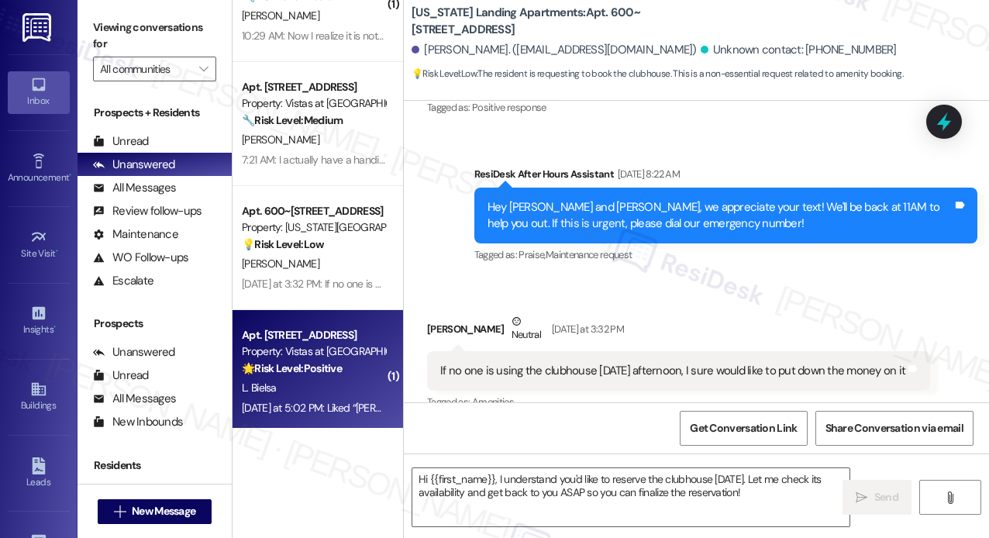
type textarea "Fetching suggested responses. Please feel free to read through the conversation…"
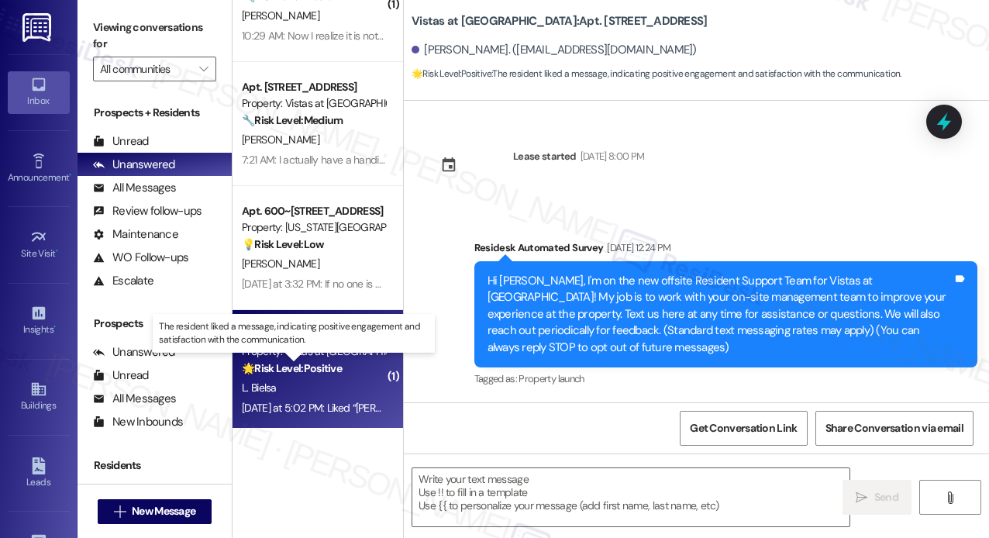
scroll to position [10784, 0]
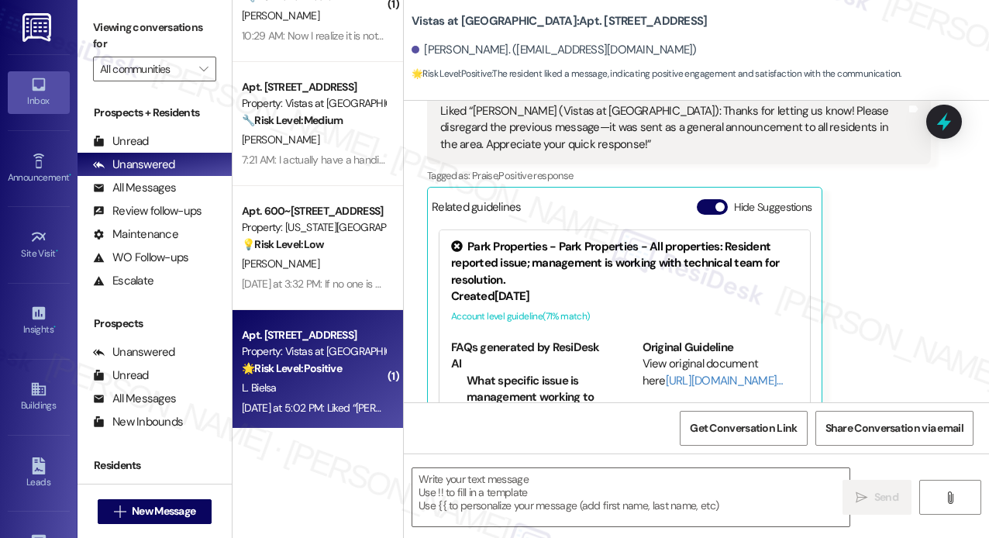
type textarea "Fetching suggested responses. Please feel free to read through the conversation…"
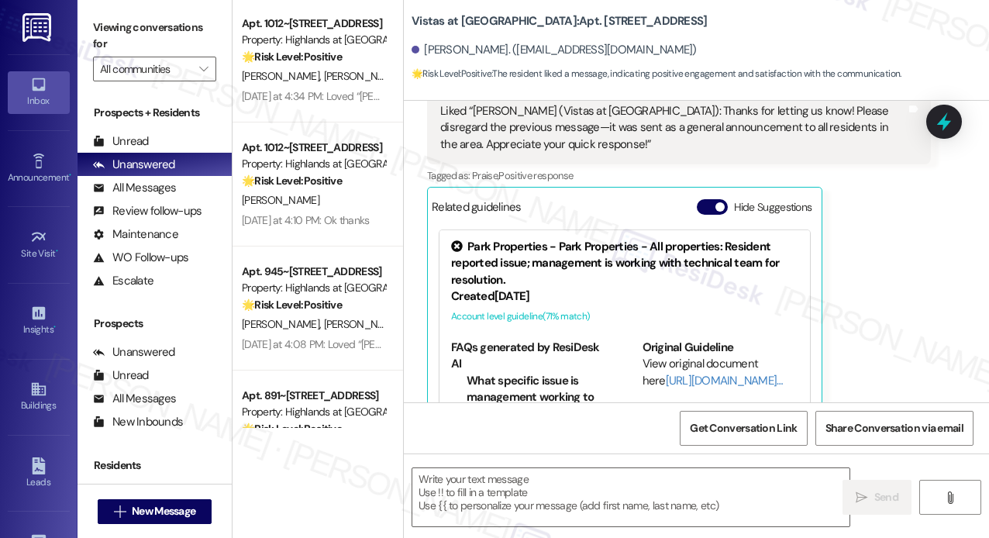
scroll to position [775, 0]
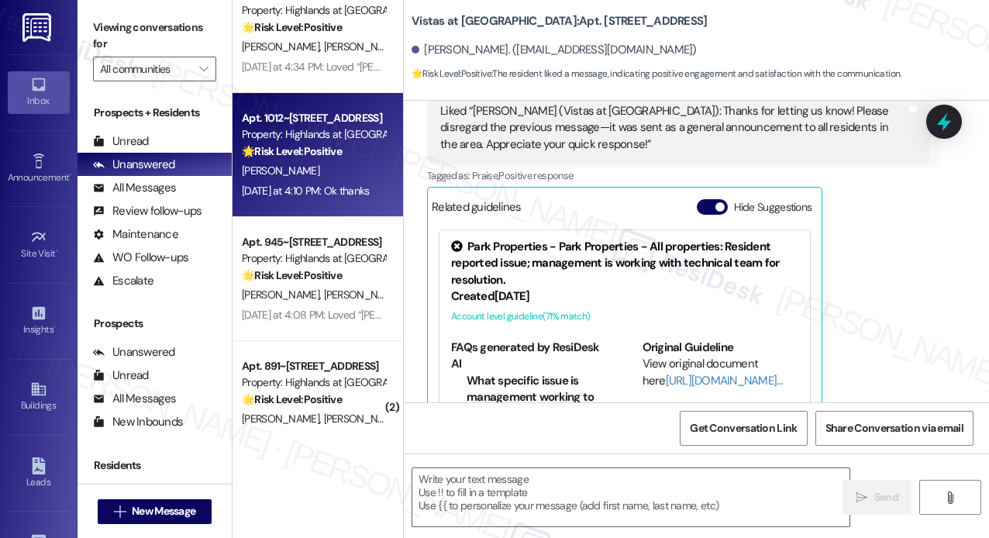
click at [339, 195] on div "[DATE] at 4:10 PM: Ok thanks [DATE] at 4:10 PM: Ok thanks" at bounding box center [305, 191] width 127 height 14
type textarea "Fetching suggested responses. Please feel free to read through the conversation…"
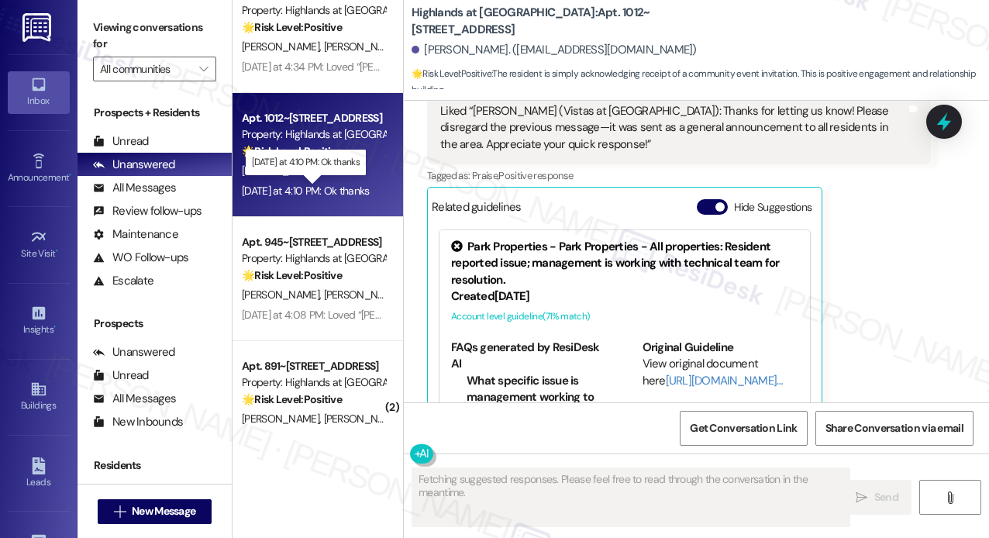
scroll to position [2441, 0]
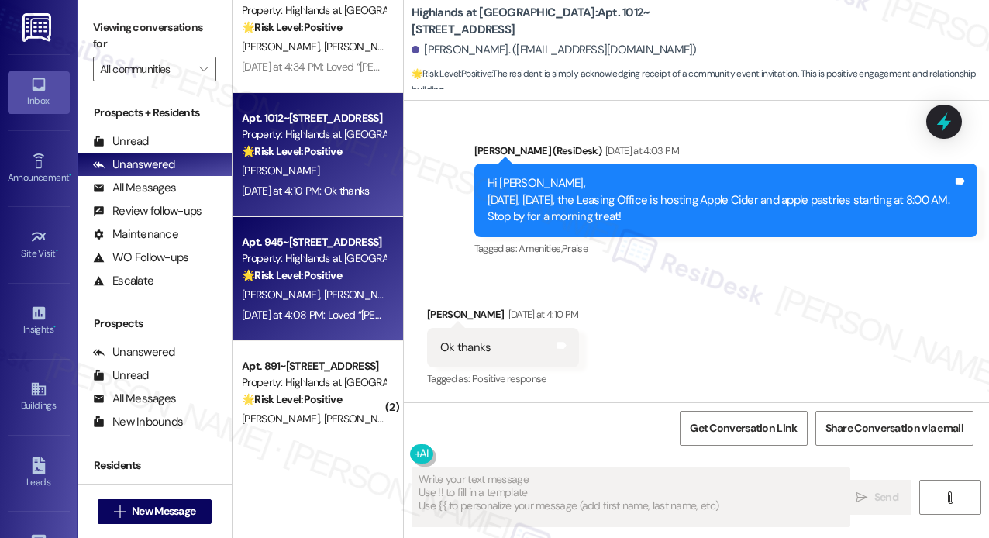
click at [336, 260] on div "Property: Highlands at [GEOGRAPHIC_DATA] Apartments" at bounding box center [313, 258] width 143 height 16
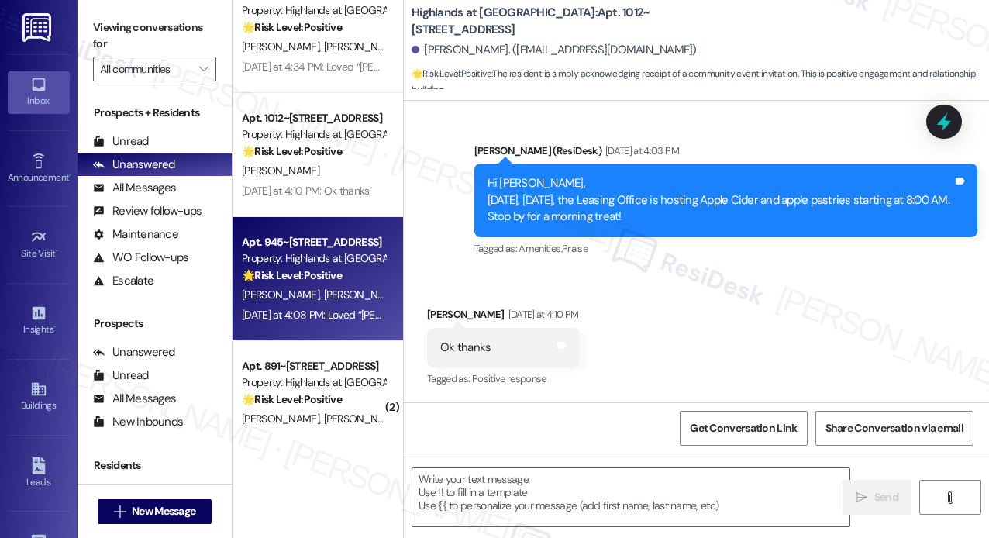
type textarea "Fetching suggested responses. Please feel free to read through the conversation…"
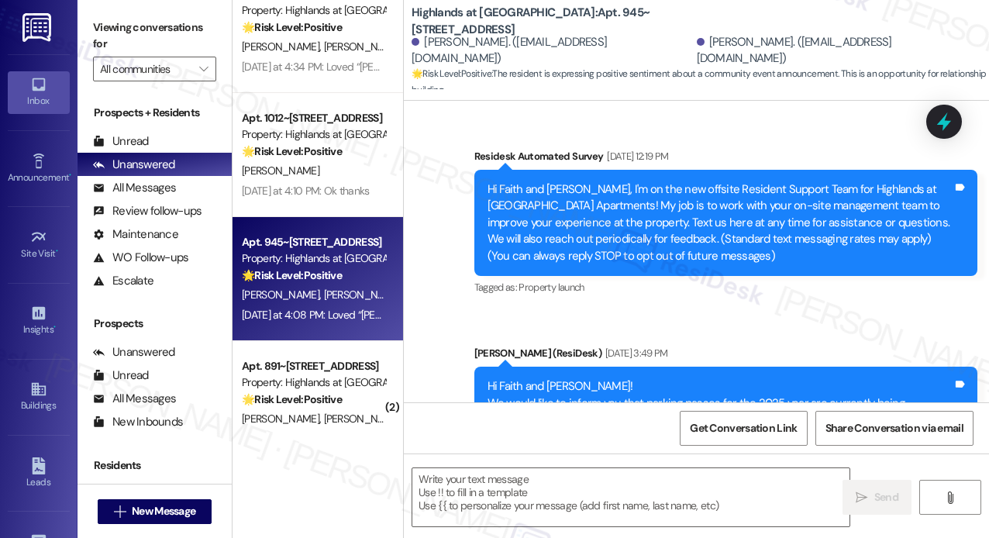
type textarea "Fetching suggested responses. Please feel free to read through the conversation…"
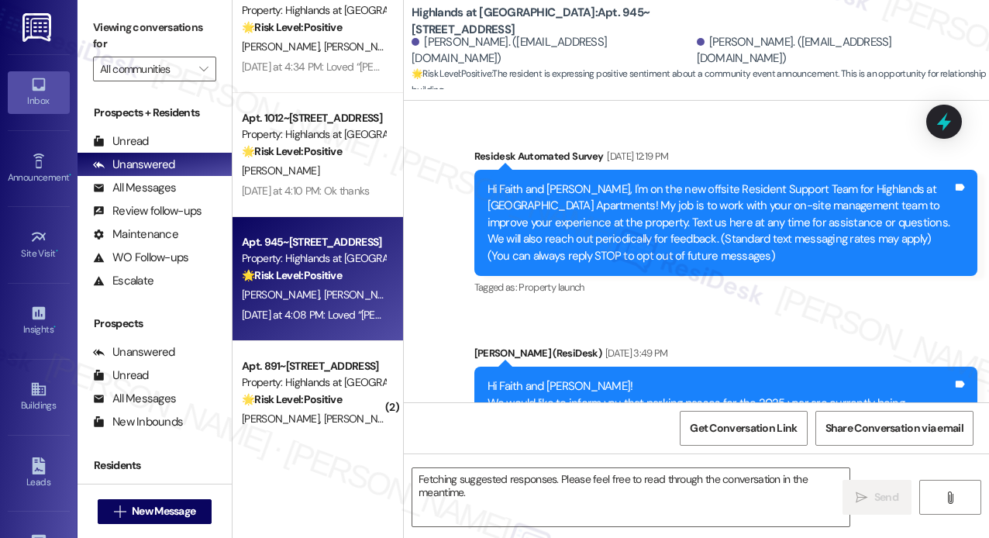
scroll to position [16753, 0]
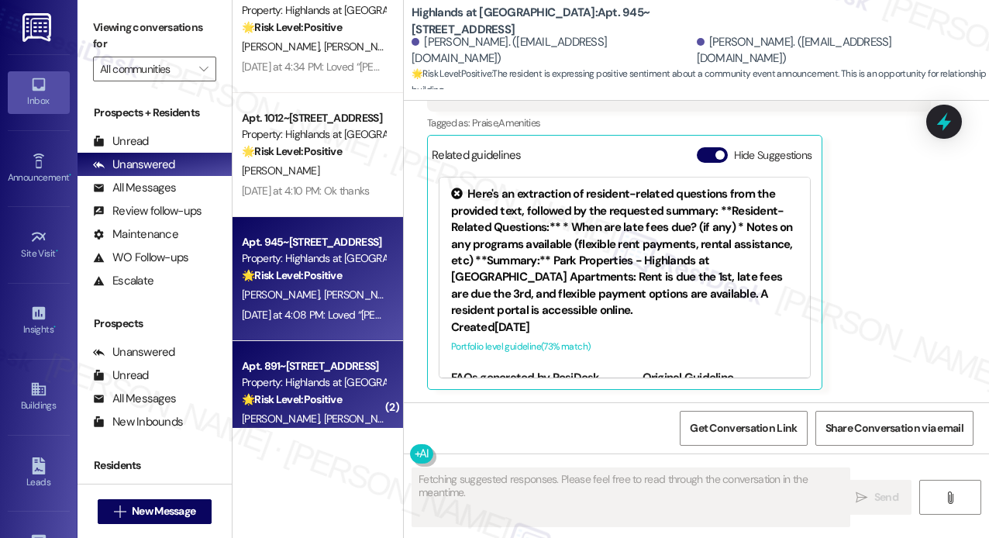
click at [335, 370] on div "Apt. 891~[STREET_ADDRESS]" at bounding box center [313, 366] width 143 height 16
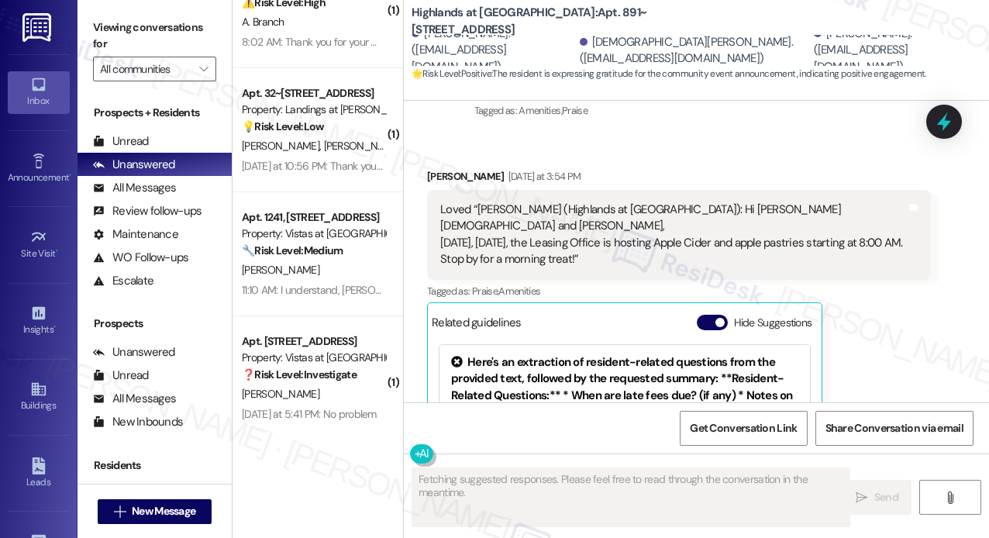
scroll to position [1432, 0]
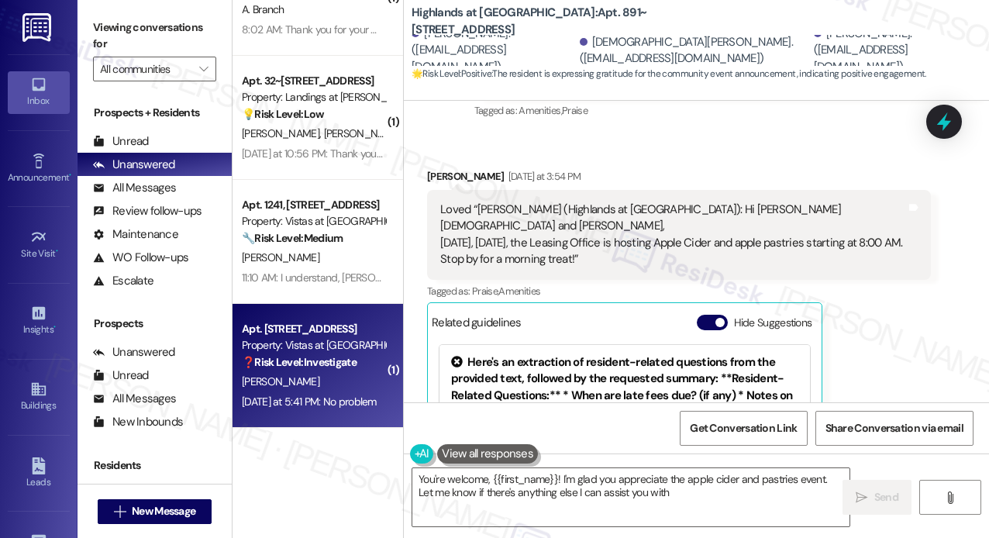
type textarea "You're welcome, {{first_name}}! I'm glad you appreciate the apple cider and pas…"
click at [326, 377] on div "[PERSON_NAME]" at bounding box center [313, 381] width 146 height 19
type textarea "Fetching suggested responses. Please feel free to read through the conversation…"
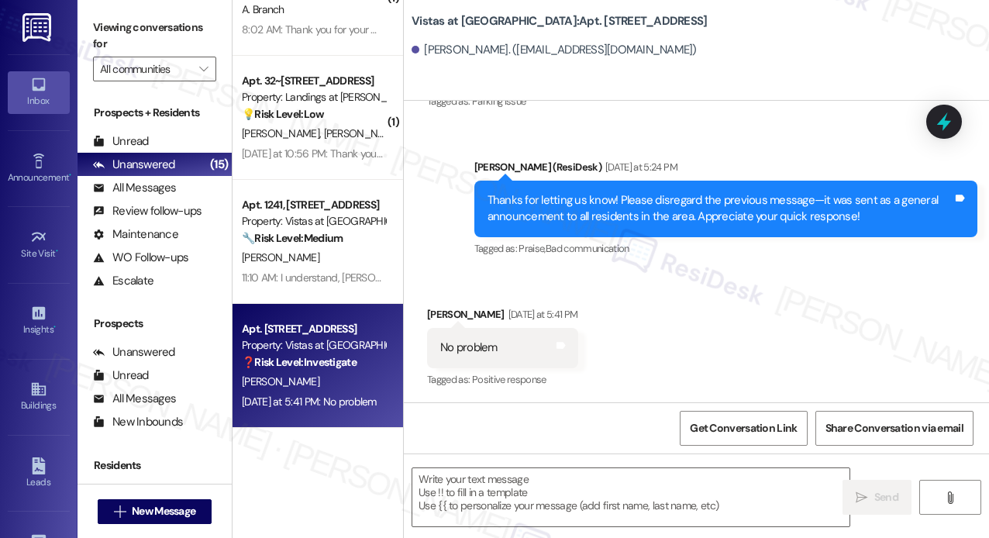
scroll to position [5423, 0]
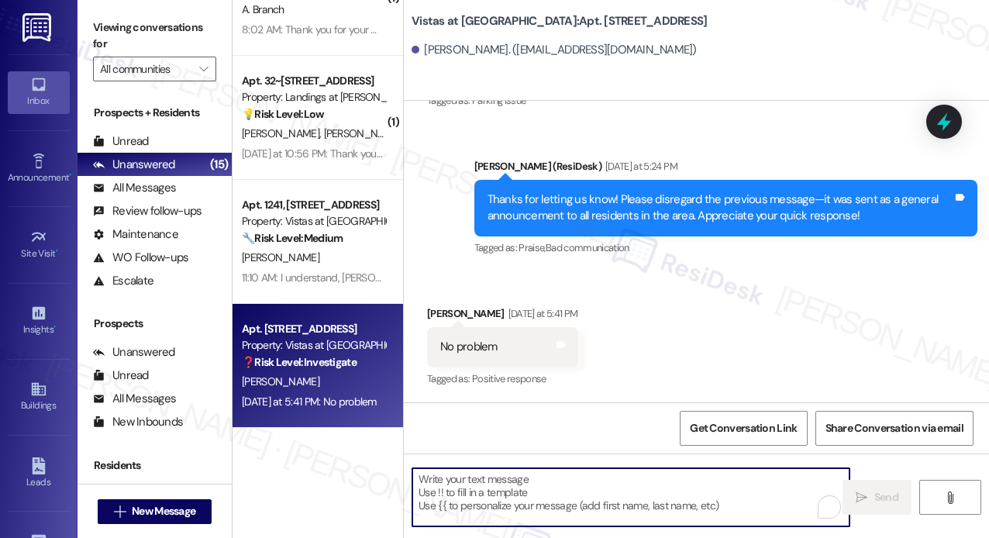
click at [671, 501] on textarea "To enrich screen reader interactions, please activate Accessibility in Grammarl…" at bounding box center [630, 497] width 437 height 58
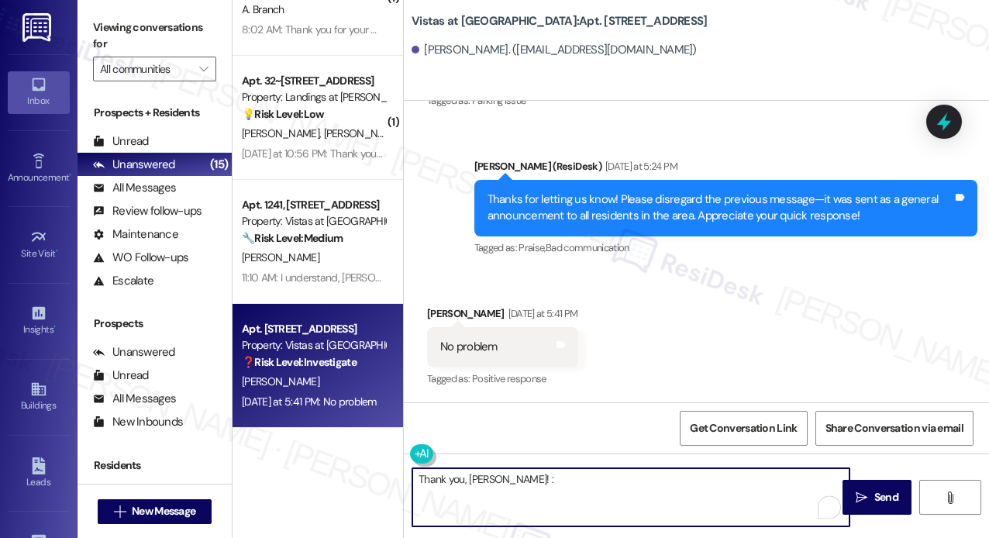
type textarea "Thank you, [PERSON_NAME]! :)"
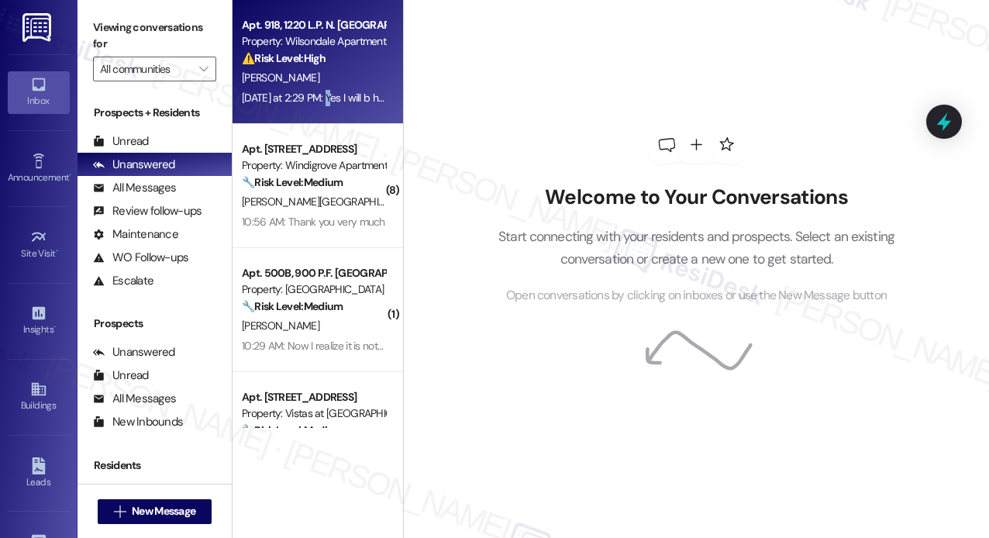
click at [332, 111] on div "Apt. 918, 1220 L.P. N. [GEOGRAPHIC_DATA] Property: Wilsondale Apartments ⚠️ Ris…" at bounding box center [317, 62] width 170 height 124
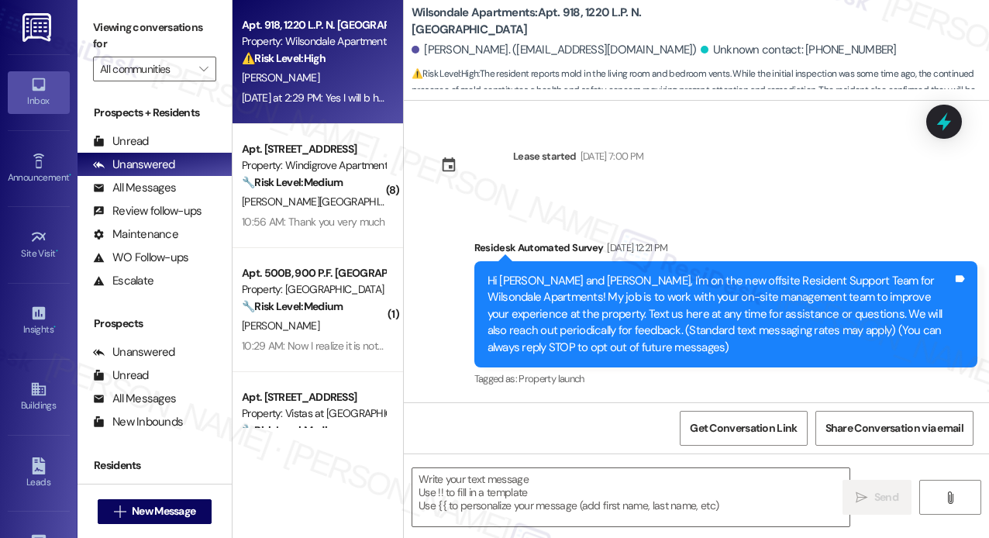
scroll to position [8528, 0]
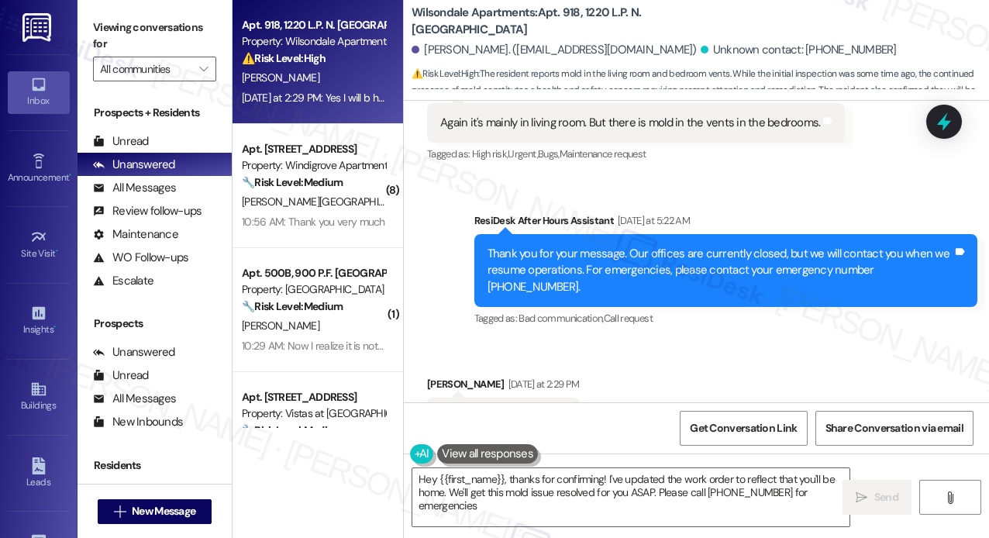
type textarea "Hey {{first_name}}, thanks for confirming! I've updated the work order to refle…"
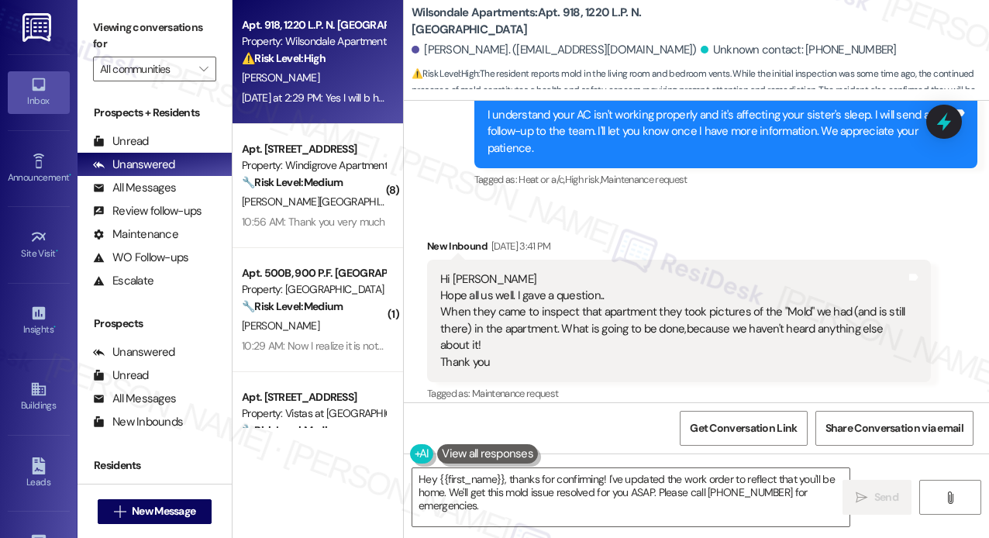
scroll to position [6049, 0]
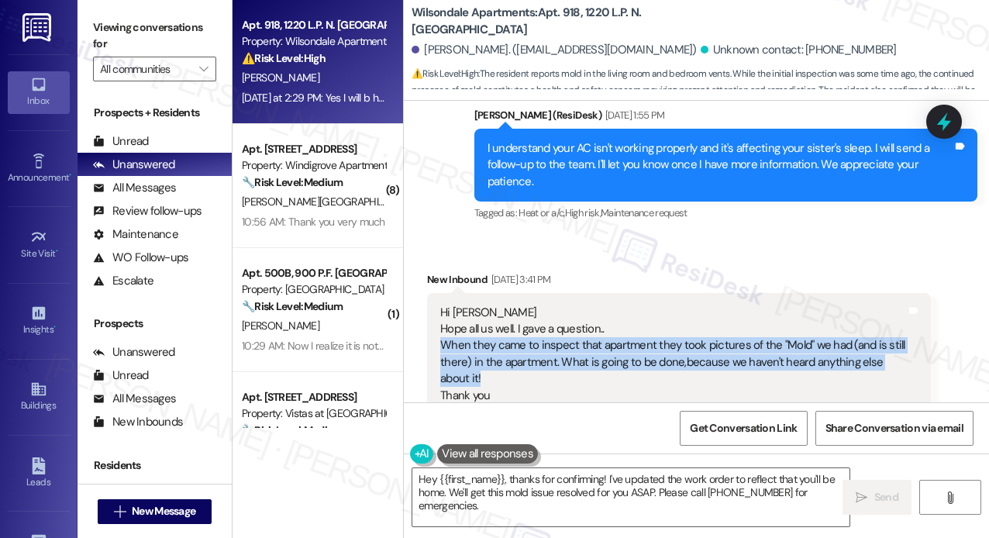
drag, startPoint x: 545, startPoint y: 306, endPoint x: 436, endPoint y: 274, distance: 113.8
click at [439, 304] on div "Hi [PERSON_NAME] all us well. I gave a question.. When they came to inspect tha…" at bounding box center [673, 354] width 469 height 100
copy div "When they came to inspect that apartment they took pictures of the "Mold" we ha…"
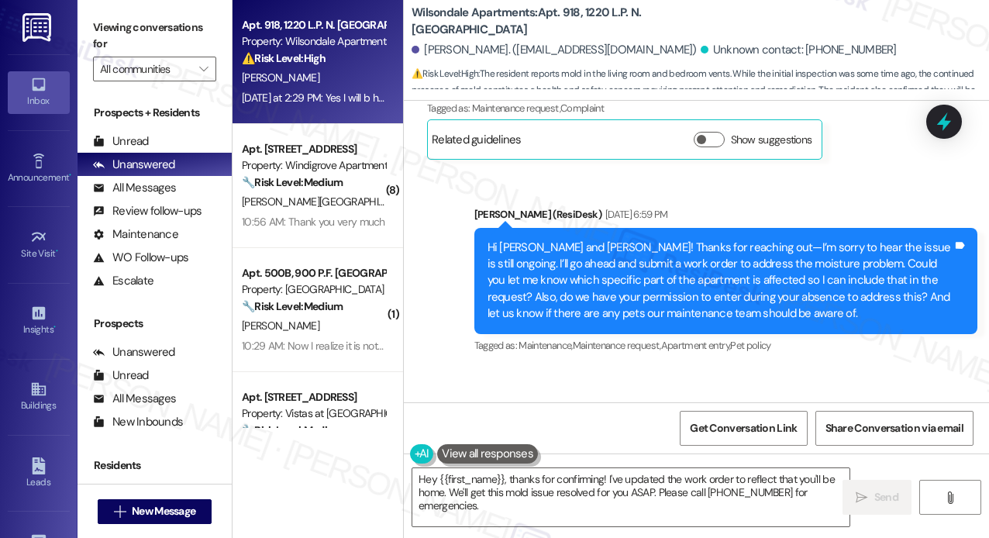
scroll to position [8373, 0]
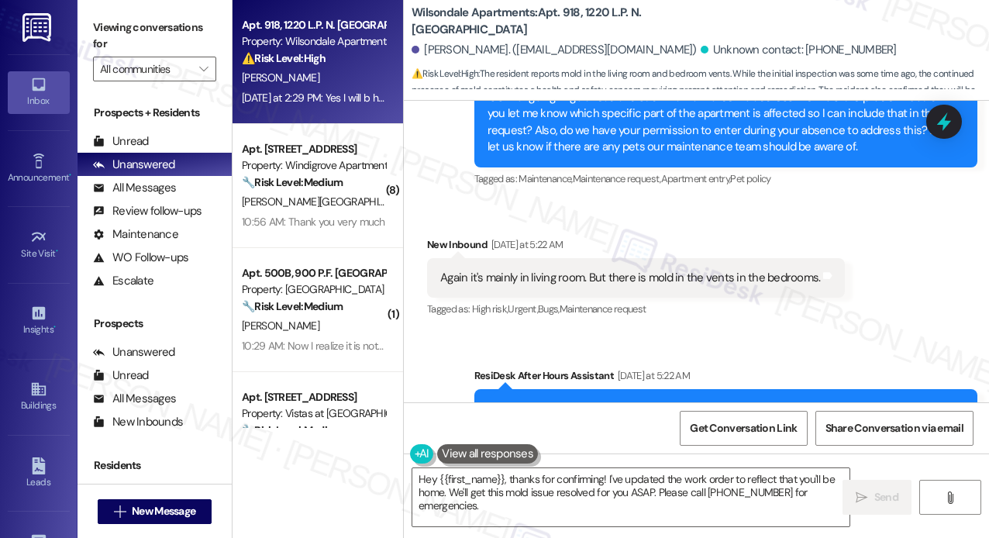
click at [626, 270] on div "Again it's mainly in living room. But there is mold in the vents in the bedroom…" at bounding box center [630, 278] width 380 height 16
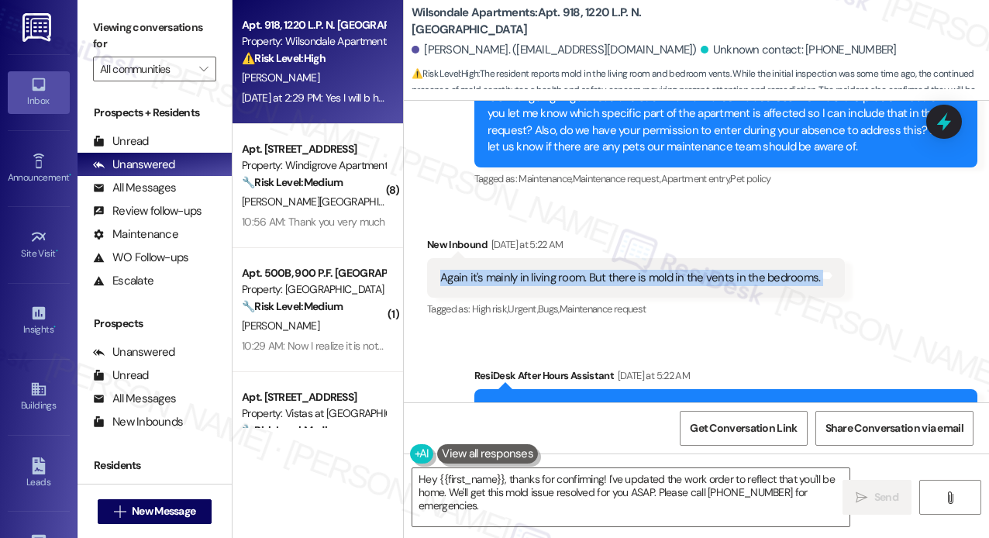
click at [626, 270] on div "Again it's mainly in living room. But there is mold in the vents in the bedroom…" at bounding box center [630, 278] width 380 height 16
copy div "Again it's mainly in living room. But there is mold in the vents in the bedroom…"
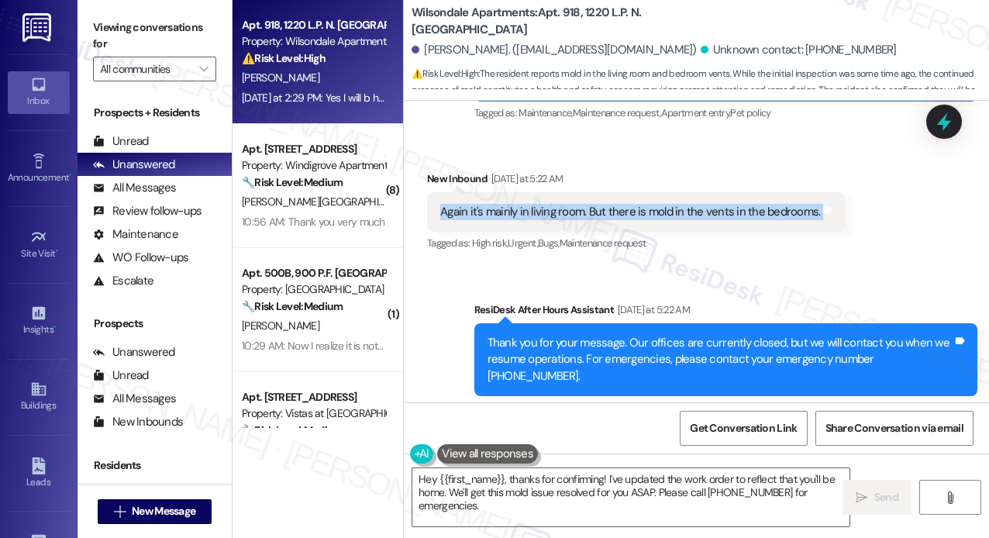
scroll to position [8528, 0]
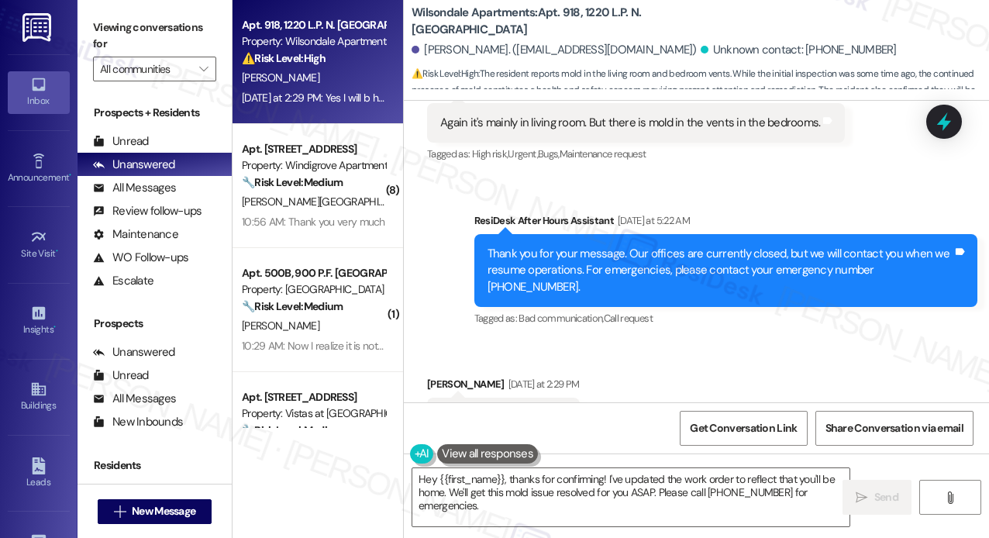
click at [811, 212] on div "ResiDesk After Hours Assistant [DATE] at 5:22 AM" at bounding box center [726, 223] width 504 height 22
click at [941, 126] on icon at bounding box center [944, 121] width 26 height 26
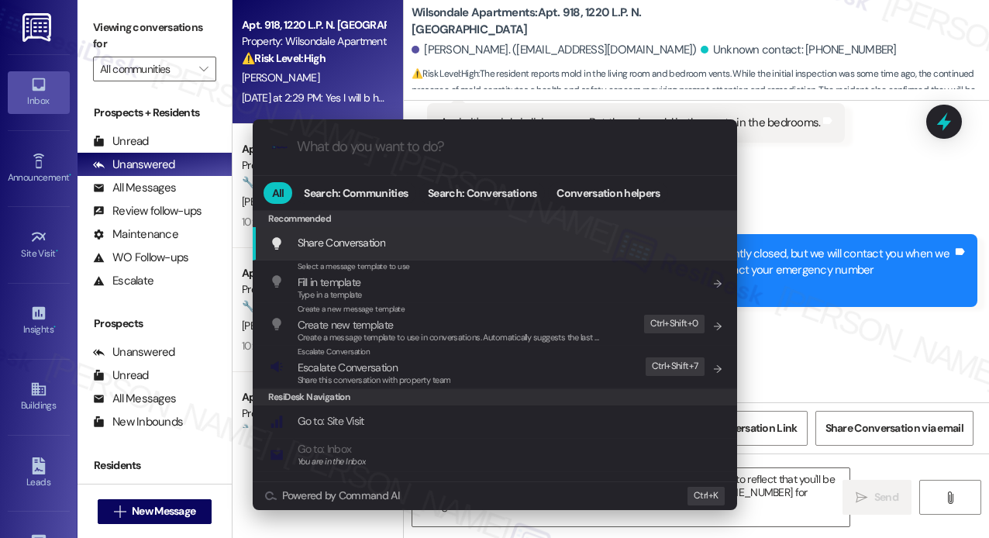
click at [518, 148] on input "What do you want to do?" at bounding box center [507, 147] width 421 height 16
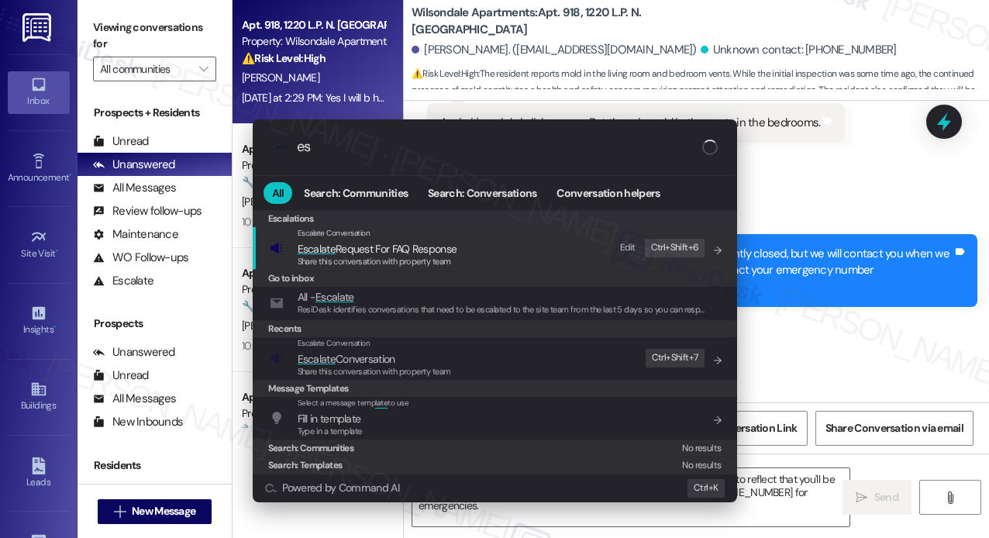
type input "e"
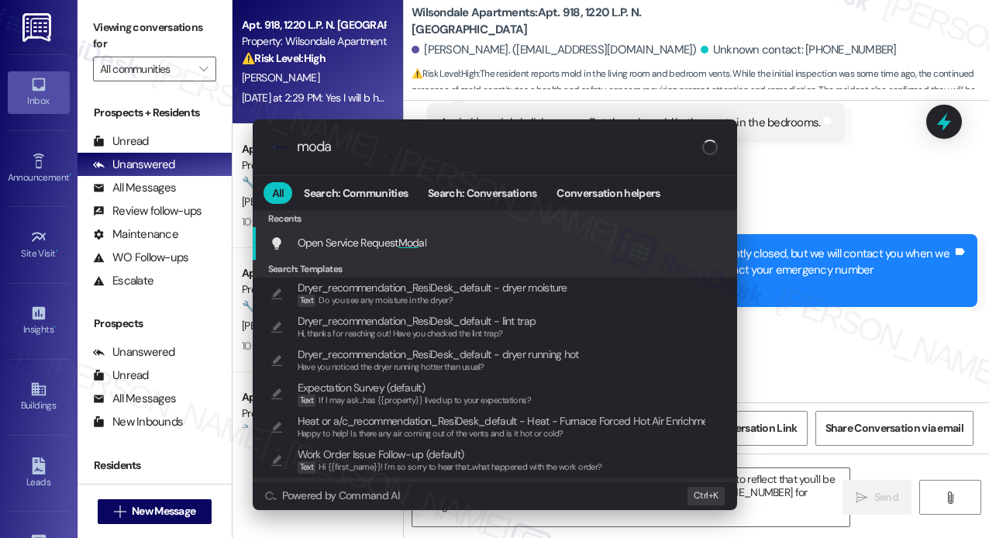
type input "modal"
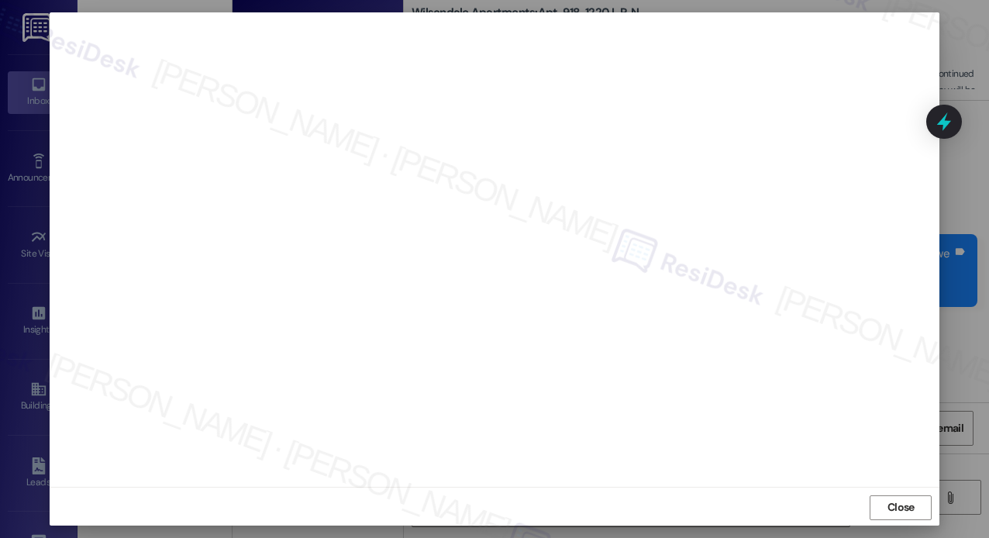
scroll to position [12, 0]
click at [907, 511] on span "Close" at bounding box center [900, 505] width 27 height 16
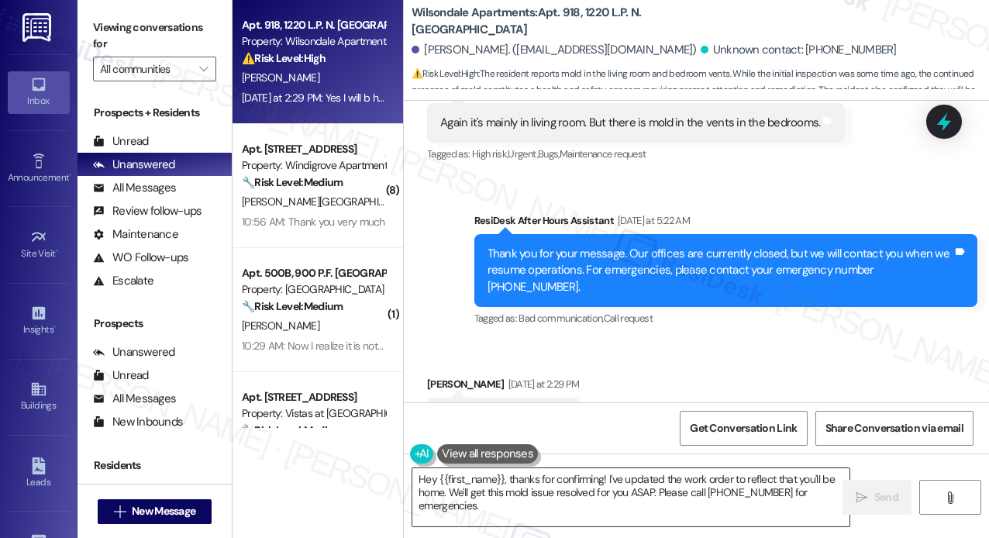
click at [682, 517] on textarea "Hey {{first_name}}, thanks for confirming! I've updated the work order to refle…" at bounding box center [630, 497] width 437 height 58
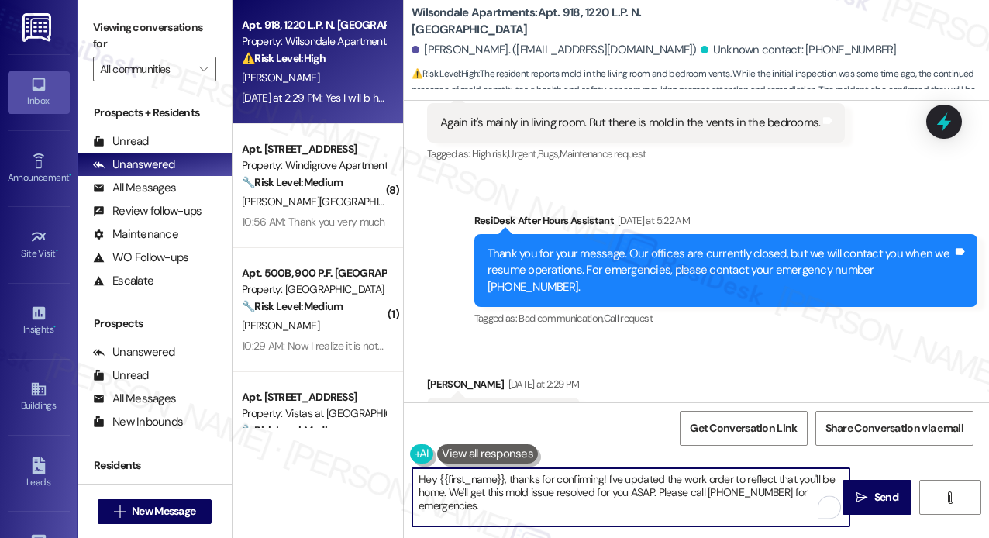
click at [682, 512] on textarea "Hey {{first_name}}, thanks for confirming! I've updated the work order to refle…" at bounding box center [630, 497] width 437 height 58
click at [530, 495] on textarea "Hey {{first_name}}, thanks for confirming! I've updated the work order to refle…" at bounding box center [630, 497] width 437 height 58
drag, startPoint x: 607, startPoint y: 492, endPoint x: 820, endPoint y: 501, distance: 213.2
click at [820, 501] on textarea "Hey {{first_name}}, thanks for confirming! I've updated the work order to refle…" at bounding box center [630, 497] width 437 height 58
click at [501, 481] on textarea "Hey {{first_name}}, thanks for confirming! I've updated the work order to refle…" at bounding box center [630, 497] width 437 height 58
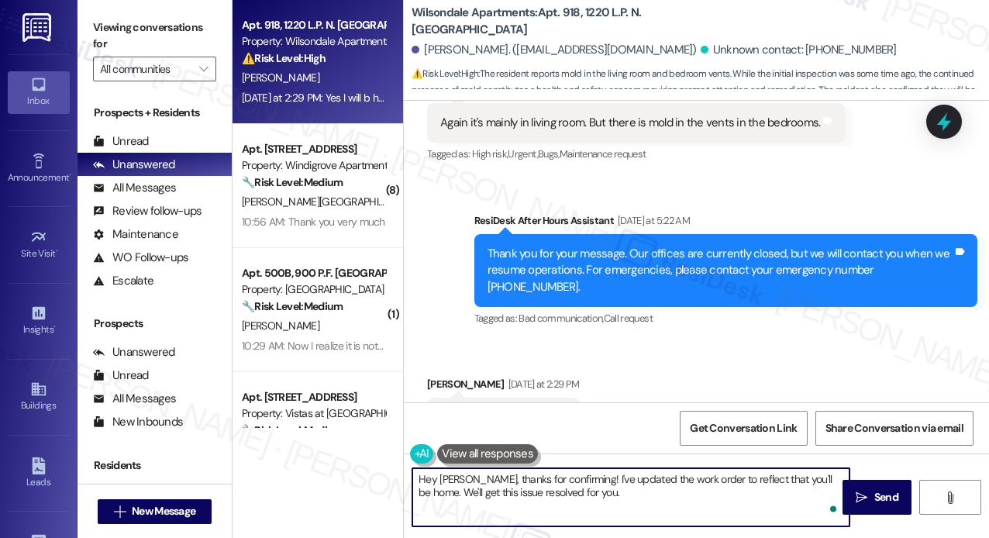
type textarea "Hey [PERSON_NAME], thanks for confirming! I've updated the work order to reflec…"
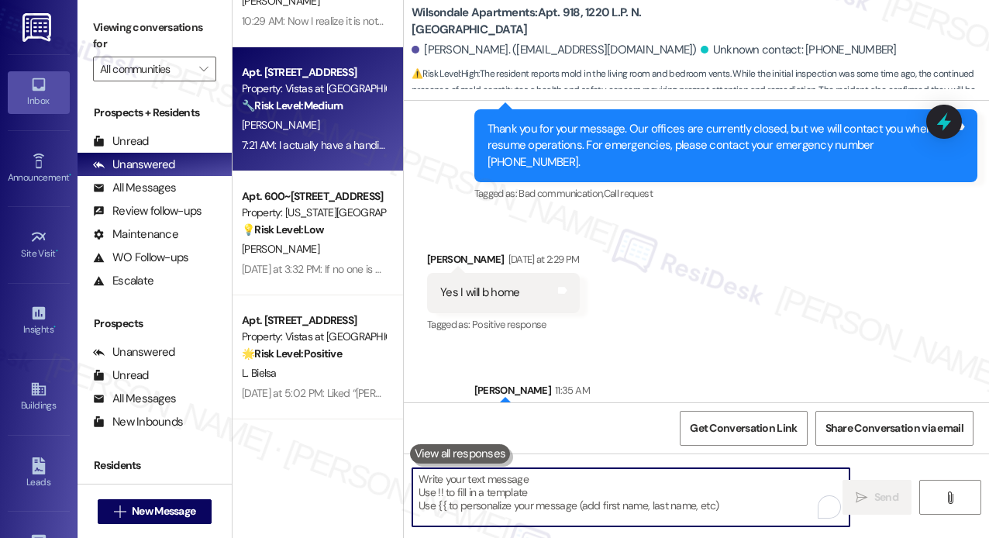
scroll to position [232, 0]
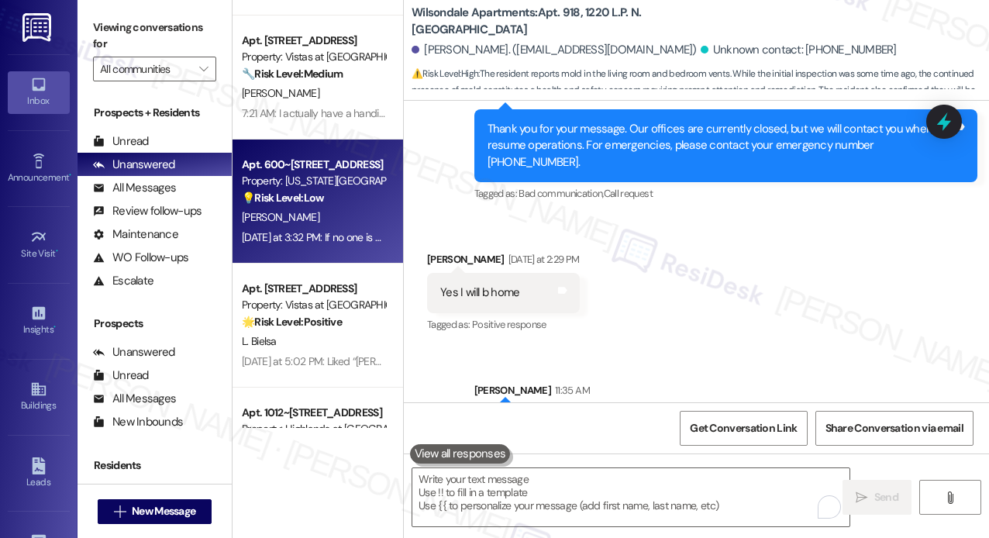
click at [329, 243] on div "[DATE] at 3:32 PM: If no one is using the clubhouse [DATE] afternoon, I sure wo…" at bounding box center [495, 237] width 506 height 14
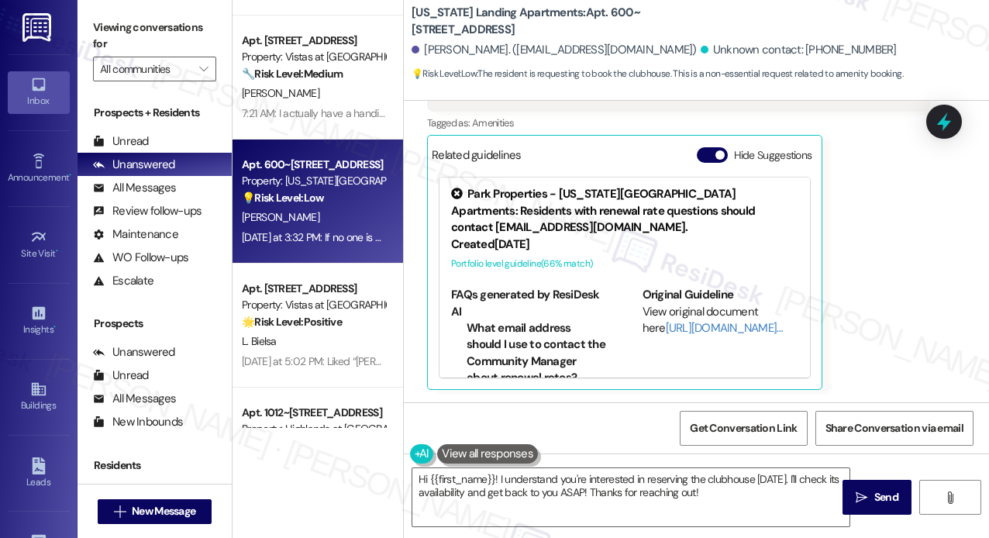
scroll to position [7658, 0]
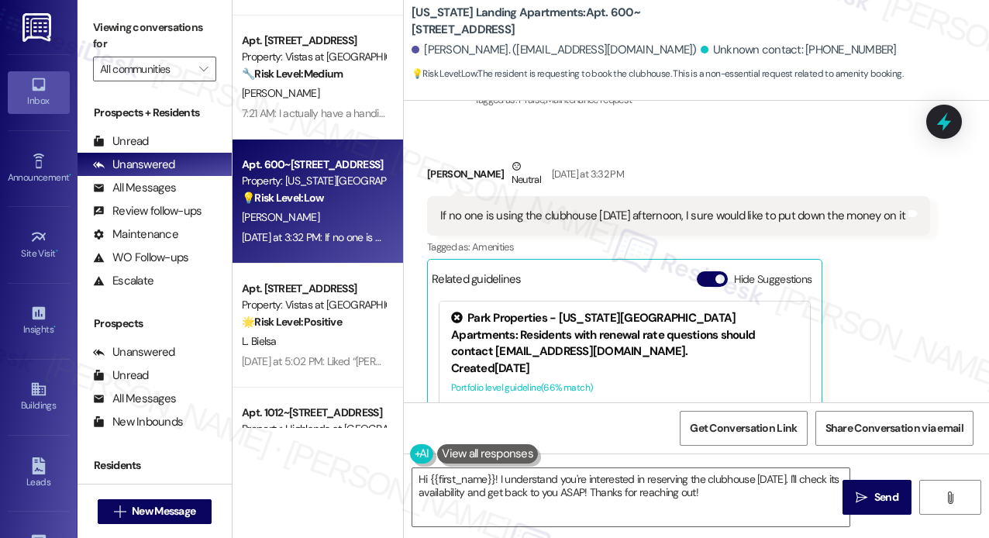
drag, startPoint x: 541, startPoint y: 251, endPoint x: 434, endPoint y: 223, distance: 110.5
click at [434, 223] on div "If no one is using the clubhouse [DATE] afternoon, I sure would like to put dow…" at bounding box center [678, 216] width 503 height 40
copy div "If no one is using the clubhouse [DATE] afternoon, I sure would like to put dow…"
click at [552, 492] on textarea "Hi {{first_name}}! I understand you're interested in reserving the clubhouse [D…" at bounding box center [630, 497] width 437 height 58
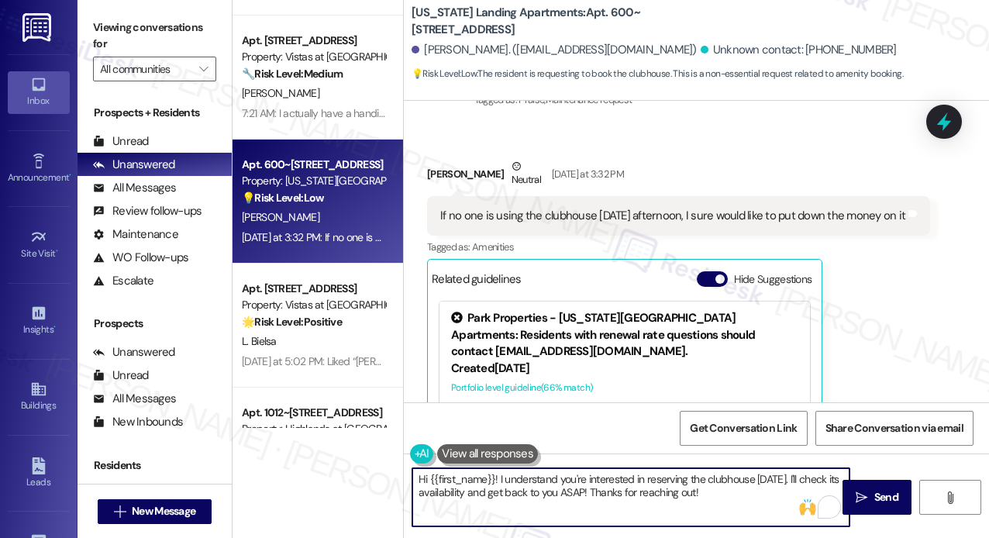
drag, startPoint x: 501, startPoint y: 477, endPoint x: 759, endPoint y: 505, distance: 260.3
click at [759, 505] on textarea "Hi {{first_name}}! I understand you're interested in reserving the clubhouse [D…" at bounding box center [630, 497] width 437 height 58
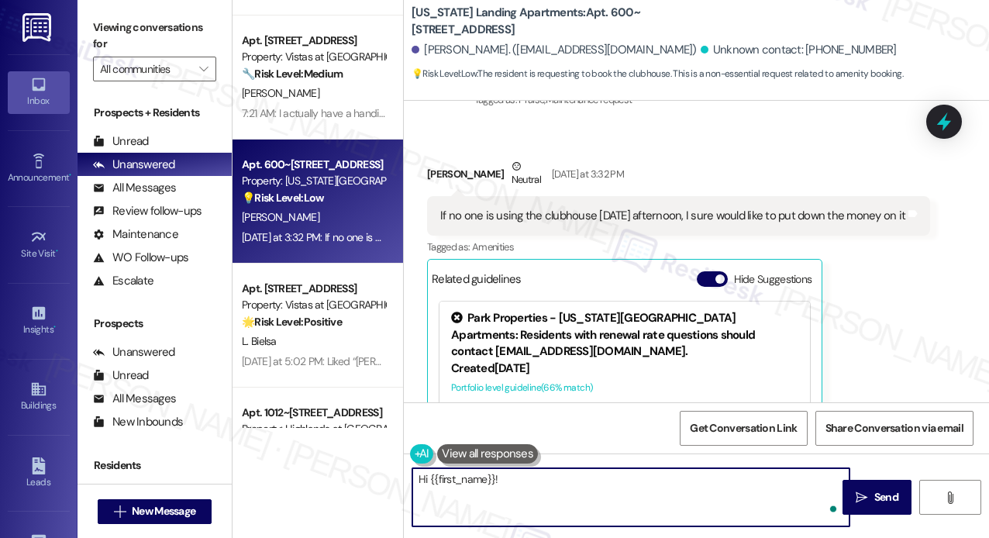
paste textarea "Thanks for reaching out! Just to confirm, are you hoping to reserve the clubhou…"
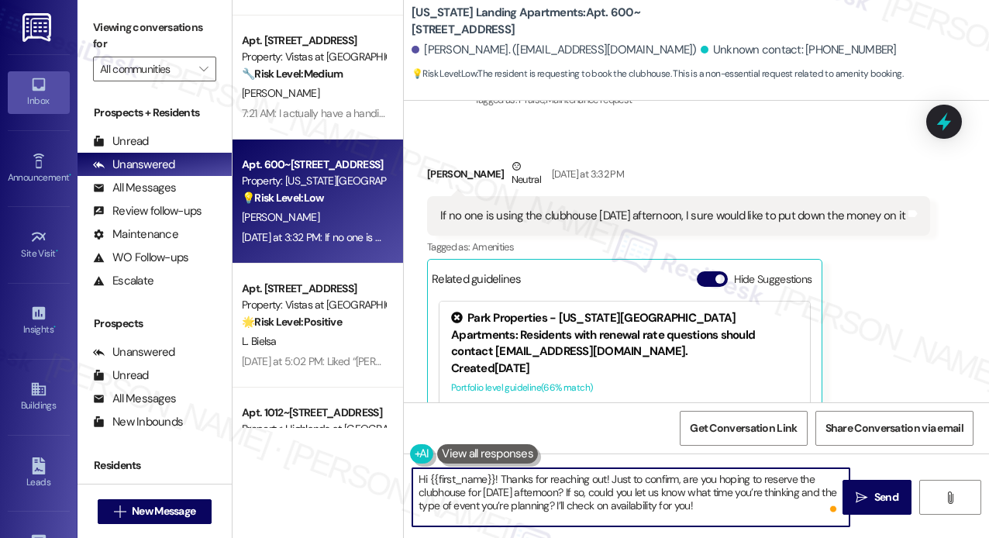
click at [496, 478] on textarea "Hi {{first_name}}! Thanks for reaching out! Just to confirm, are you hoping to …" at bounding box center [630, 497] width 437 height 58
click at [669, 488] on textarea "Hi [PERSON_NAME]! Thanks for reaching out! Just to confirm, are you hoping to r…" at bounding box center [630, 497] width 437 height 58
type textarea "Hi [PERSON_NAME]! Thanks for reaching out! Just to confirm, are you hoping to r…"
click at [868, 498] on span " Send" at bounding box center [876, 497] width 49 height 16
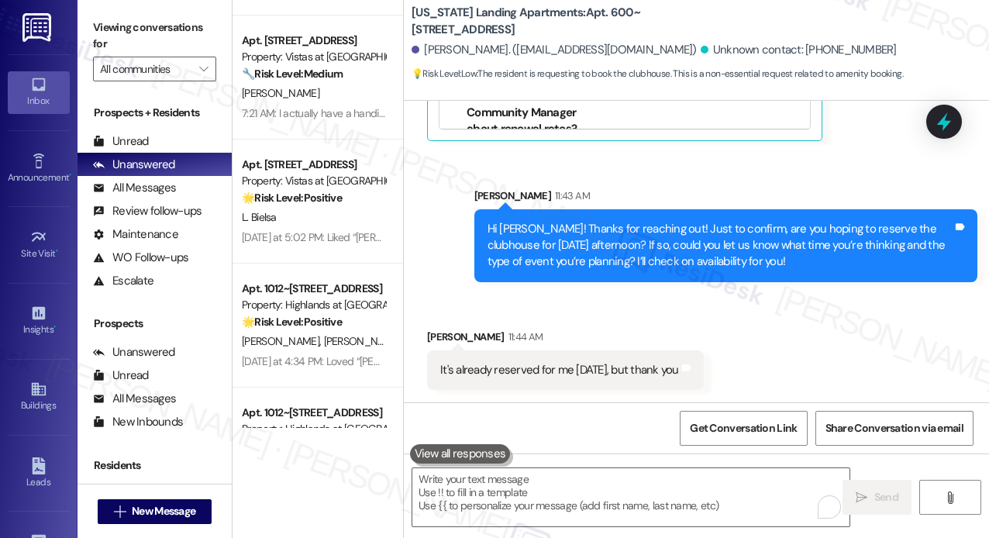
scroll to position [8062, 0]
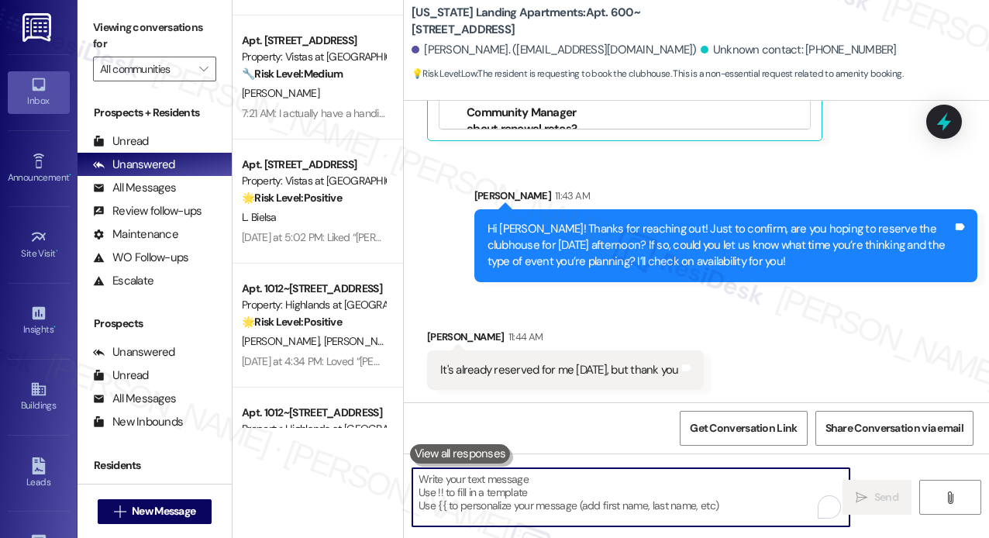
click at [671, 479] on textarea "To enrich screen reader interactions, please activate Accessibility in Grammarl…" at bounding box center [630, 497] width 437 height 58
click at [660, 485] on textarea "To enrich screen reader interactions, please activate Accessibility in Grammarl…" at bounding box center [630, 497] width 437 height 58
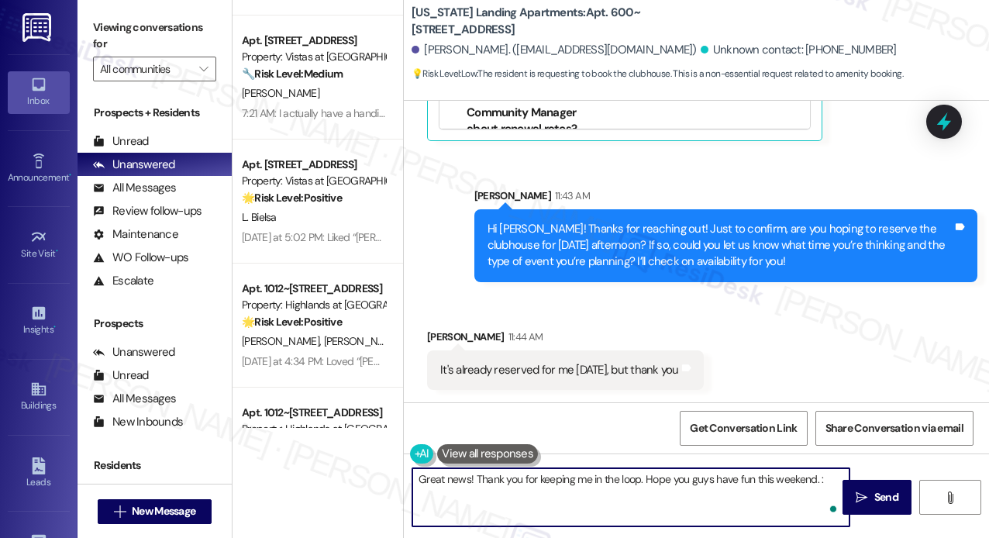
type textarea "Great news! Thank you for keeping me in the loop. Hope you guys have fun this w…"
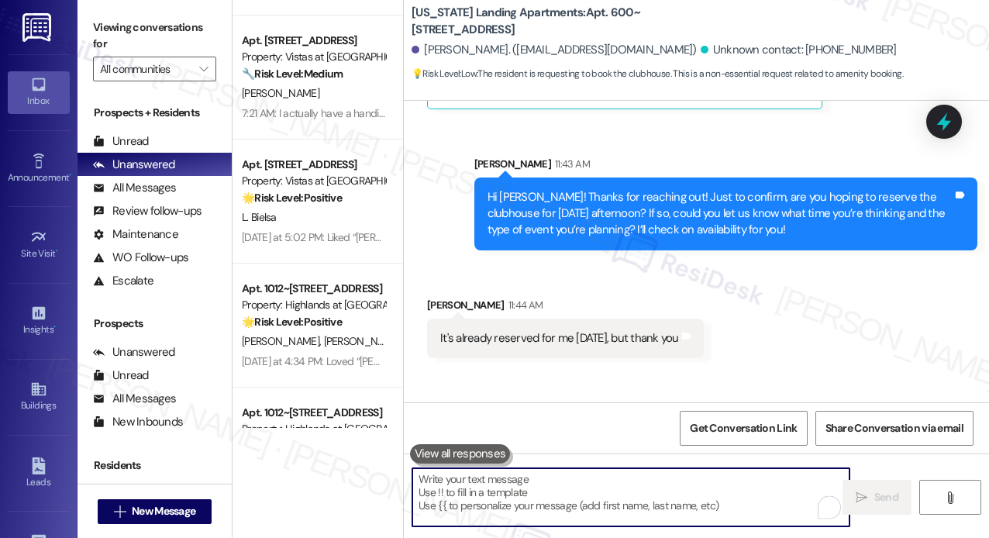
scroll to position [8062, 0]
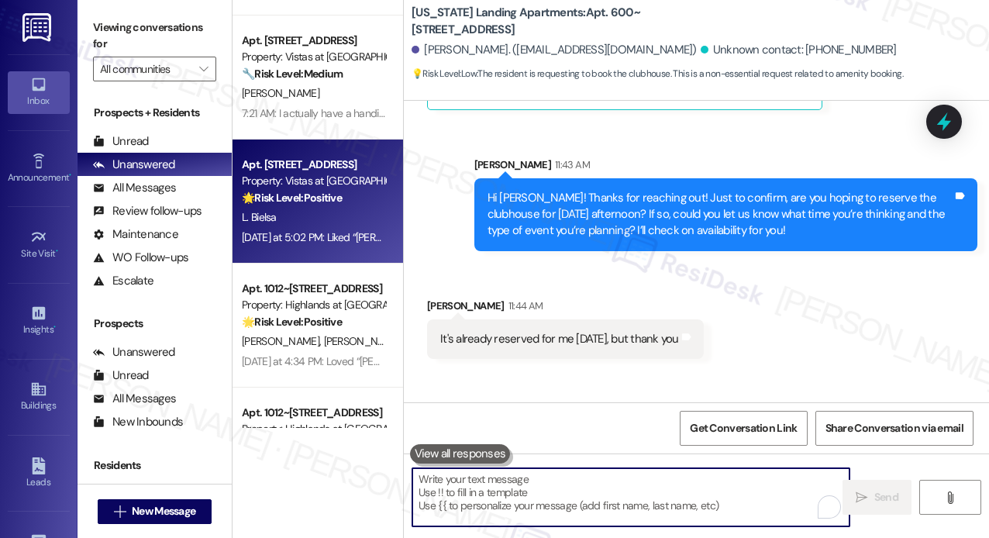
click at [319, 208] on div "L. Bielsa" at bounding box center [313, 217] width 146 height 19
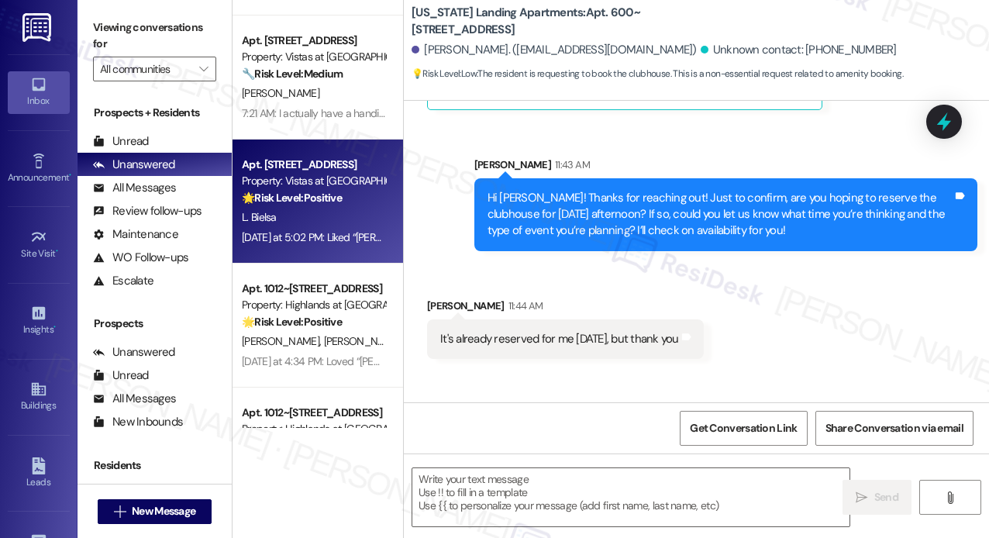
type textarea "Fetching suggested responses. Please feel free to read through the conversation…"
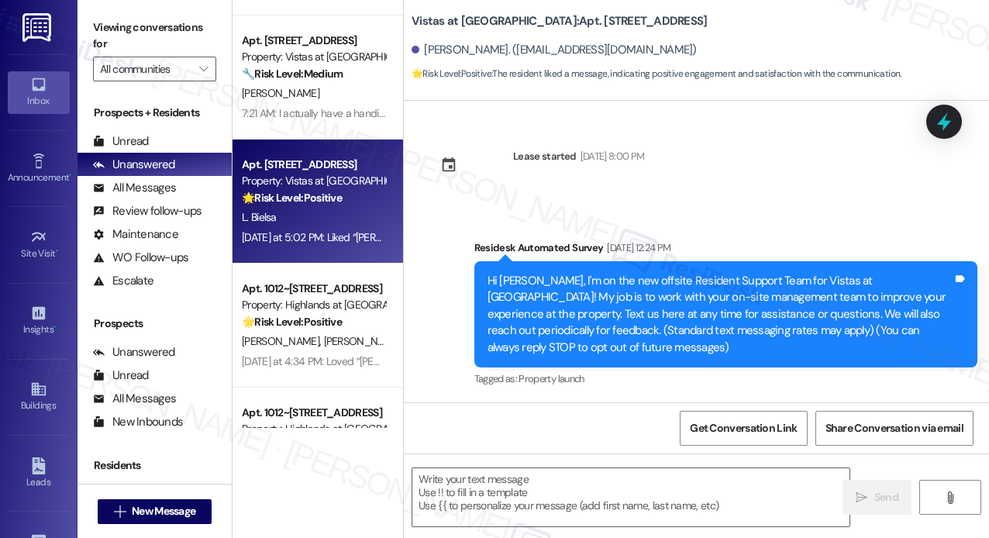
scroll to position [10784, 0]
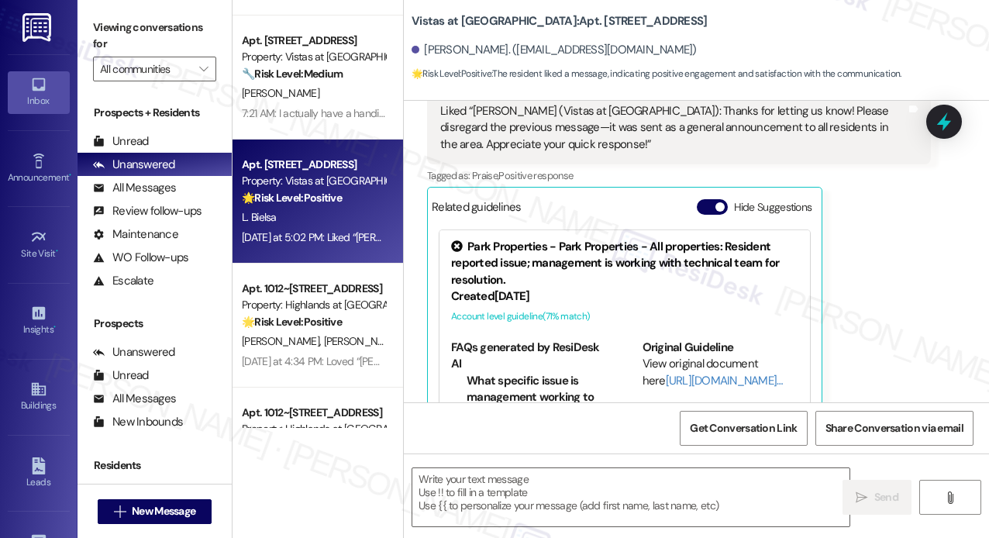
type textarea "Fetching suggested responses. Please feel free to read through the conversation…"
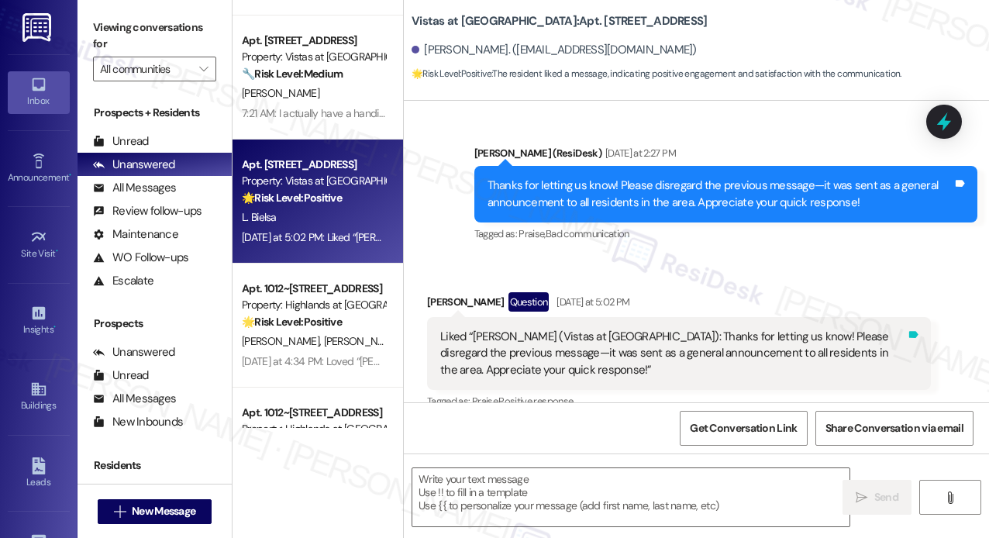
scroll to position [10551, 0]
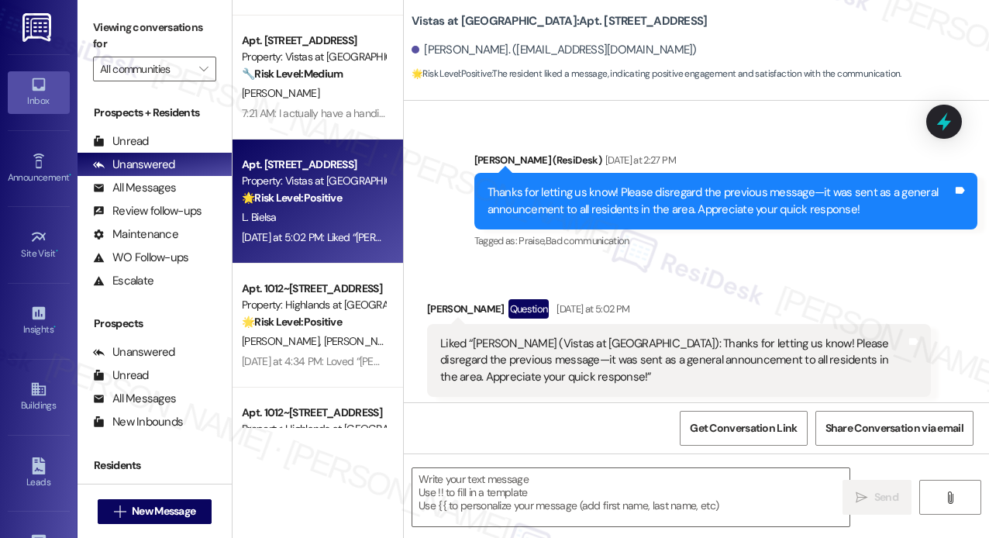
click at [867, 264] on div "Received via SMS [PERSON_NAME] Question [DATE] at 5:02 PM Liked “[PERSON_NAME] …" at bounding box center [696, 475] width 585 height 422
click at [868, 211] on div "Sent via SMS [PERSON_NAME] (ResiDesk) [DATE] at 2:27 PM Thanks for letting us k…" at bounding box center [726, 202] width 527 height 124
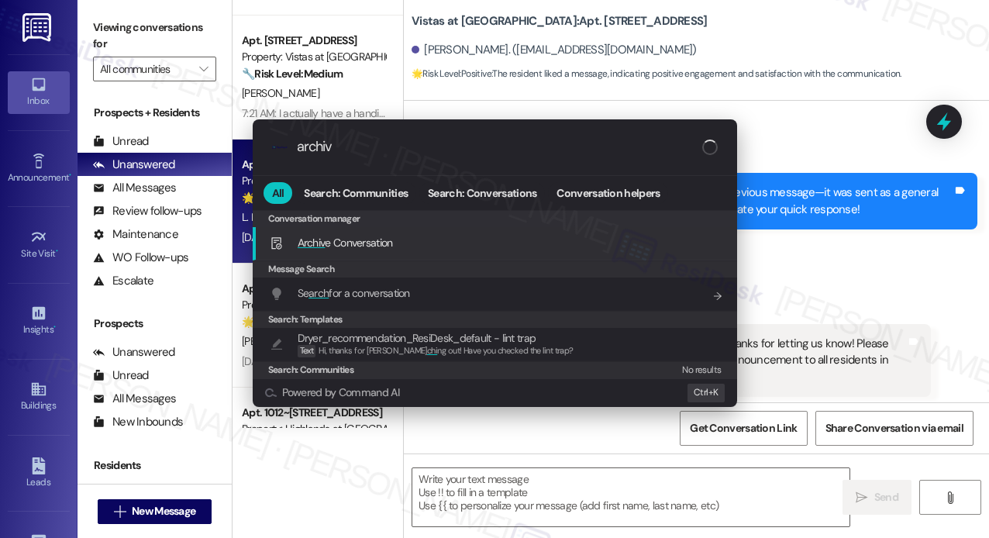
type input "archive"
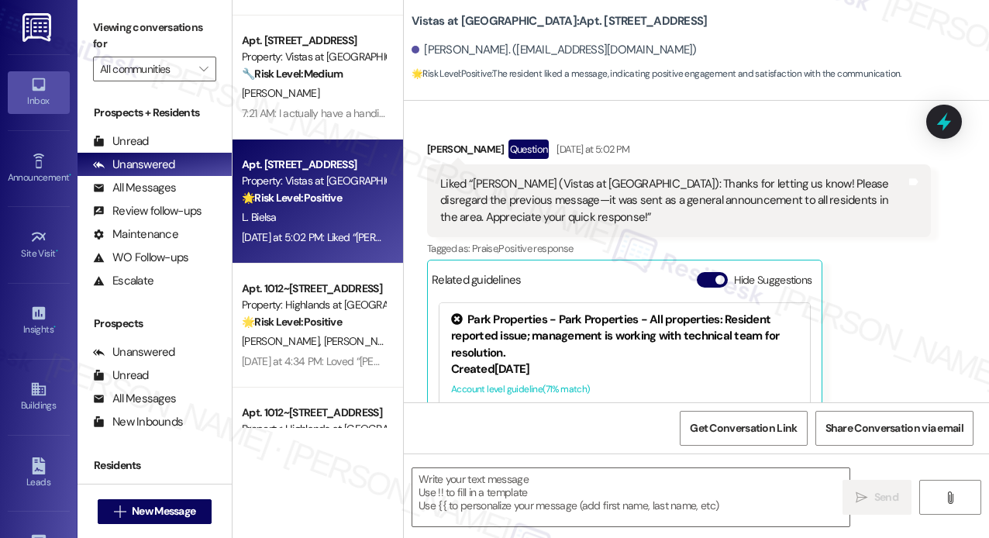
scroll to position [10784, 0]
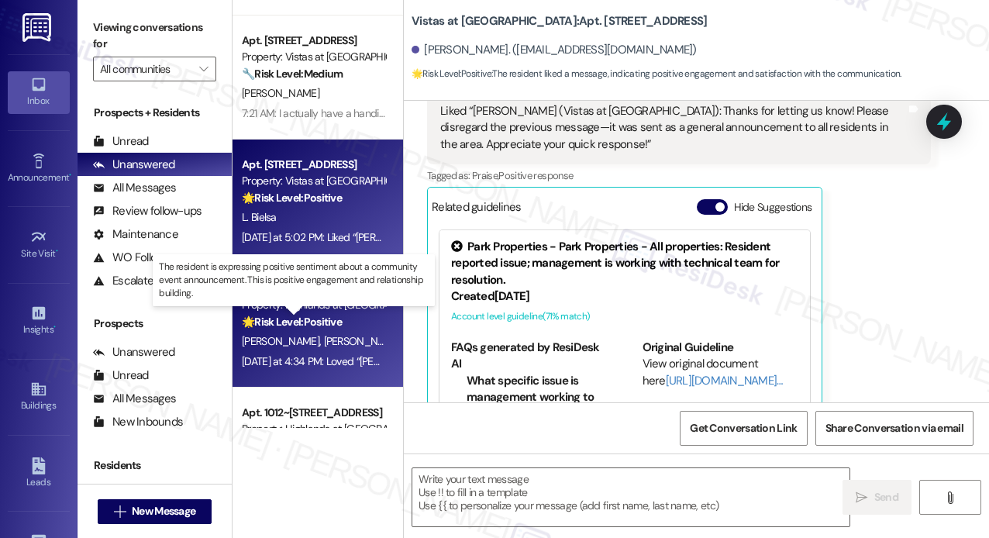
click at [342, 327] on strong "🌟 Risk Level: Positive" at bounding box center [292, 322] width 100 height 14
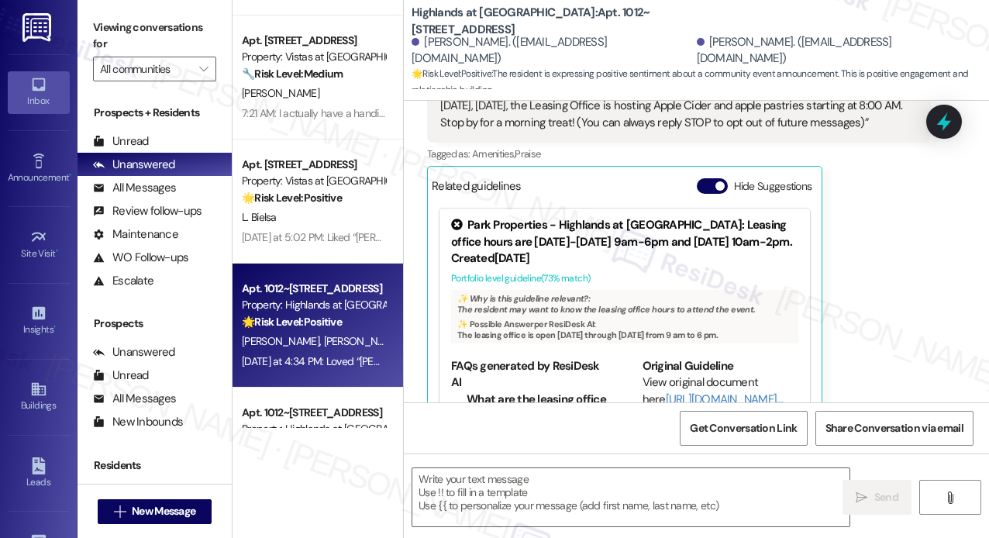
type textarea "Fetching suggested responses. Please feel free to read through the conversation…"
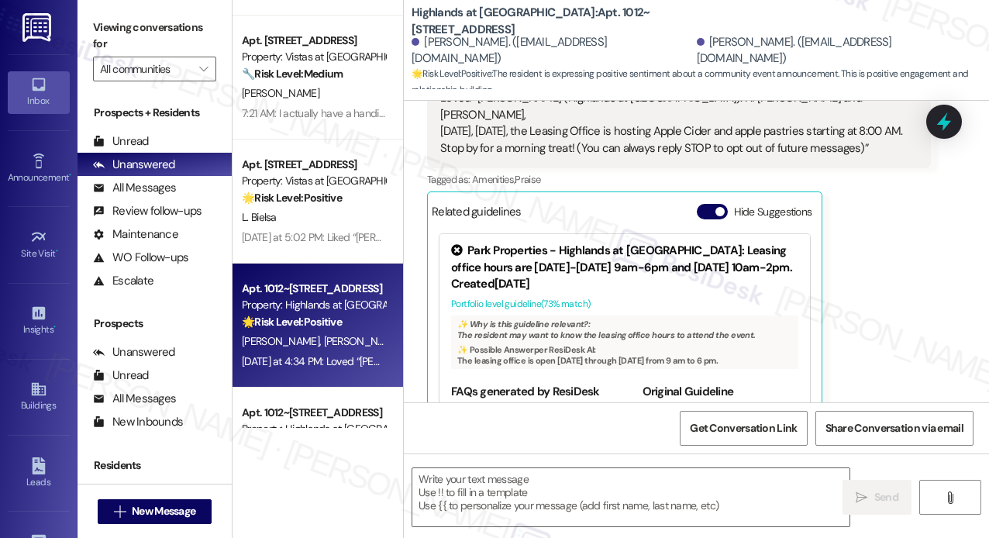
scroll to position [418, 0]
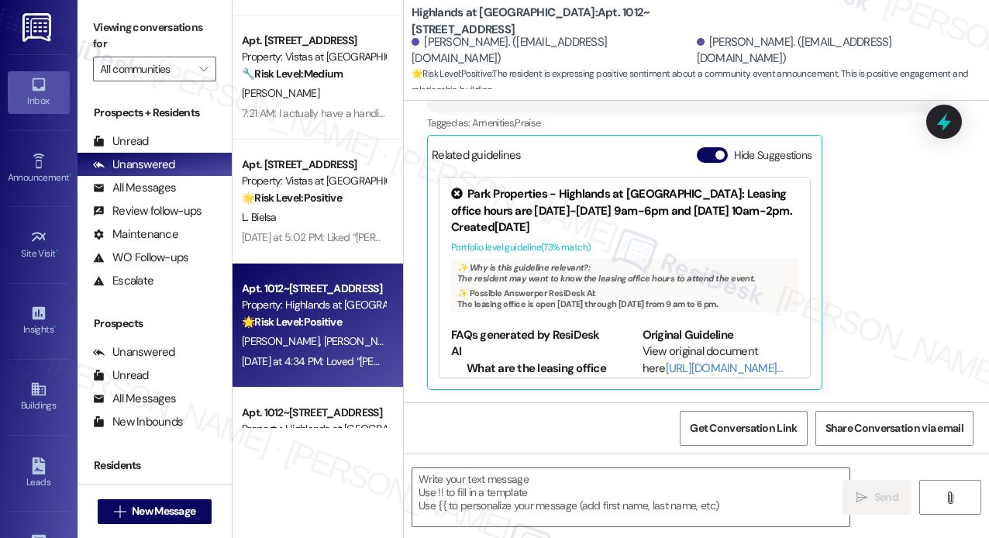
click at [893, 297] on div "Dixie Jones Yesterday at 4:34 PM Loved “Sarah (Highlands at Huckleberry Ridge A…" at bounding box center [679, 195] width 504 height 389
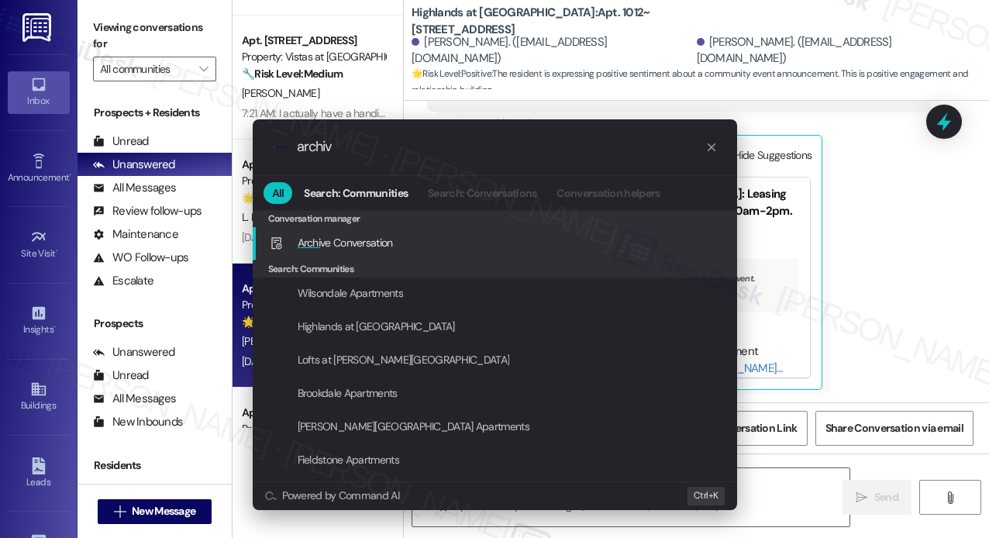
type input "archive"
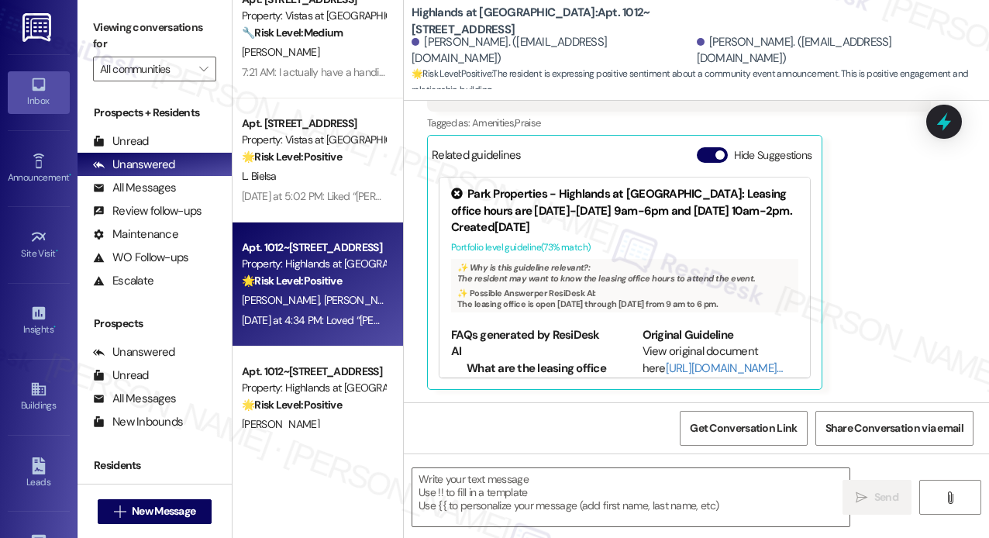
scroll to position [542, 0]
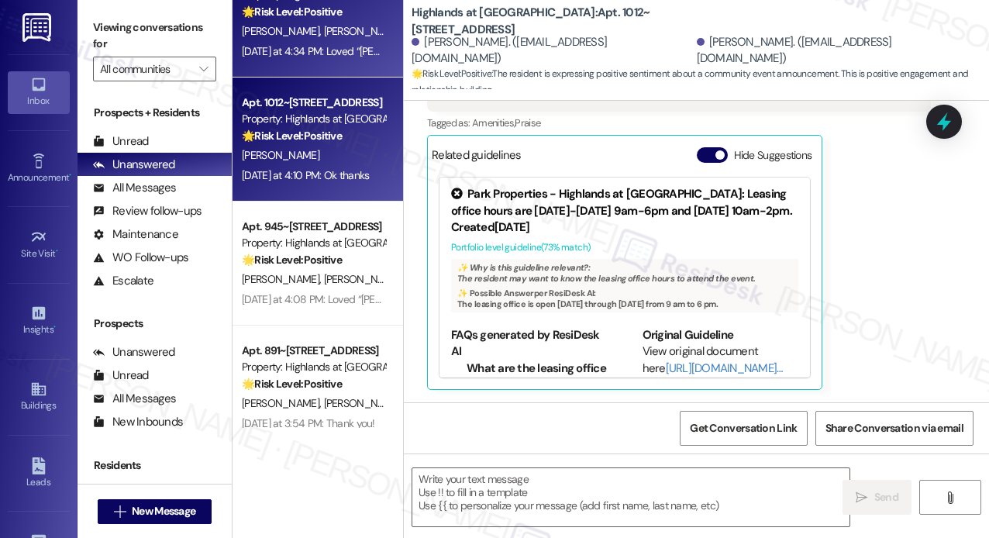
click at [305, 183] on div "Yesterday at 4:10 PM: Ok thanks Yesterday at 4:10 PM: Ok thanks" at bounding box center [313, 175] width 146 height 19
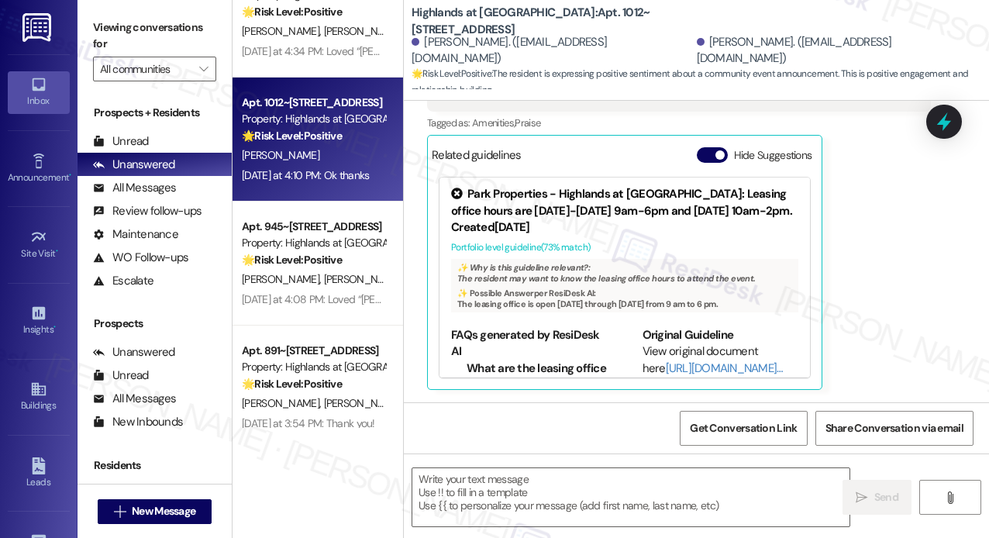
type textarea "Fetching suggested responses. Please feel free to read through the conversation…"
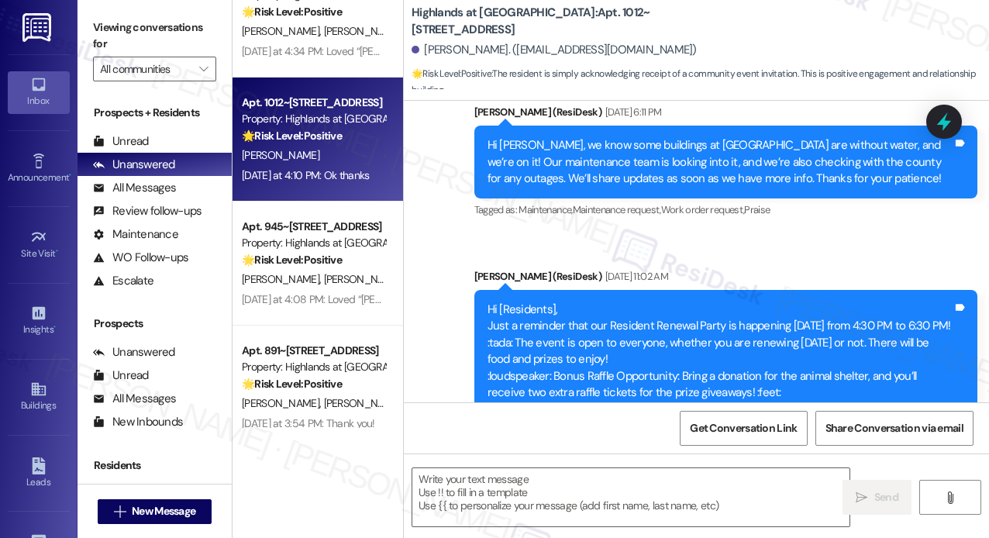
type textarea "Fetching suggested responses. Please feel free to read through the conversation…"
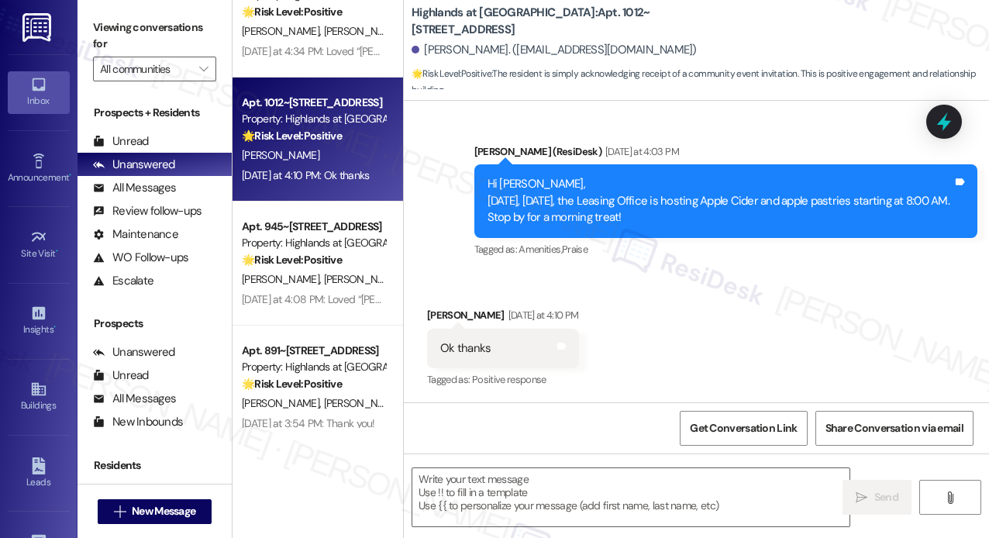
scroll to position [2441, 0]
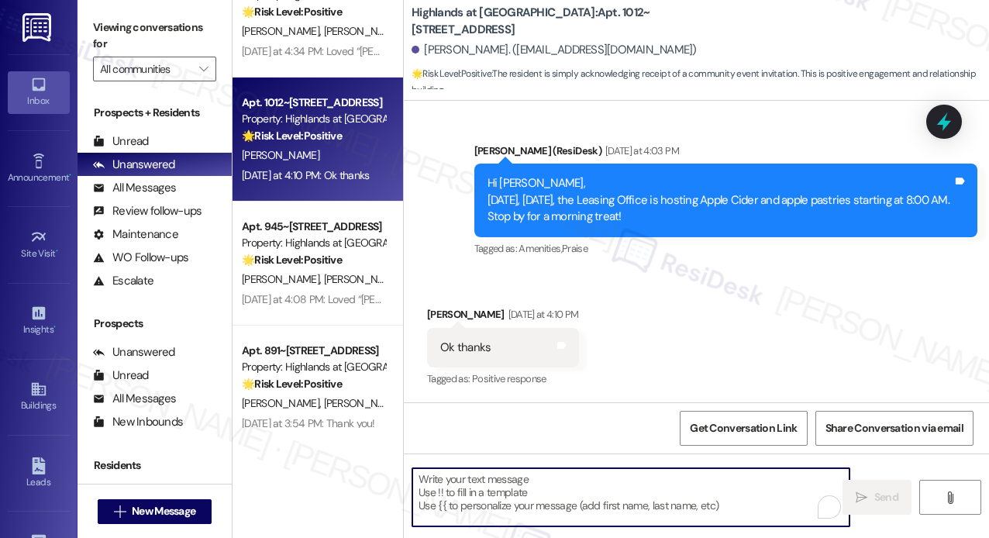
click at [642, 499] on textarea "To enrich screen reader interactions, please activate Accessibility in Grammarl…" at bounding box center [630, 497] width 437 height 58
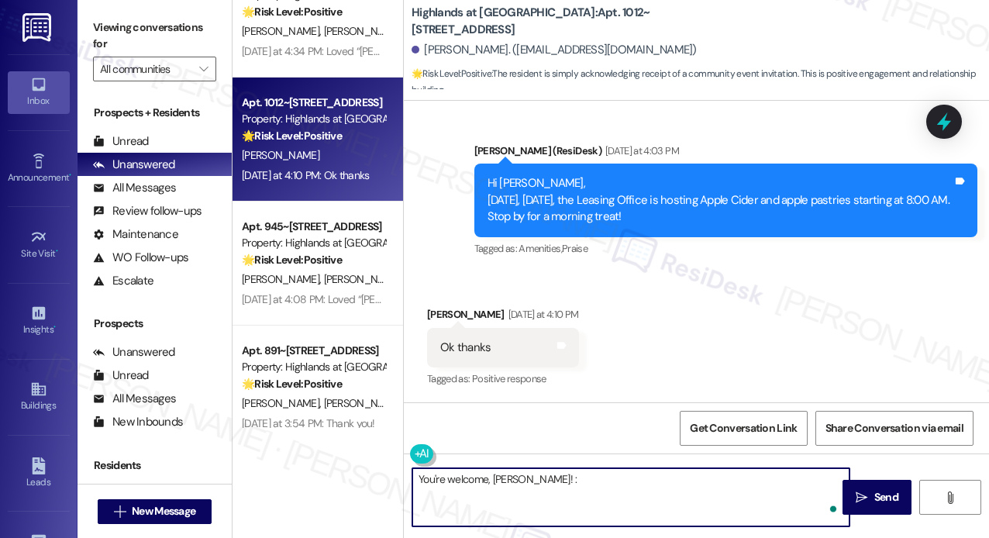
type textarea "You're welcome, Luz! :)"
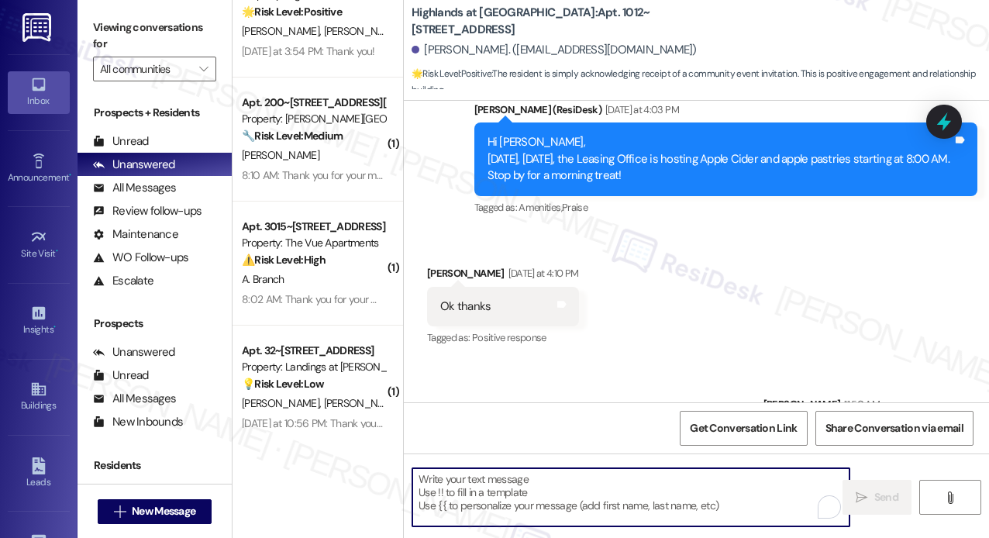
scroll to position [2550, 0]
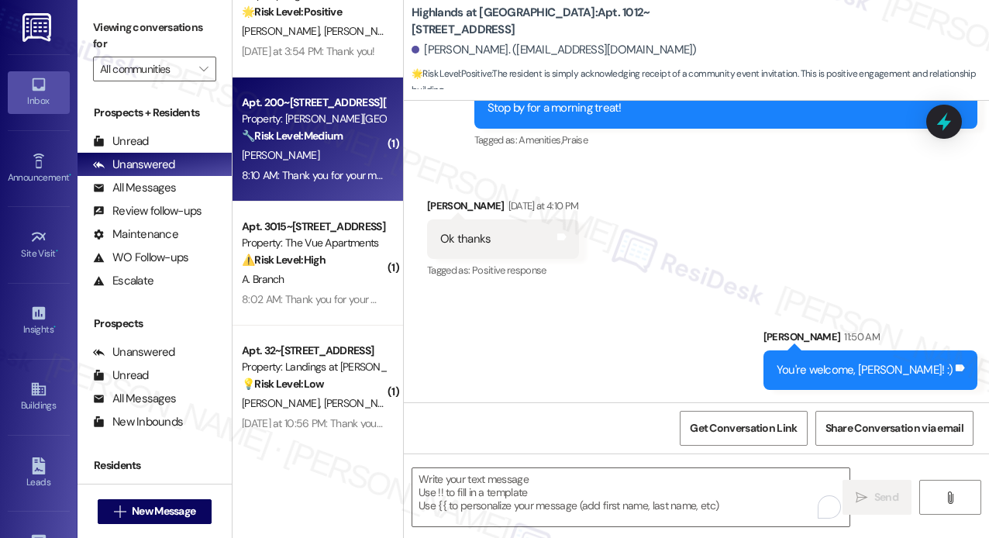
click at [350, 176] on div "8:10 AM: Thank you for your message. Our offices are currently closed, but we w…" at bounding box center [695, 175] width 907 height 14
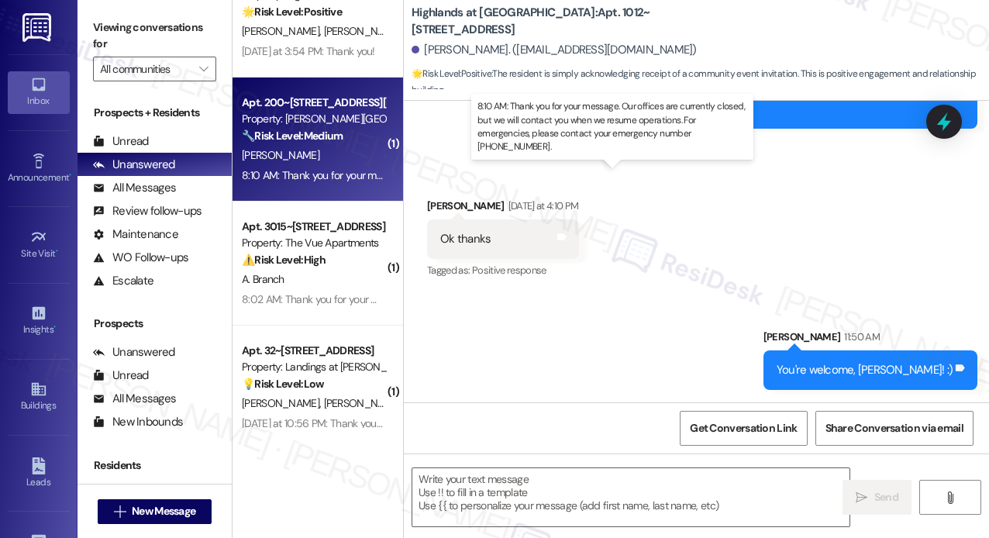
type textarea "Fetching suggested responses. Please feel free to read through the conversation…"
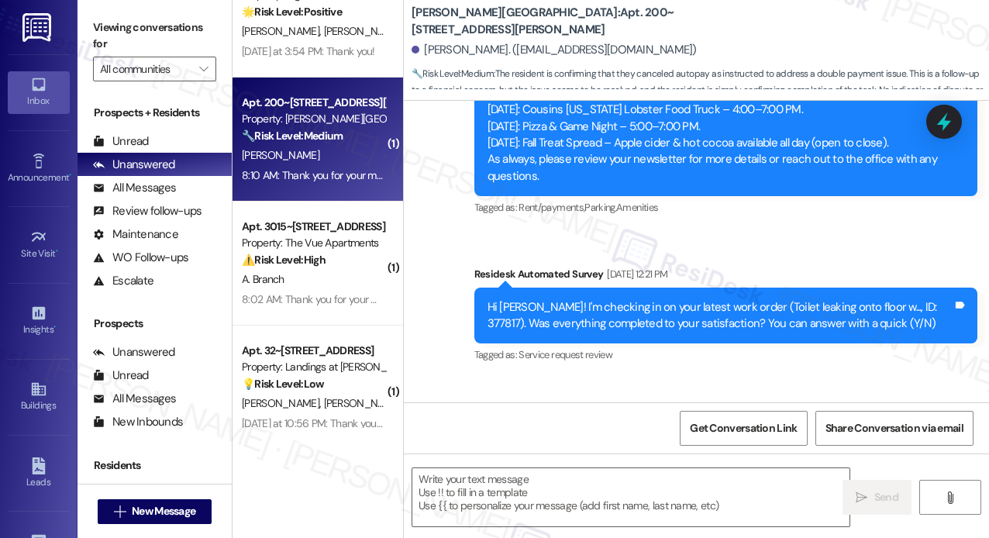
type textarea "Fetching suggested responses. Please feel free to read through the conversation…"
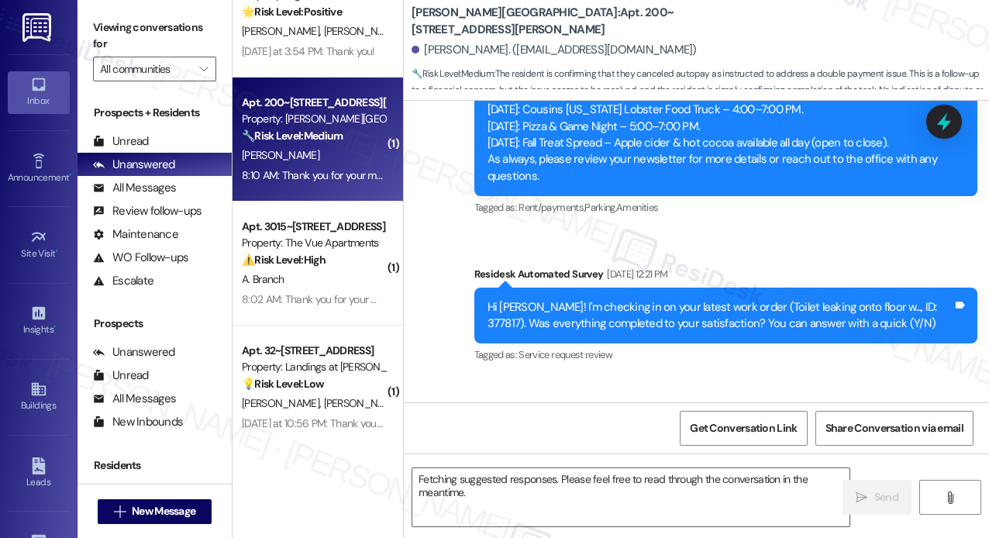
scroll to position [6739, 0]
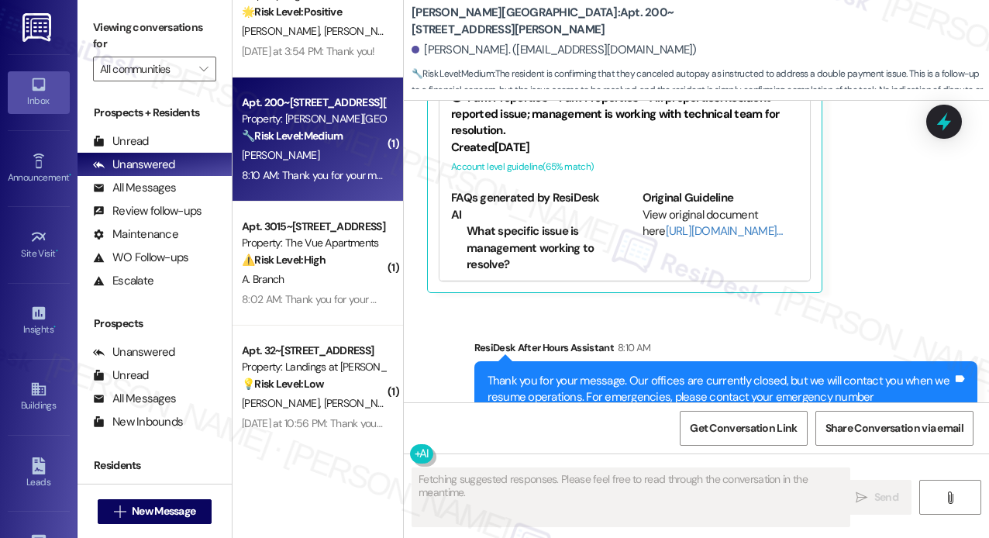
click at [350, 60] on div "Yesterday at 3:54 PM: Thank you! Yesterday at 3:54 PM: Thank you!" at bounding box center [313, 51] width 146 height 19
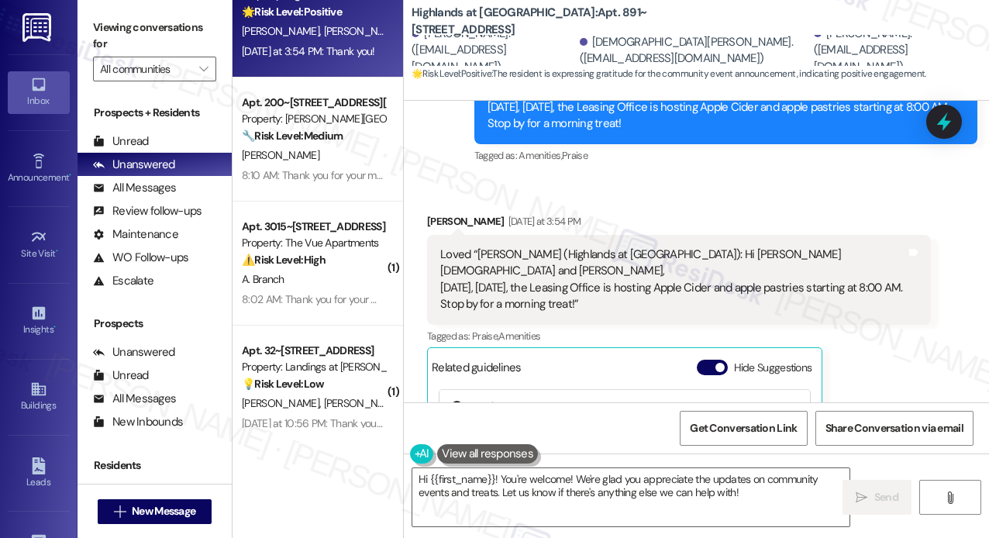
scroll to position [25153, 0]
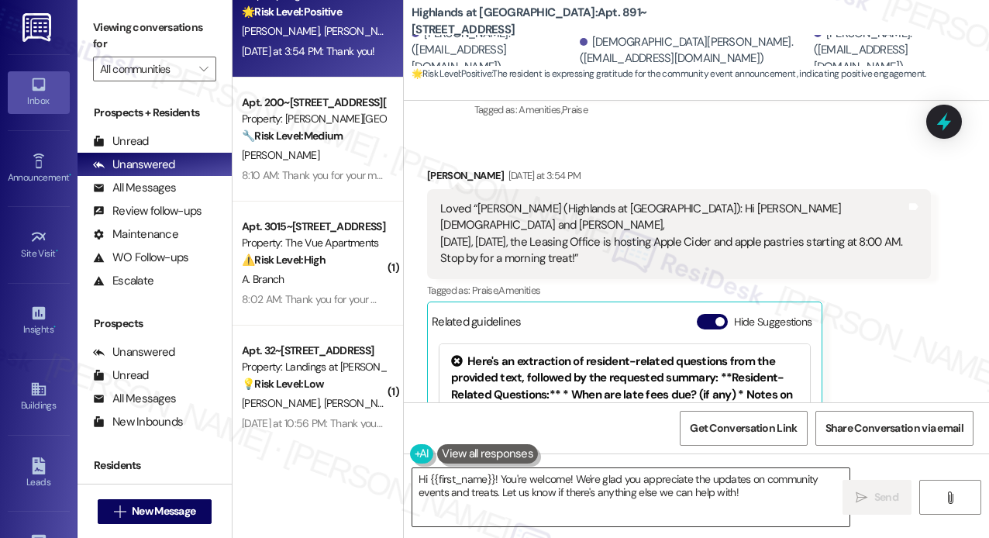
click at [502, 479] on textarea "Hi {{first_name}}! You're welcome! We're glad you appreciate the updates on com…" at bounding box center [630, 497] width 437 height 58
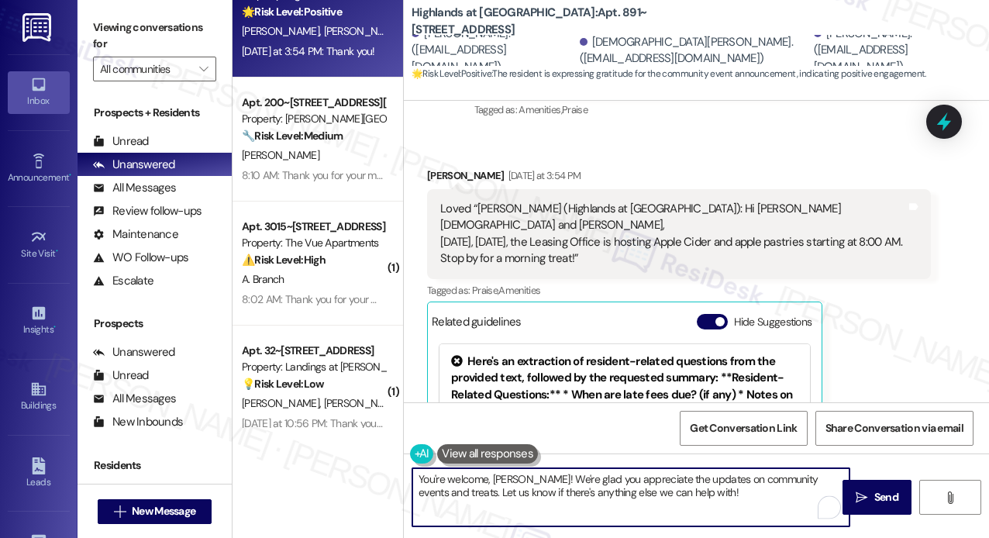
click at [590, 494] on textarea "You're welcome, Kimberly! We're glad you appreciate the updates on community ev…" at bounding box center [630, 497] width 437 height 58
click at [748, 490] on textarea "You're welcome, Kimberly! We're glad you appreciate the updates on community ev…" at bounding box center [630, 497] width 437 height 58
type textarea "You're welcome, Kimberly! We're glad you appreciate the updates on community ev…"
click at [869, 495] on span " Send" at bounding box center [876, 497] width 49 height 16
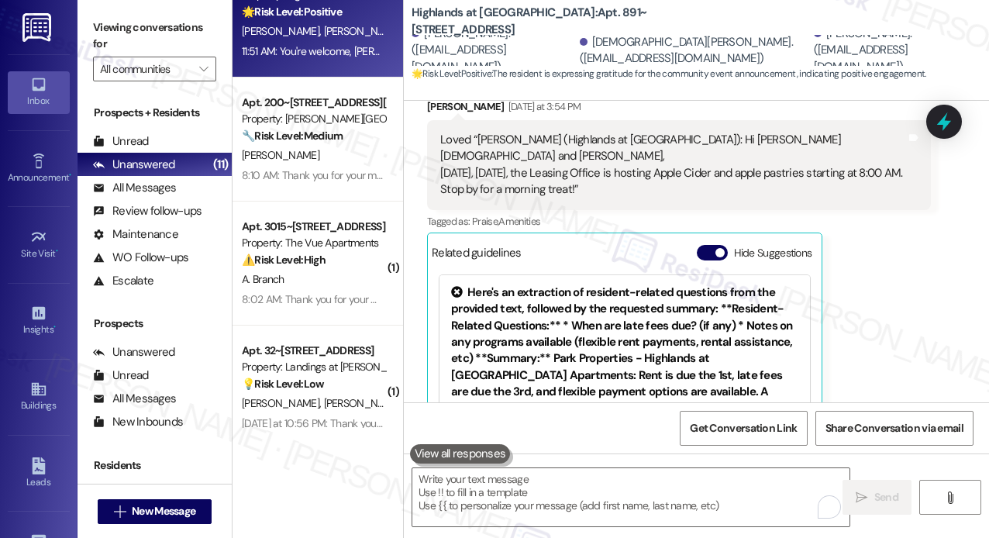
scroll to position [25277, 0]
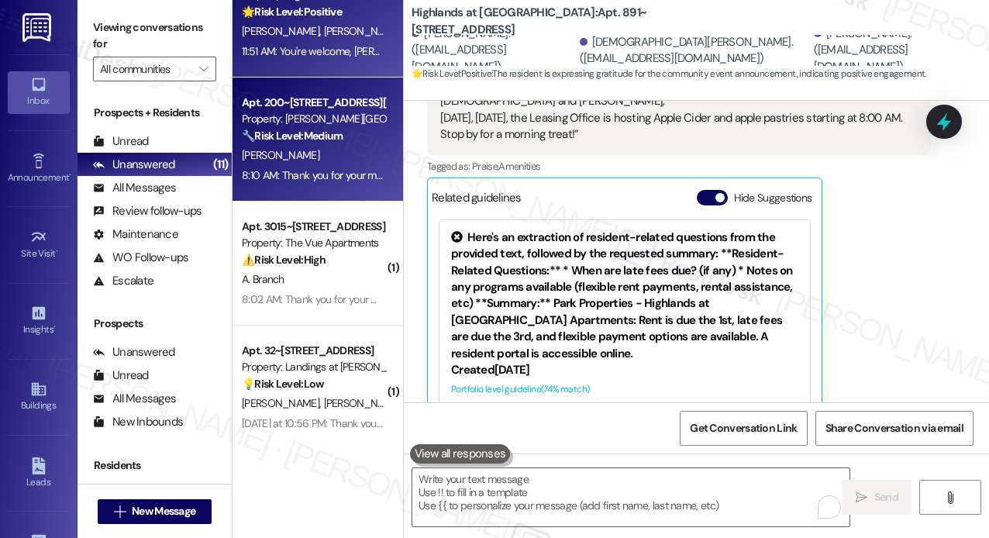
click at [339, 175] on div "8:10 AM: Thank you for your message. Our offices are currently closed, but we w…" at bounding box center [695, 175] width 907 height 14
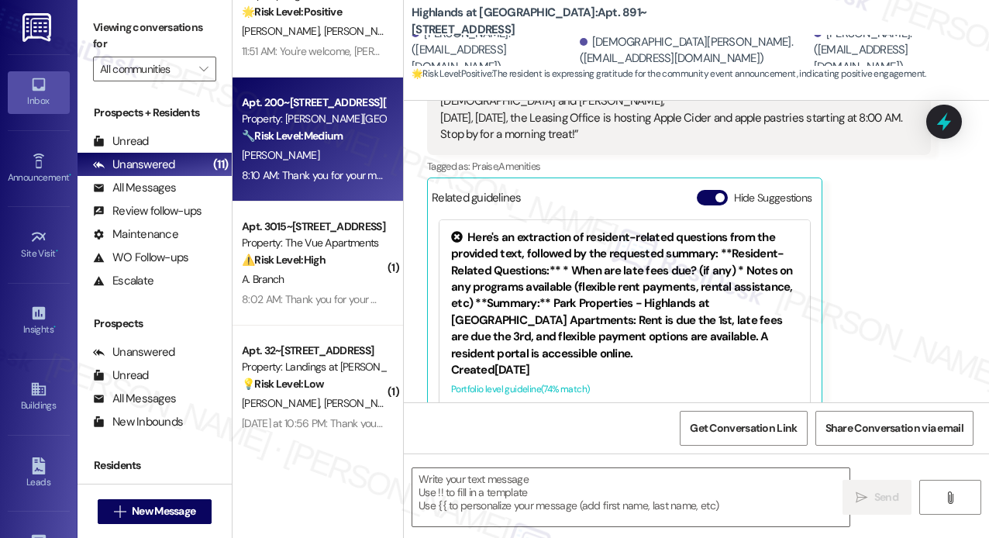
type textarea "Fetching suggested responses. Please feel free to read through the conversation…"
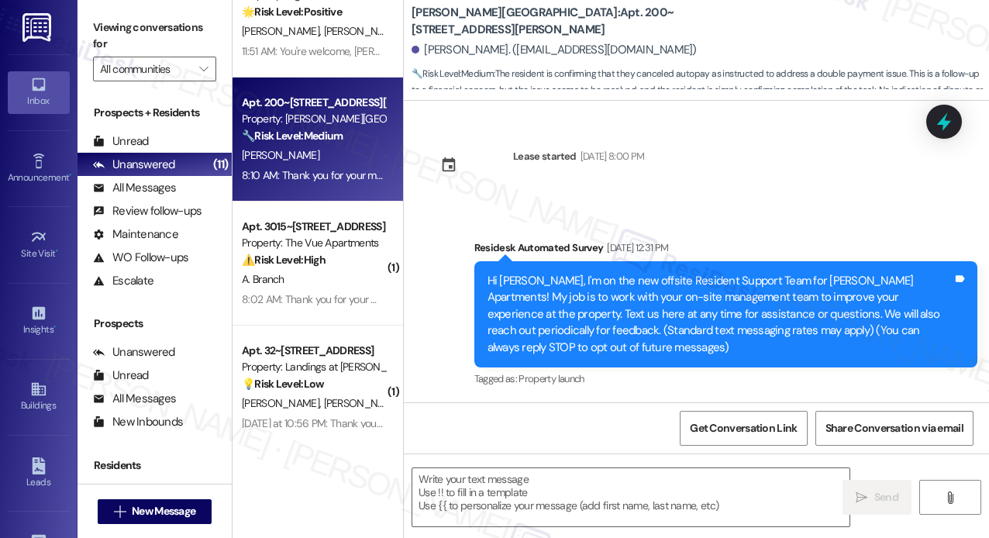
scroll to position [6739, 0]
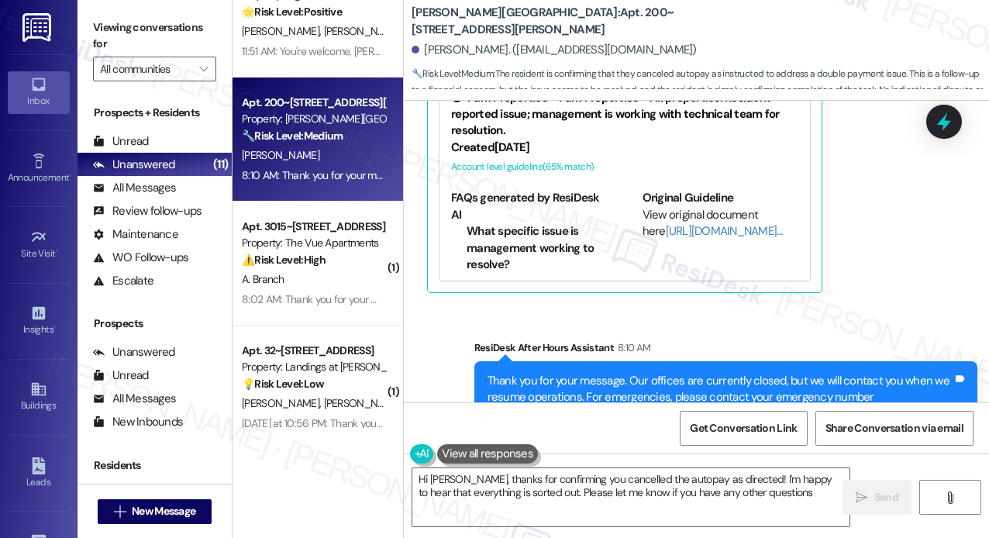
type textarea "Hi Michael, thanks for confirming you cancelled the autopay as directed! I'm ha…"
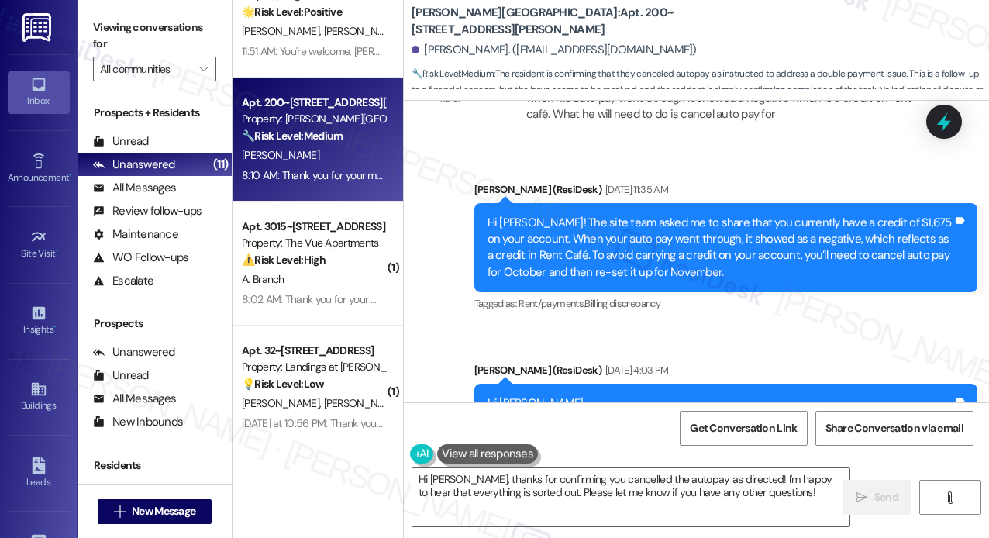
scroll to position [5655, 0]
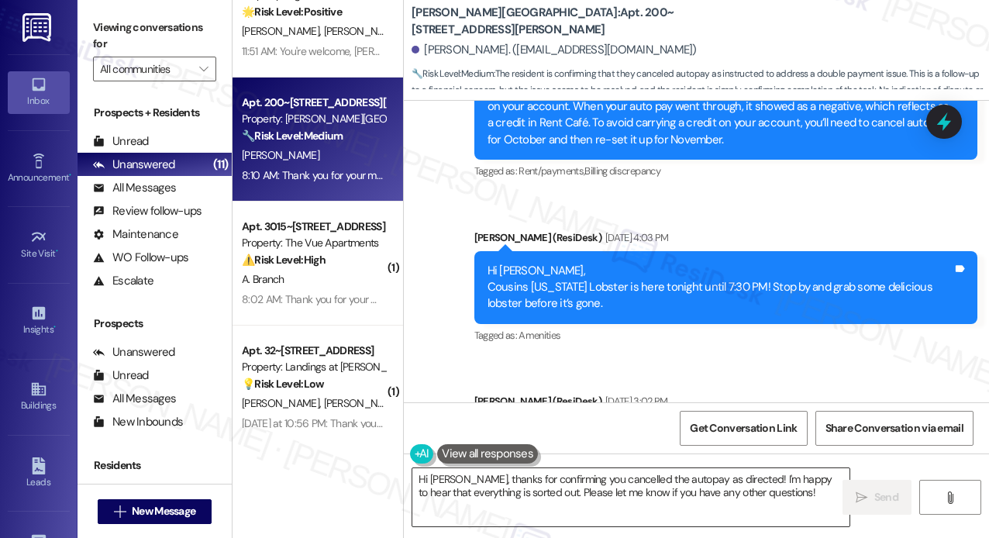
click at [792, 500] on textarea "Hi Michael, thanks for confirming you cancelled the autopay as directed! I'm ha…" at bounding box center [630, 497] width 437 height 58
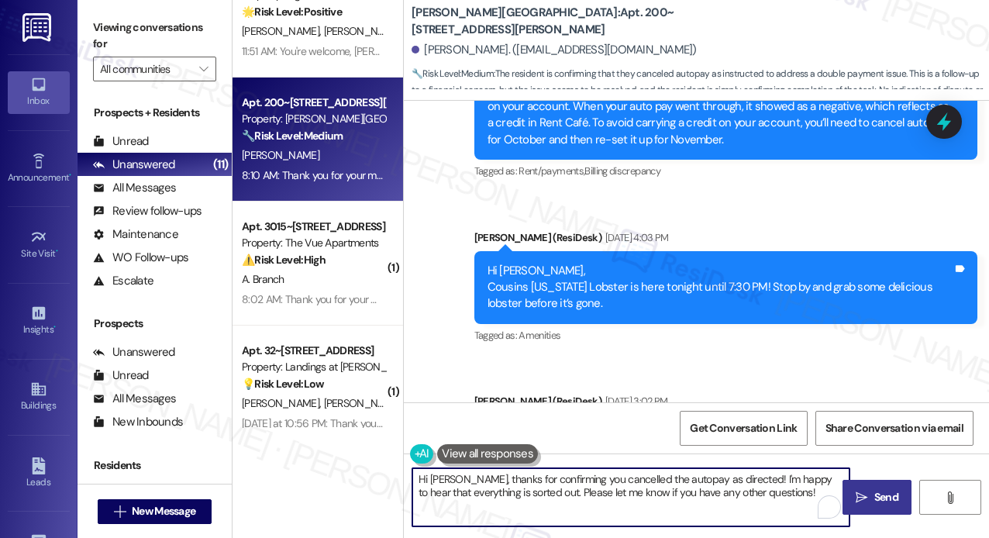
click at [902, 501] on button " Send" at bounding box center [876, 497] width 69 height 35
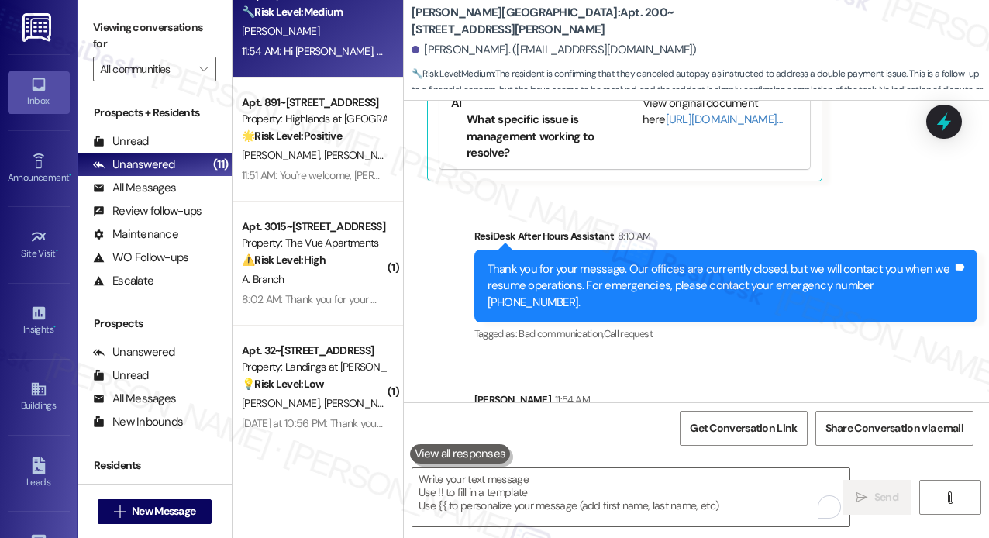
scroll to position [6864, 0]
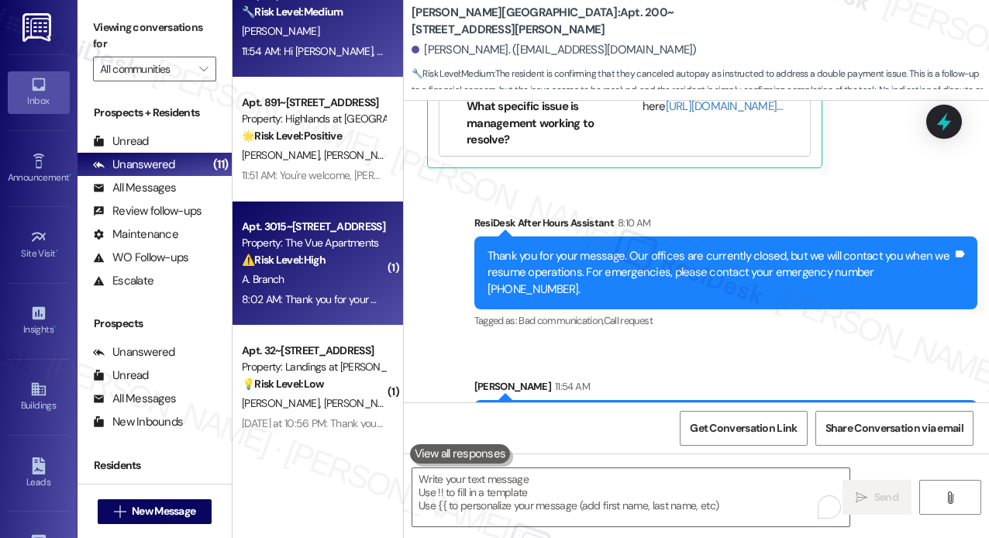
click at [332, 294] on div "8:02 AM: Thank you for your message. Our offices are currently closed, but we w…" at bounding box center [697, 299] width 910 height 14
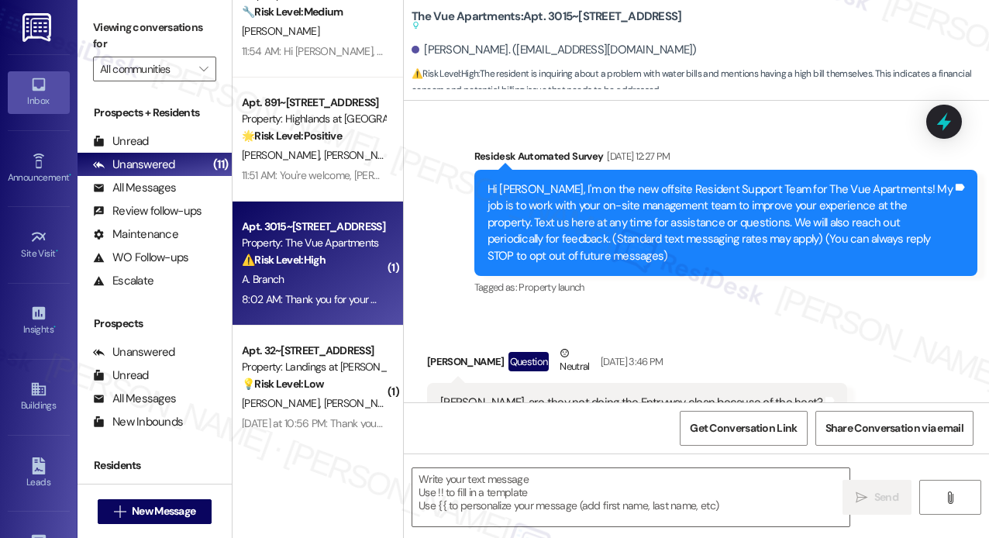
scroll to position [3378, 0]
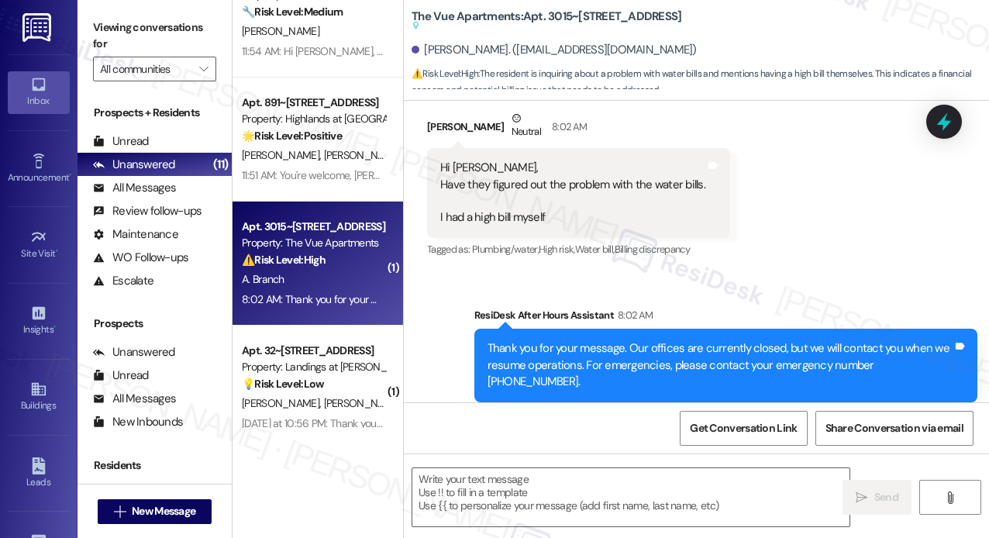
type textarea "Fetching suggested responses. Please feel free to read through the conversation…"
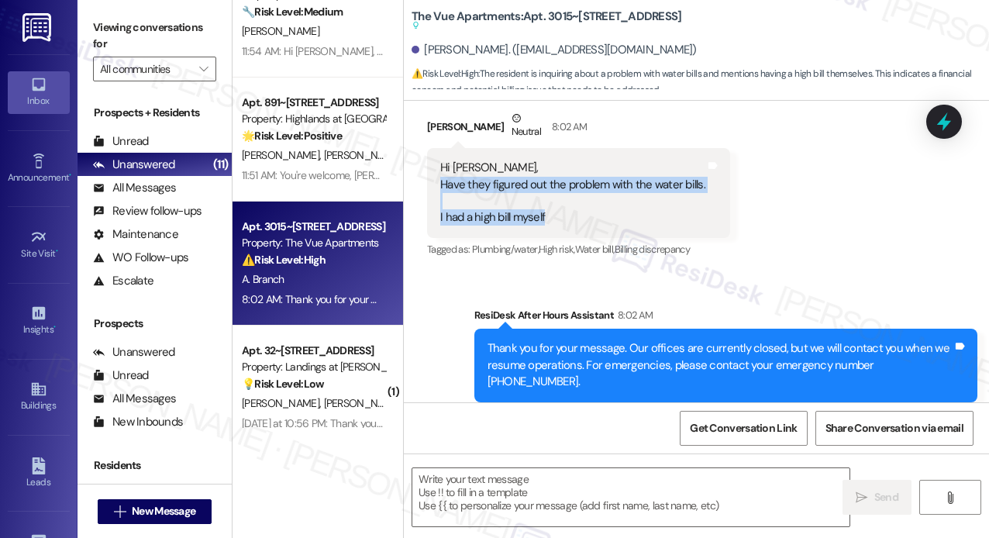
drag, startPoint x: 569, startPoint y: 200, endPoint x: 438, endPoint y: 173, distance: 133.7
click at [439, 173] on div "Hi Sarah, Have they figured out the problem with the water bills. I had a high …" at bounding box center [573, 193] width 268 height 67
copy div "Have they figured out the problem with the water bills. I had a high bill myself"
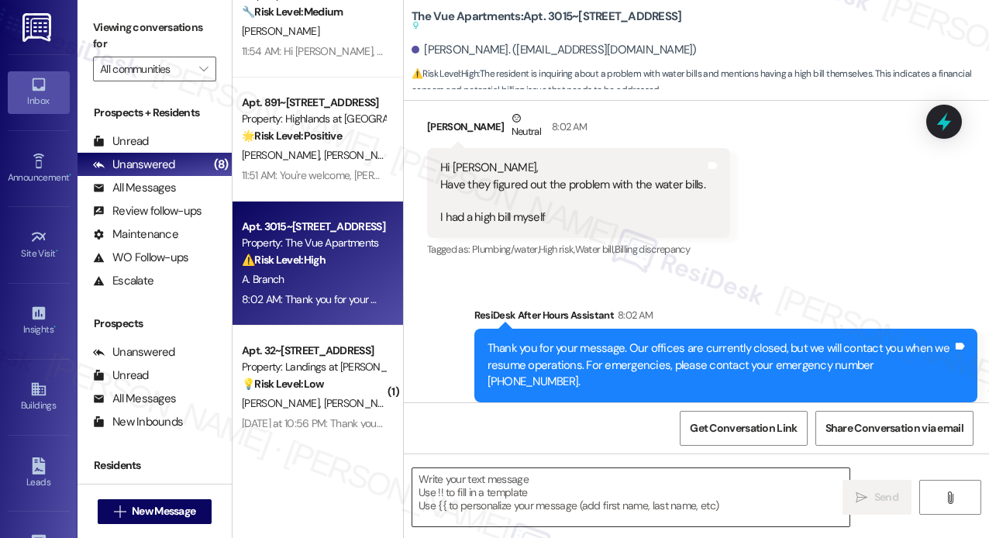
click at [543, 500] on textarea at bounding box center [630, 497] width 437 height 58
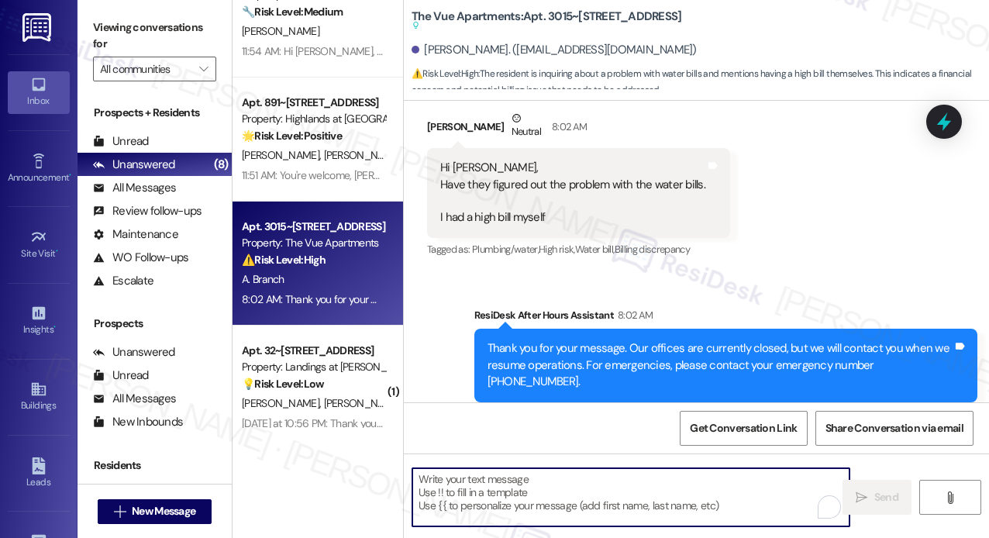
paste textarea "Thanks for reaching out! I’m sorry to hear you had a high water bill. Just to h…"
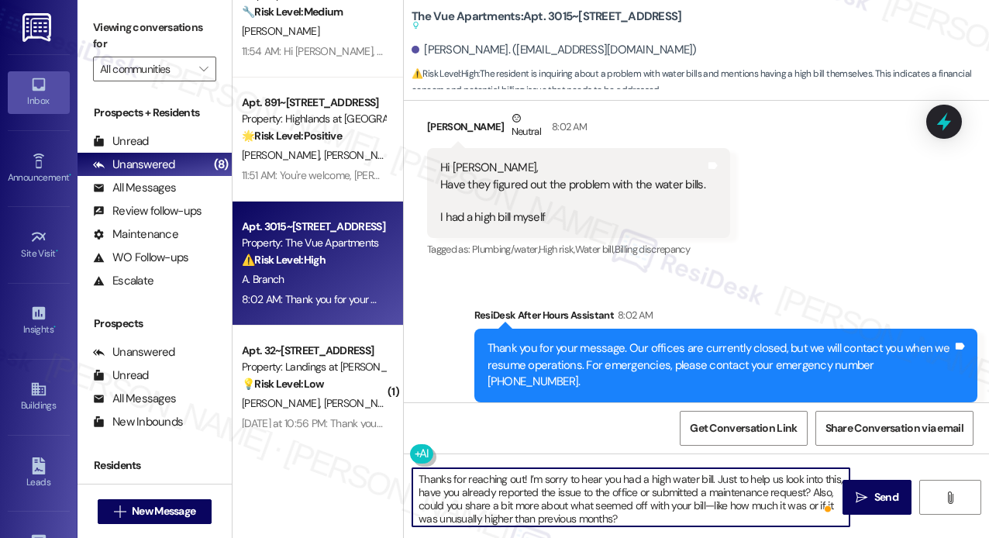
click at [524, 479] on textarea "Thanks for reaching out! I’m sorry to hear you had a high water bill. Just to h…" at bounding box center [630, 497] width 437 height 58
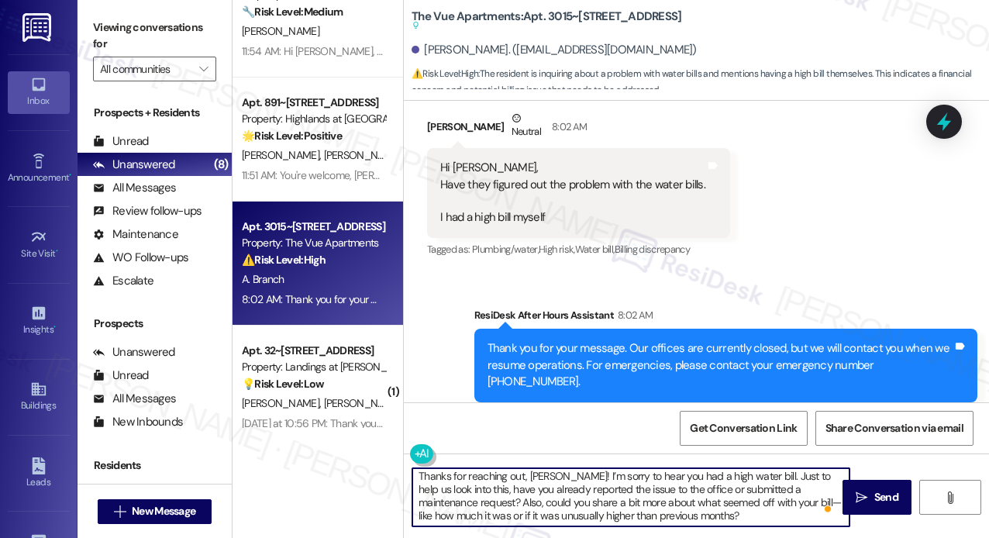
click at [456, 501] on textarea "Thanks for reaching out, Alex! I’m sorry to hear you had a high water bill. Jus…" at bounding box center [630, 497] width 437 height 58
type textarea "Thanks for reaching out, Alex! I’m sorry to hear you had a high water bill. Jus…"
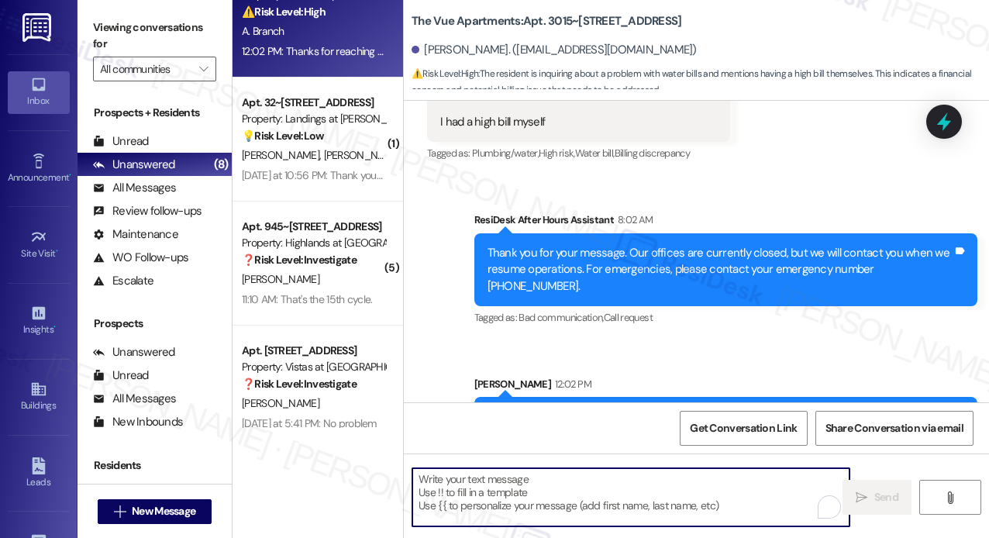
scroll to position [3497, 0]
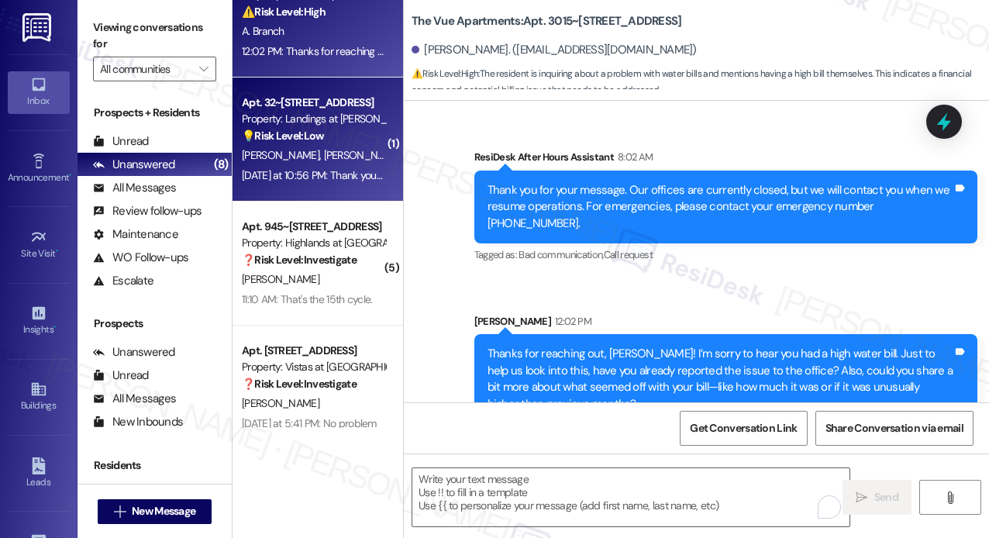
click at [332, 151] on span "[PERSON_NAME]" at bounding box center [362, 155] width 77 height 14
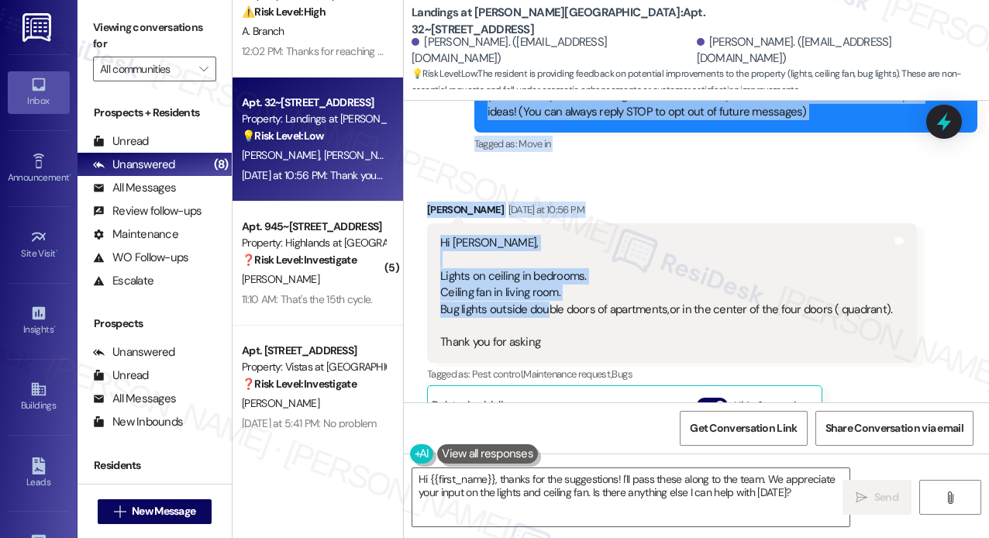
scroll to position [229, 0]
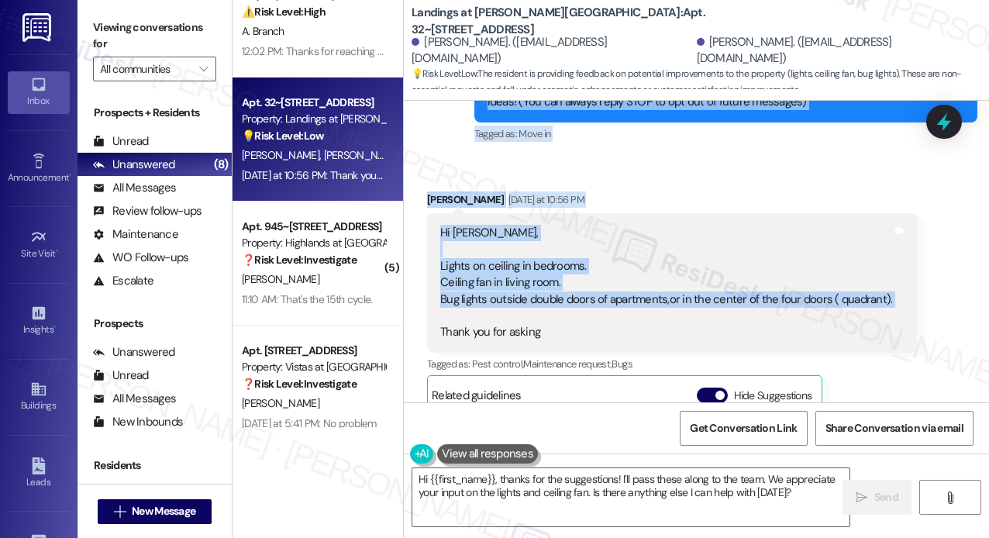
drag, startPoint x: 483, startPoint y: 203, endPoint x: 548, endPoint y: 309, distance: 124.1
click at [548, 309] on div "Lease started Sep 01, 2025 at 8:00 PM Survey, sent via SMS Residesk Automated S…" at bounding box center [696, 251] width 585 height 301
copy div "Hi James and Lynn! We're so glad you chose Landings at Weyers Cave! We would lo…"
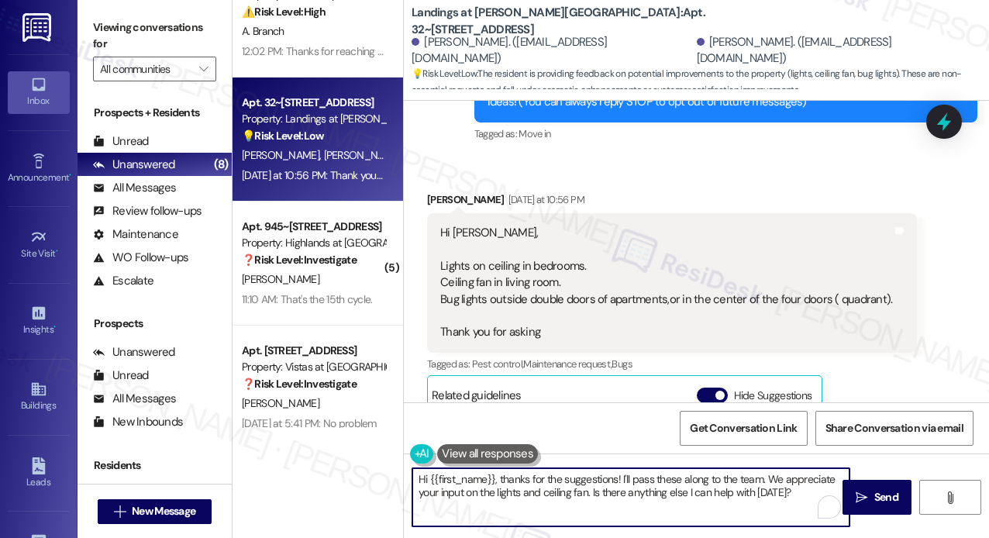
click at [585, 477] on textarea "Hi {{first_name}}, thanks for the suggestions! I'll pass these along to the tea…" at bounding box center [630, 497] width 437 height 58
paste textarea "Thanks so much for sharing your suggestions, Lynn! That’s really helpful feedba…"
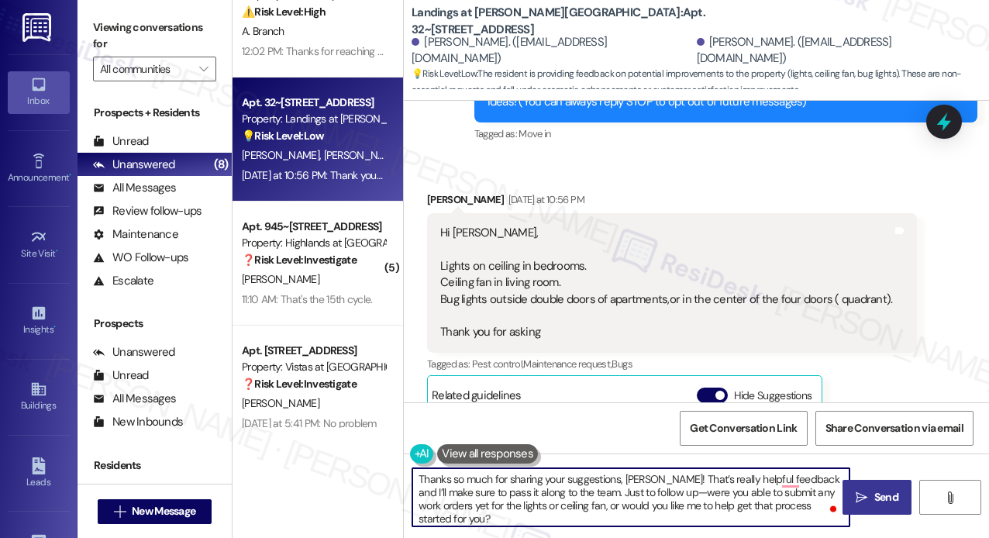
type textarea "Thanks so much for sharing your suggestions, Lynn! That’s really helpful feedba…"
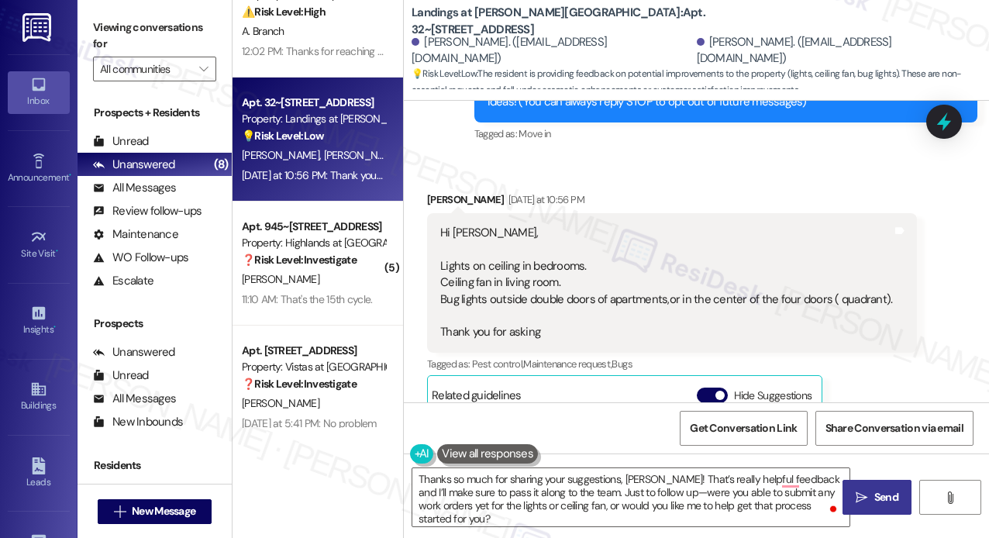
click at [886, 492] on span "Send" at bounding box center [886, 497] width 24 height 16
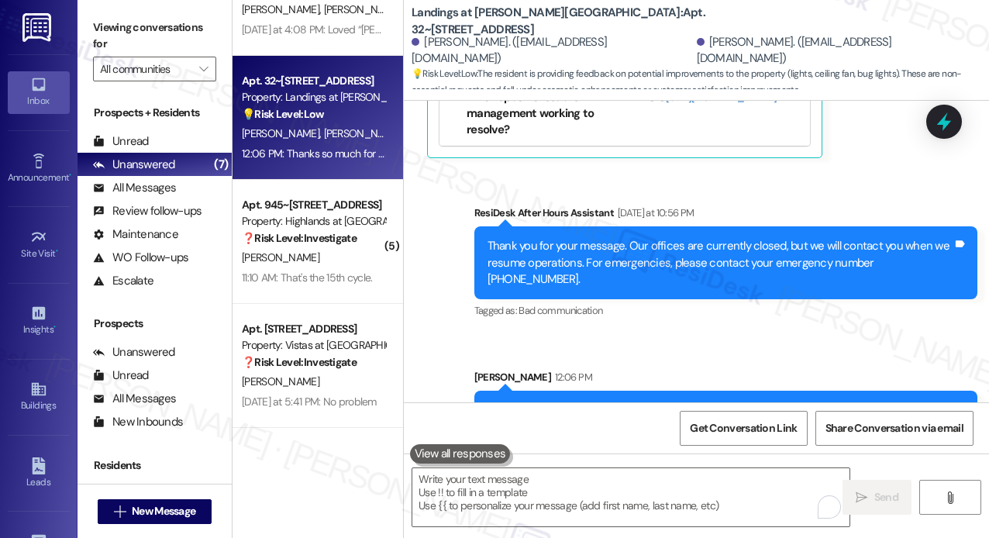
scroll to position [756, 0]
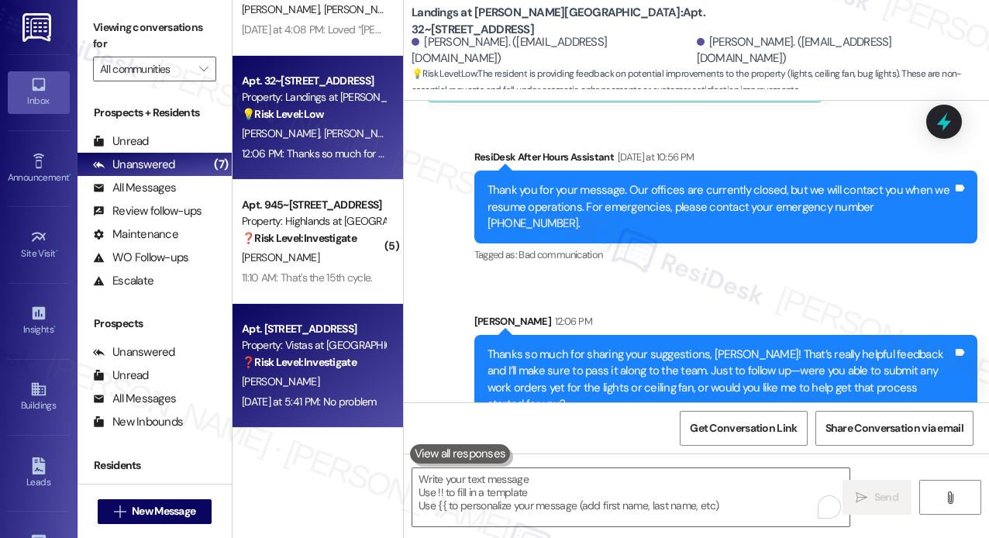
click at [351, 348] on div "Property: Vistas at [GEOGRAPHIC_DATA]" at bounding box center [313, 345] width 143 height 16
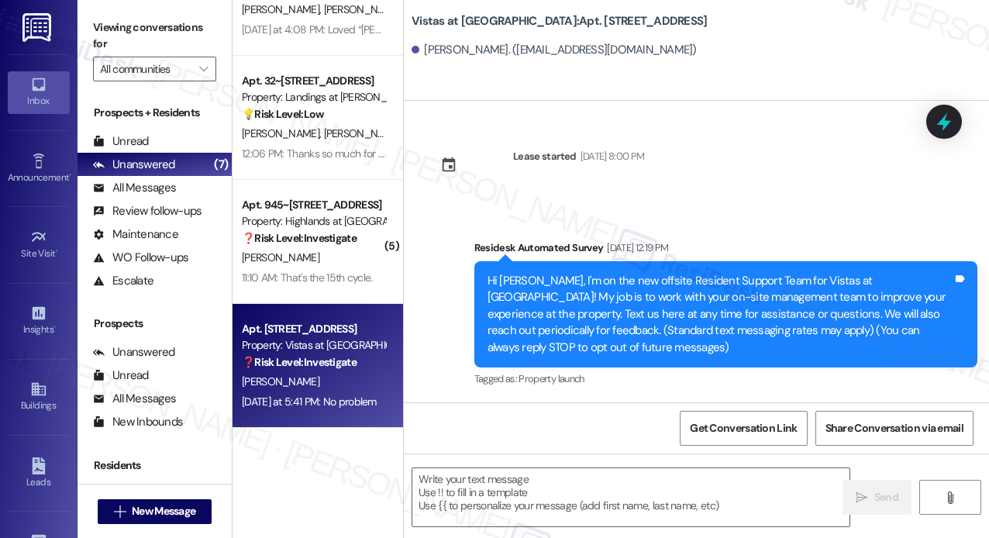
scroll to position [5423, 0]
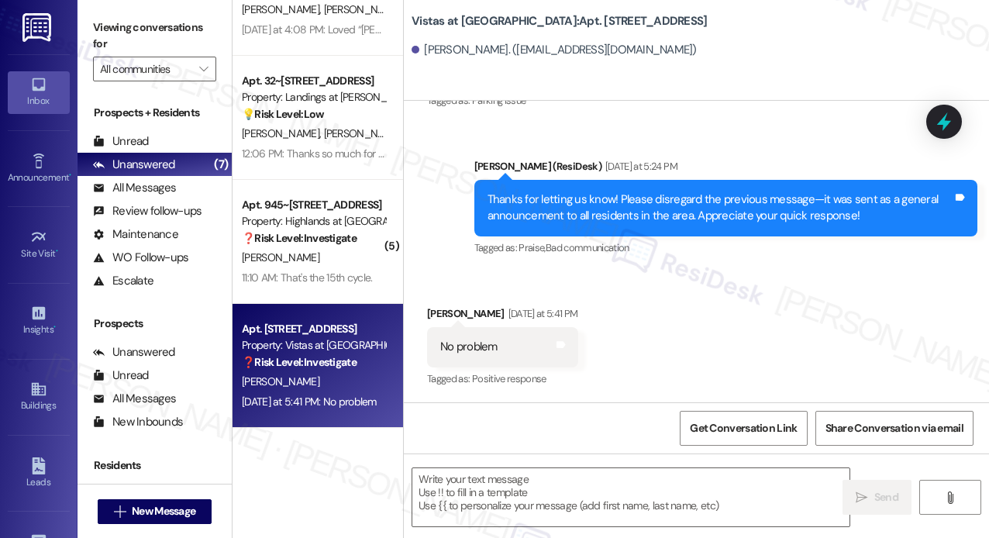
type textarea "Fetching suggested responses. Please feel free to read through the conversation…"
click at [630, 501] on textarea at bounding box center [630, 497] width 437 height 58
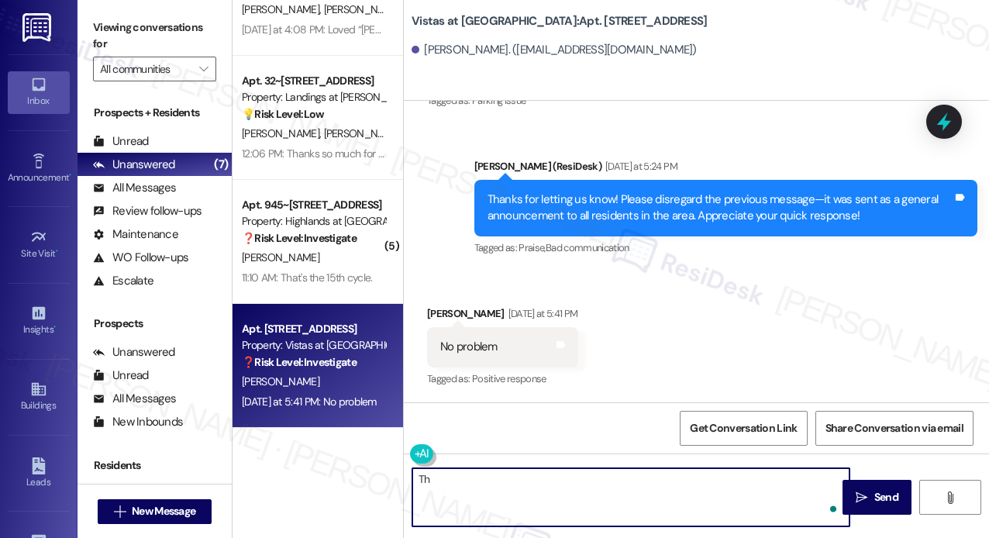
type textarea "T"
type textarea "Thank you!"
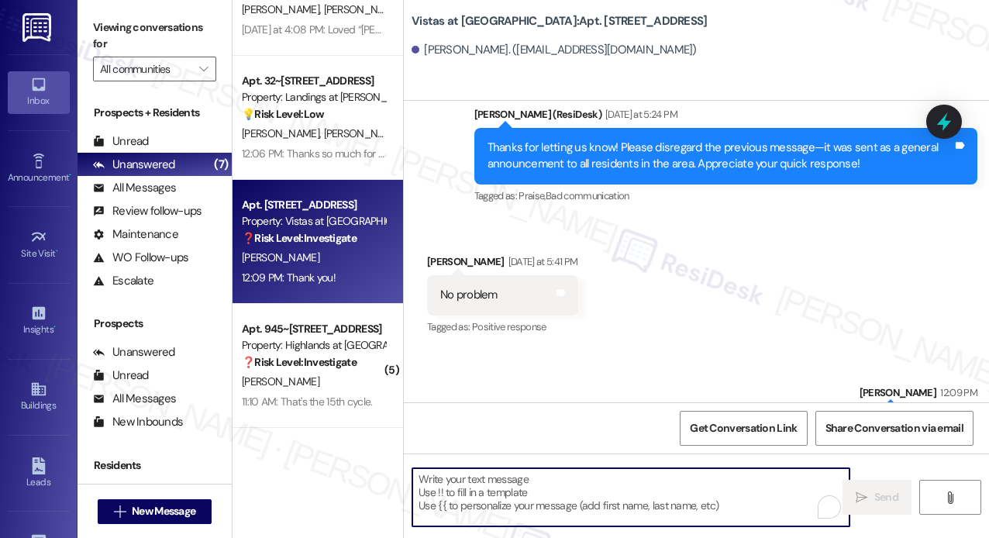
scroll to position [5530, 0]
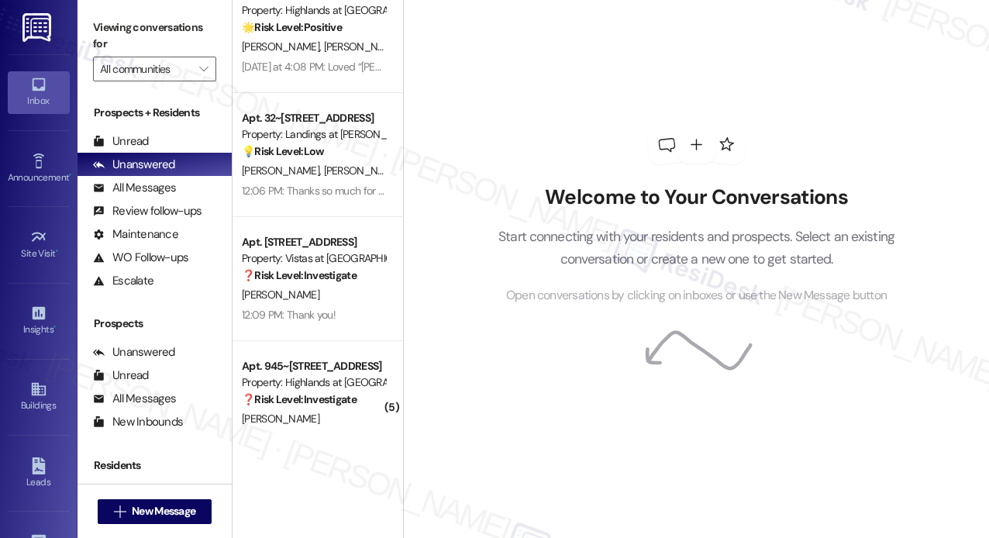
scroll to position [440, 0]
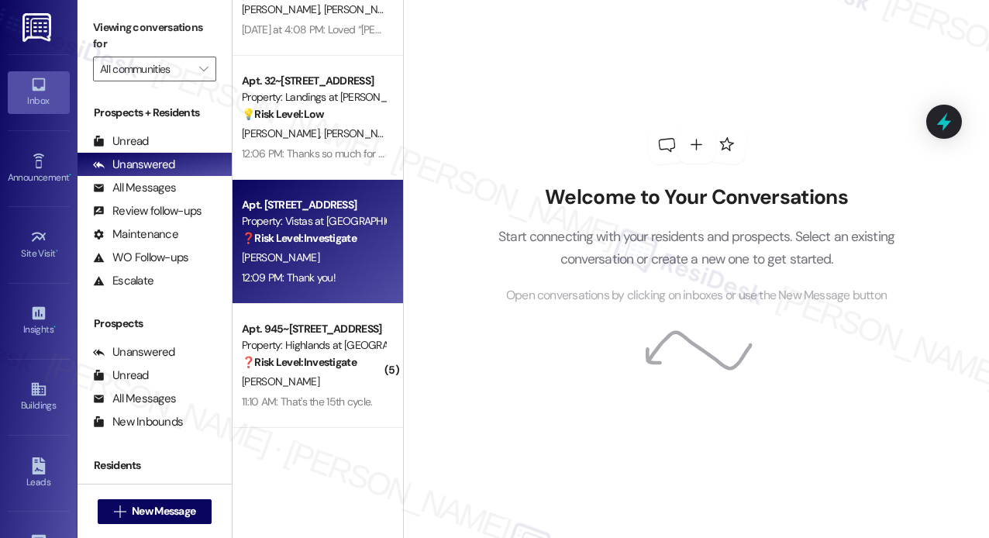
click at [345, 274] on div "12:09 PM: Thank you! 12:09 PM: Thank you!" at bounding box center [313, 277] width 146 height 19
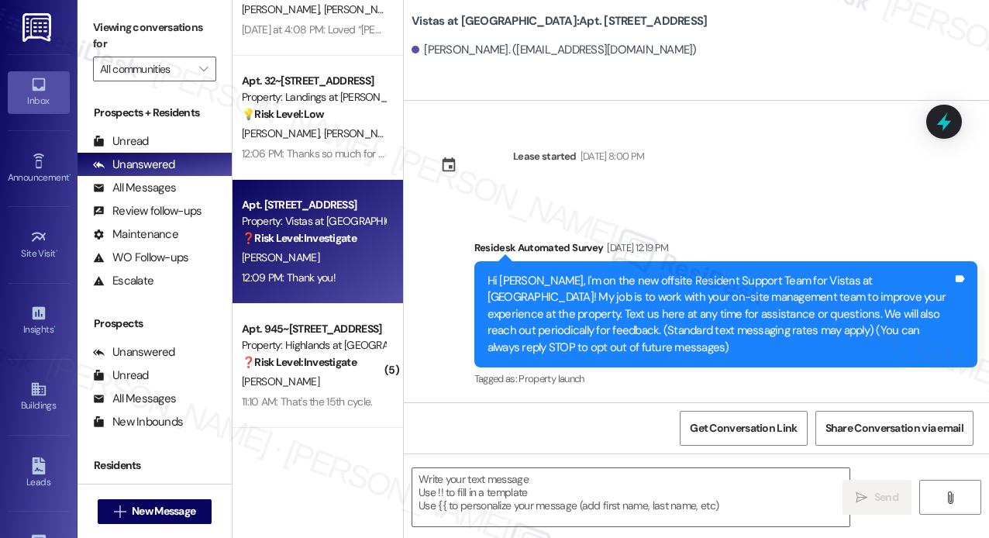
scroll to position [5554, 0]
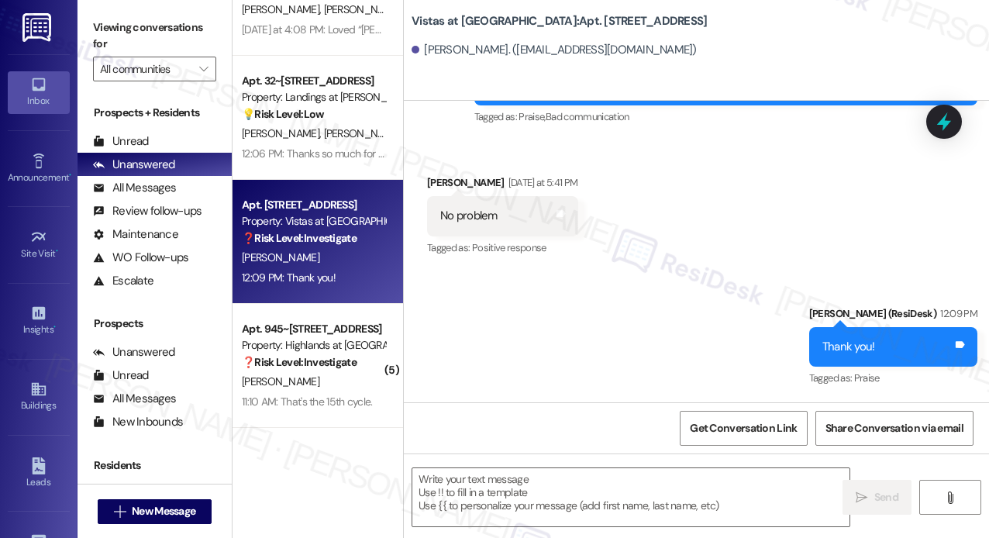
type textarea "Fetching suggested responses. Please feel free to read through the conversation…"
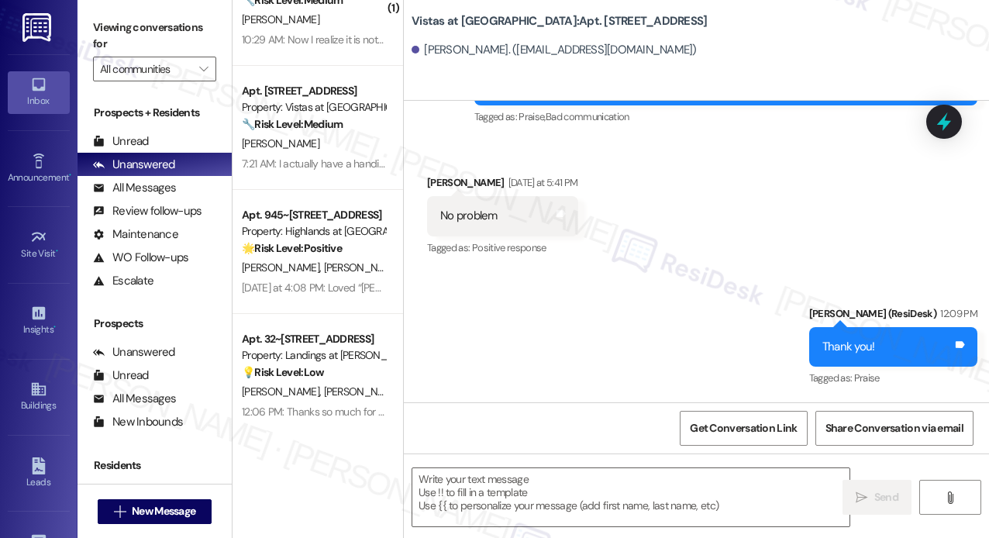
scroll to position [208, 0]
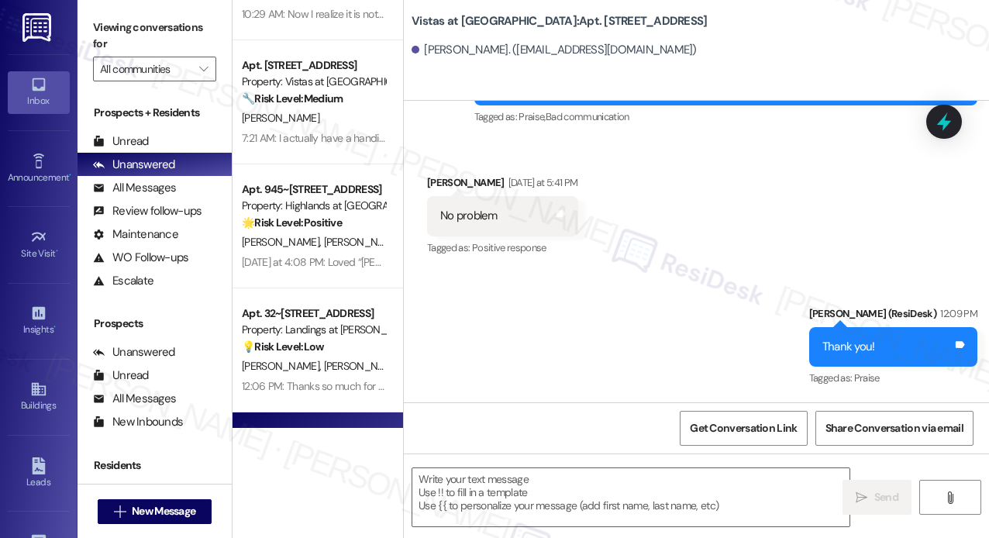
click at [332, 251] on div "[PERSON_NAME] [PERSON_NAME]" at bounding box center [313, 241] width 146 height 19
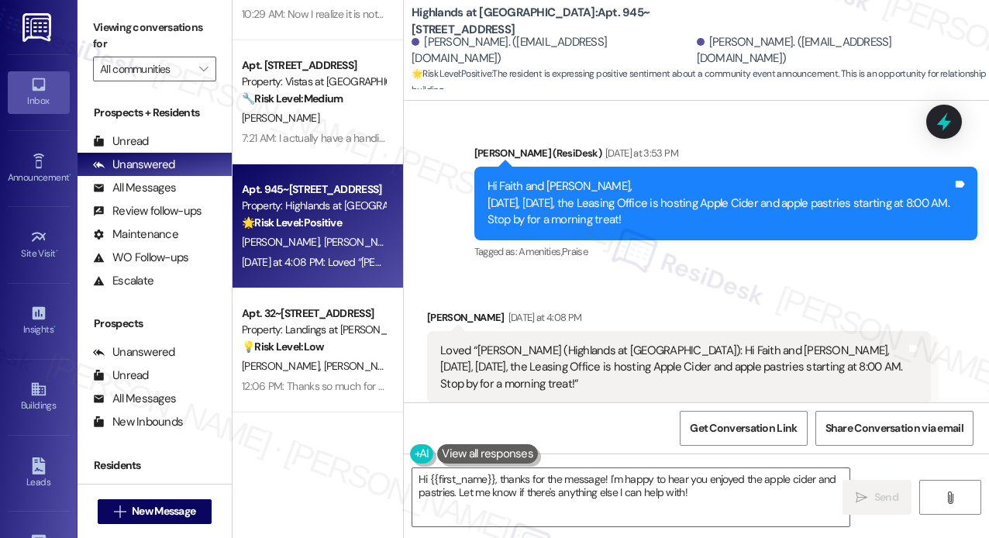
scroll to position [16520, 0]
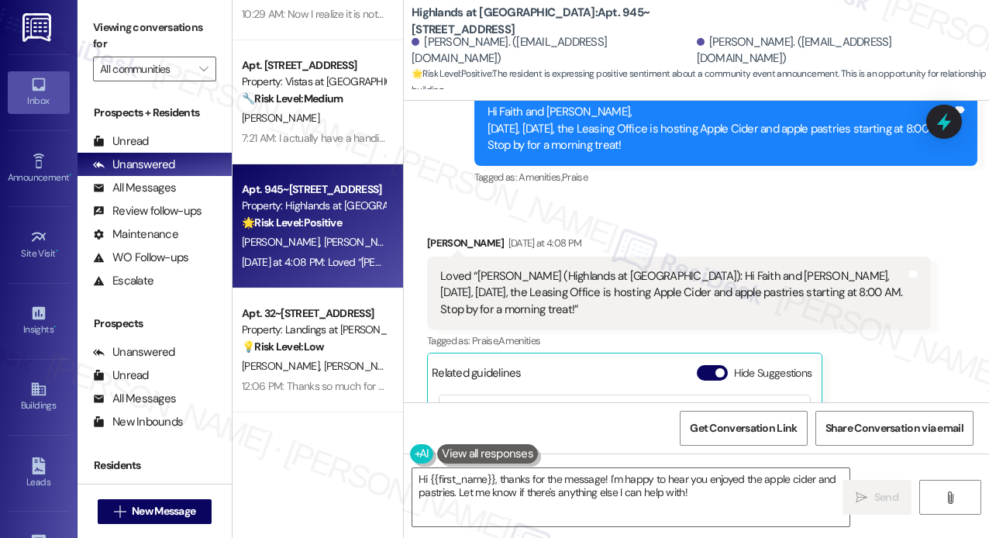
click at [865, 222] on div "Received via SMS Faith Faulks Yesterday at 4:08 PM Loved “Sarah (Highlands at H…" at bounding box center [696, 409] width 585 height 419
click at [716, 494] on textarea "Hi {{first_name}}, thanks for the message! I'm happy to hear you enjoyed the ap…" at bounding box center [630, 497] width 437 height 58
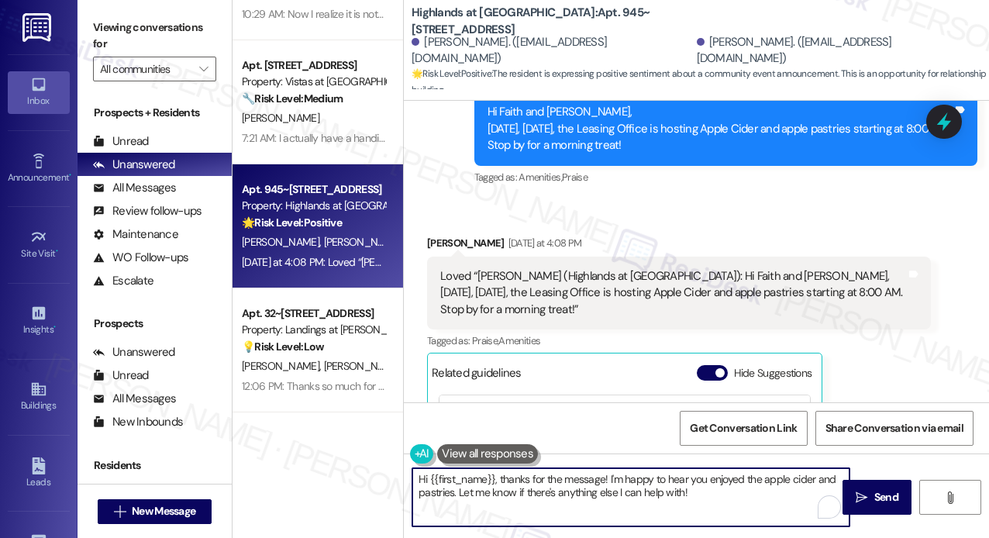
drag, startPoint x: 729, startPoint y: 500, endPoint x: 415, endPoint y: 480, distance: 315.2
click at [415, 480] on textarea "Hi {{first_name}}, thanks for the message! I'm happy to hear you enjoyed the ap…" at bounding box center [630, 497] width 437 height 58
type textarea "Awesome! Thank you for acknowledging the announcement, Faith. :)"
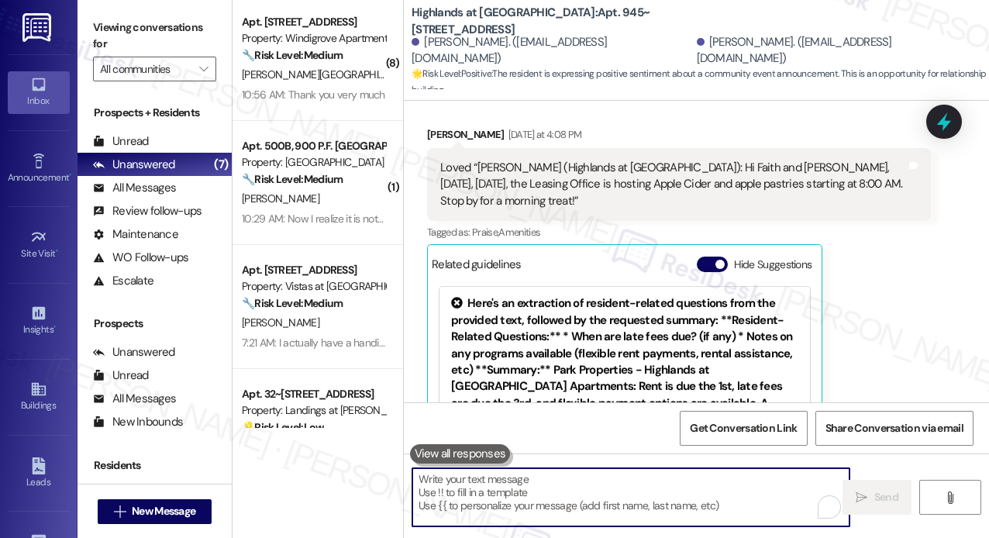
scroll to position [0, 0]
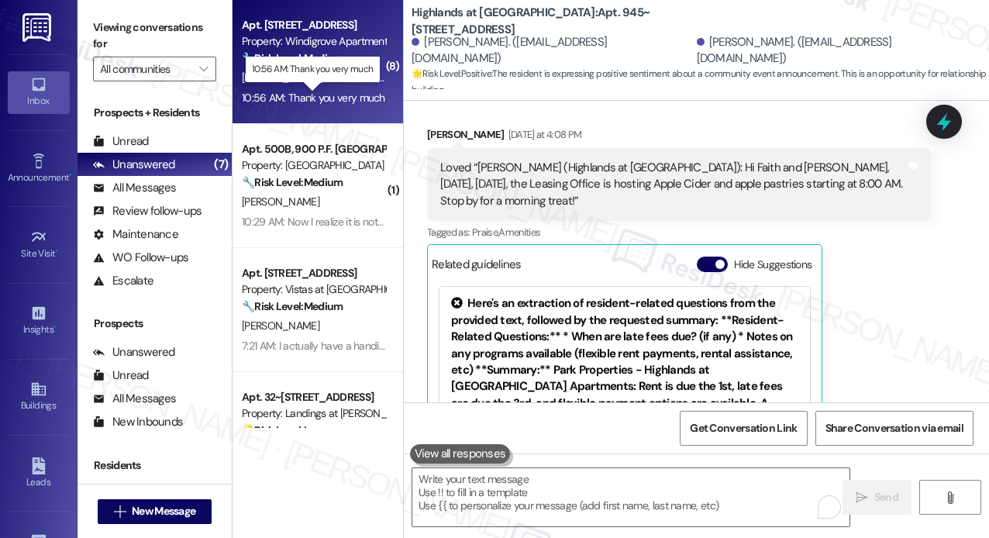
click at [325, 95] on div "10:56 AM: Thank you very much 10:56 AM: Thank you very much" at bounding box center [313, 98] width 143 height 14
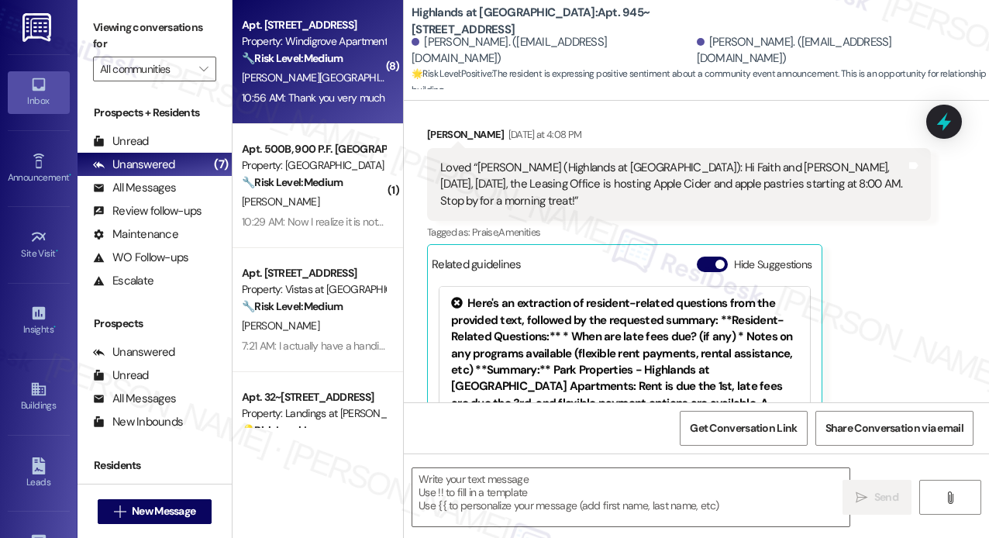
type textarea "Fetching suggested responses. Please feel free to read through the conversation…"
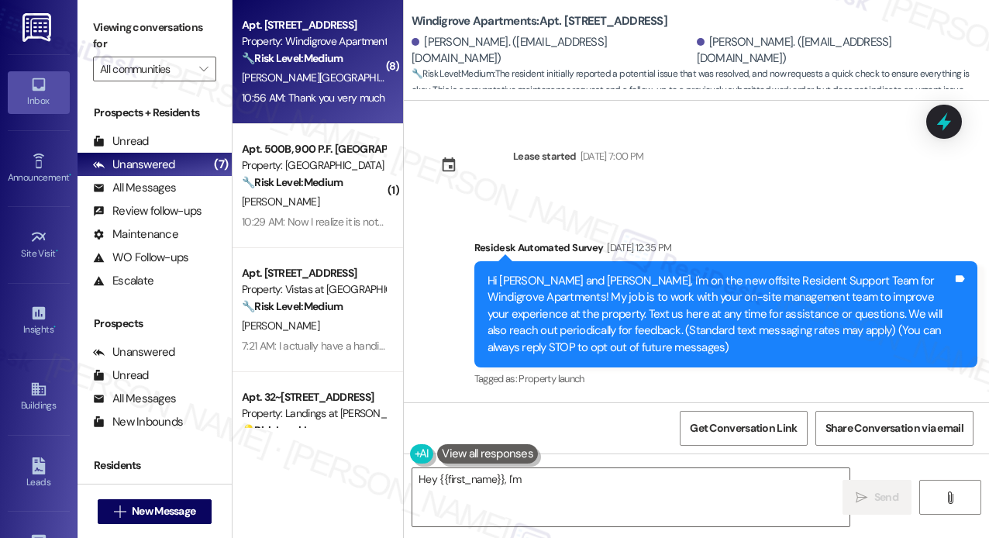
scroll to position [16602, 0]
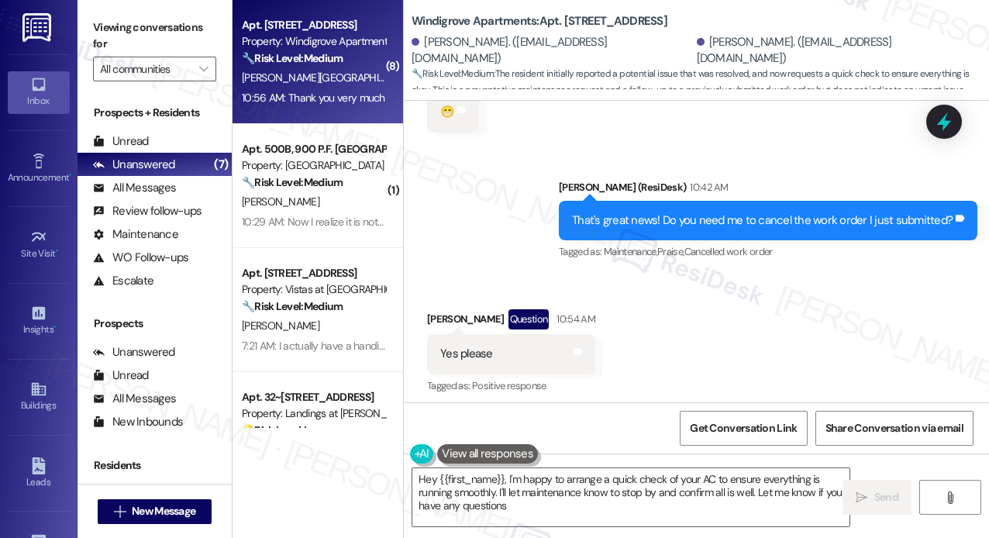
type textarea "Hey {{first_name}}, I'm happy to arrange a quick check of your AC to ensure eve…"
click at [756, 274] on div "Received via SMS Omar Ortez Flores Question 10:54 AM Yes please Tags and notes …" at bounding box center [696, 450] width 585 height 352
